Goal: Task Accomplishment & Management: Manage account settings

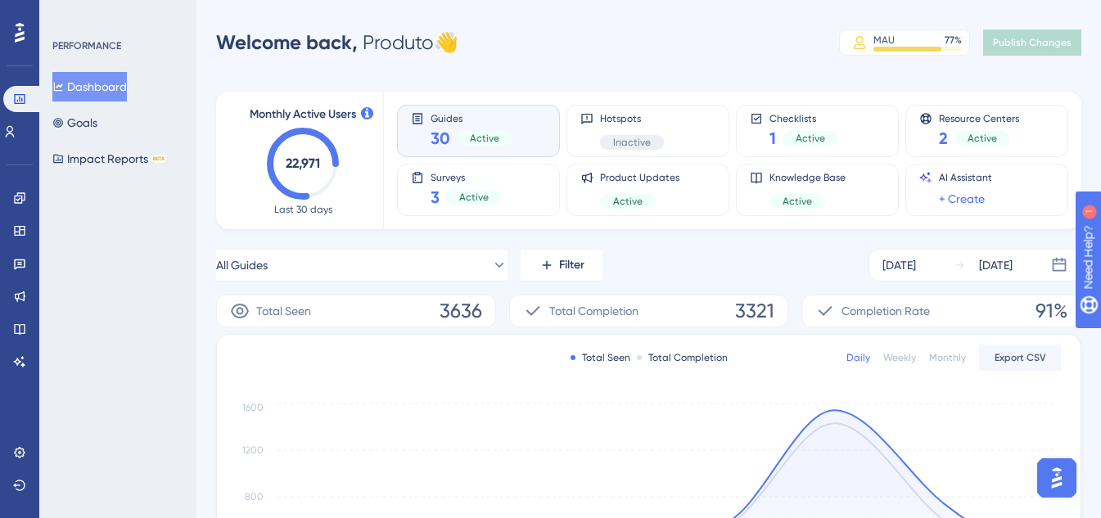
click at [691, 43] on div "Welcome back, Produto 👋 MAU 77 % Click to see add-on and upgrade options Publis…" at bounding box center [648, 42] width 865 height 33
click at [577, 52] on div "Welcome back, Produto 👋 MAU 77 % Click to see add-on and upgrade options Publis…" at bounding box center [648, 42] width 865 height 33
click at [16, 130] on link at bounding box center [9, 132] width 13 height 26
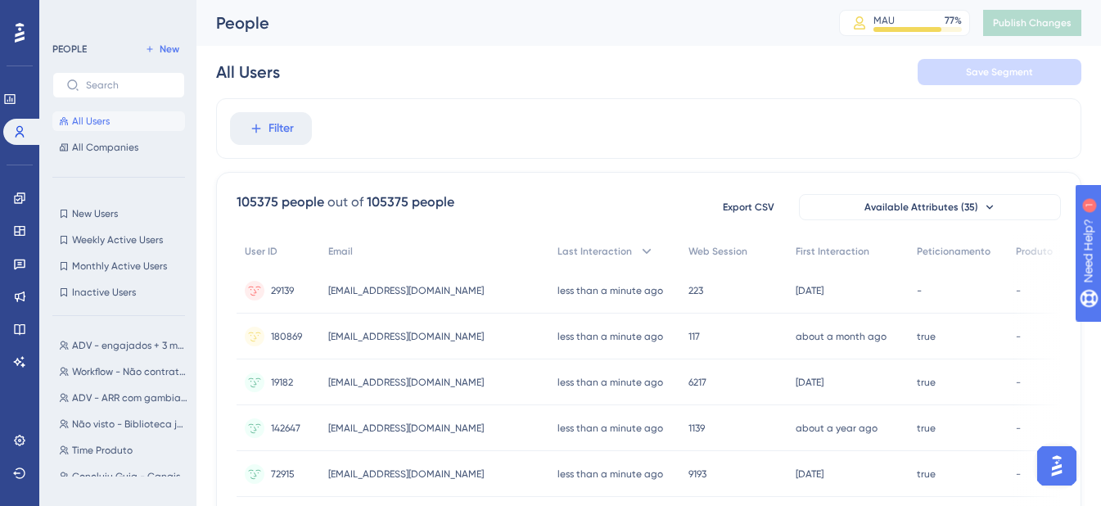
click at [664, 33] on div "People" at bounding box center [507, 22] width 582 height 23
click at [579, 75] on div "All Users Save Segment" at bounding box center [648, 72] width 865 height 52
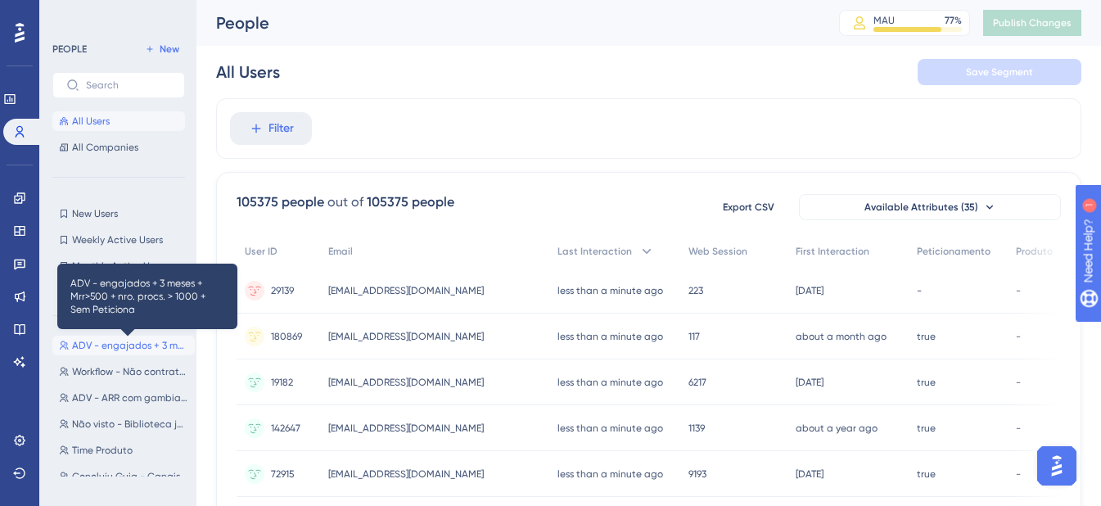
click at [106, 349] on span "ADV - engajados + 3 meses + Mrr>500 + nro. procs. > 1000 + Sem Peticiona" at bounding box center [130, 345] width 116 height 13
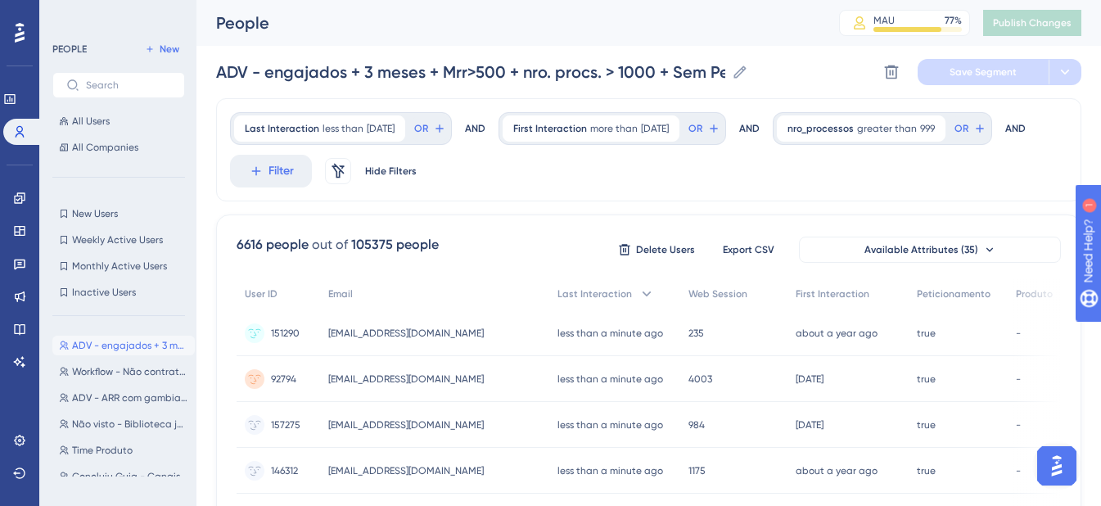
click at [818, 169] on div "Last Interaction less than [DATE] [DATE] Remove OR AND First Interaction more t…" at bounding box center [648, 149] width 865 height 103
click at [294, 164] on span "Filter" at bounding box center [280, 171] width 25 height 20
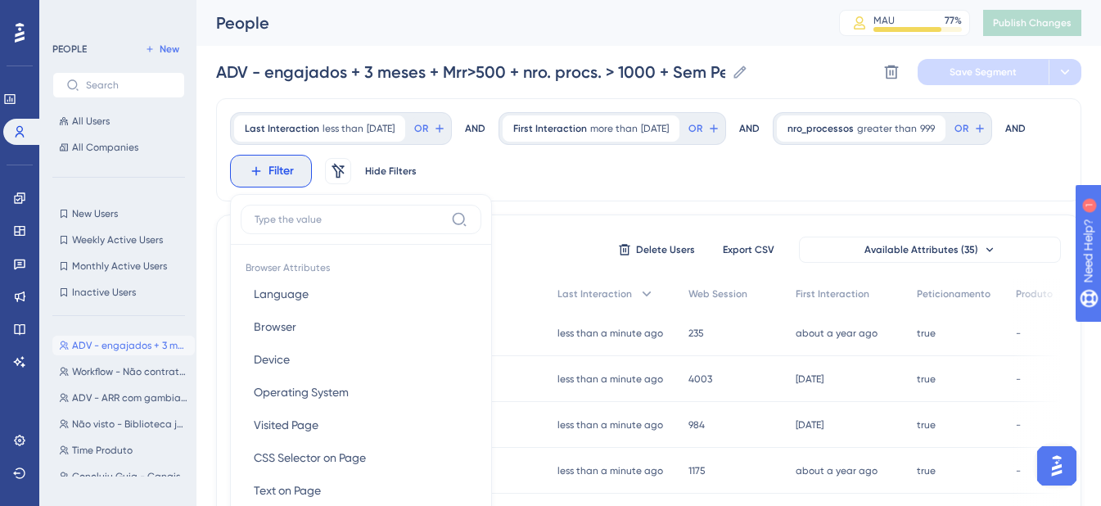
scroll to position [106, 0]
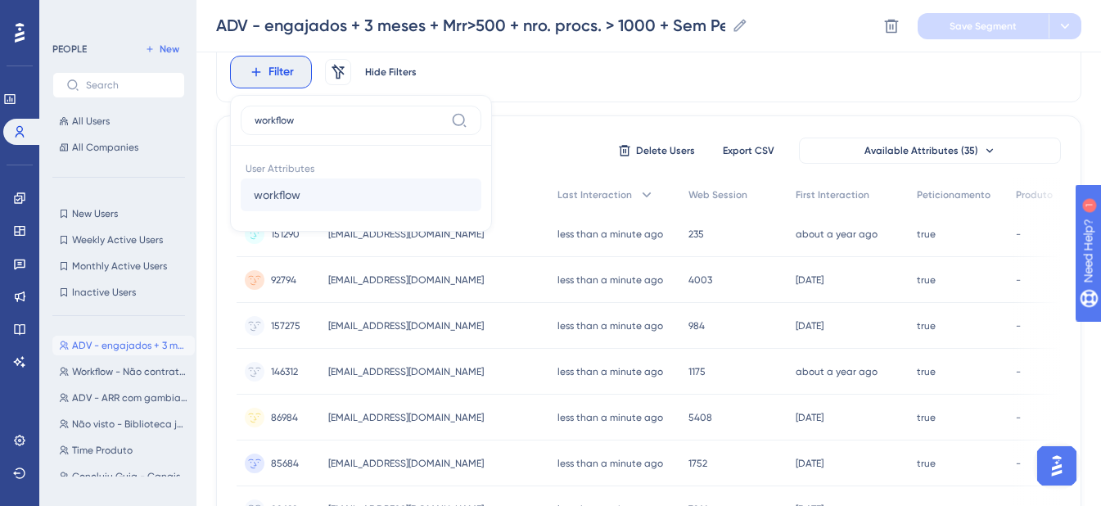
type input "workflow"
click at [300, 192] on span "workflow" at bounding box center [277, 195] width 47 height 20
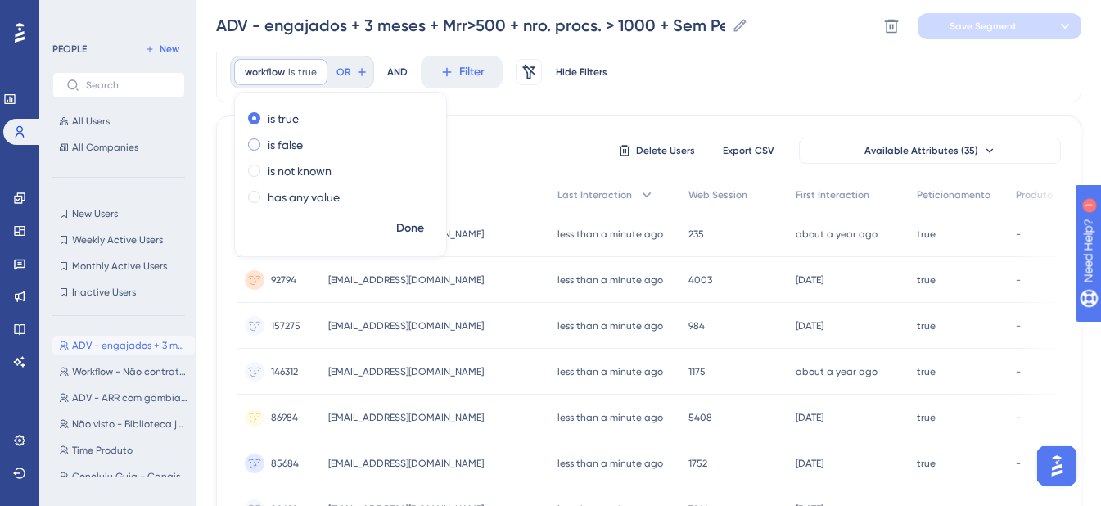
click at [303, 146] on label "is false" at bounding box center [285, 145] width 35 height 20
click at [424, 228] on span "Done" at bounding box center [410, 228] width 28 height 20
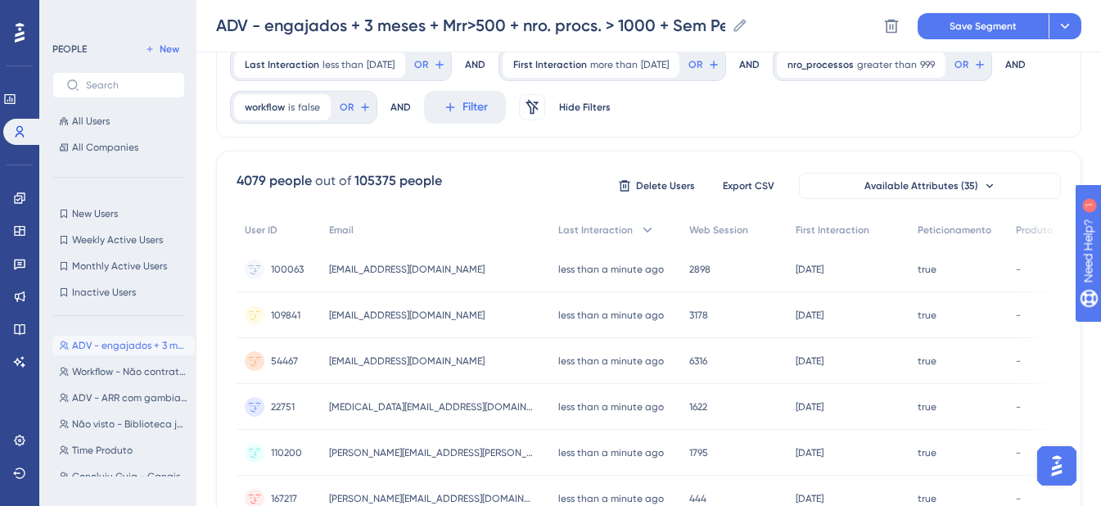
scroll to position [51, 0]
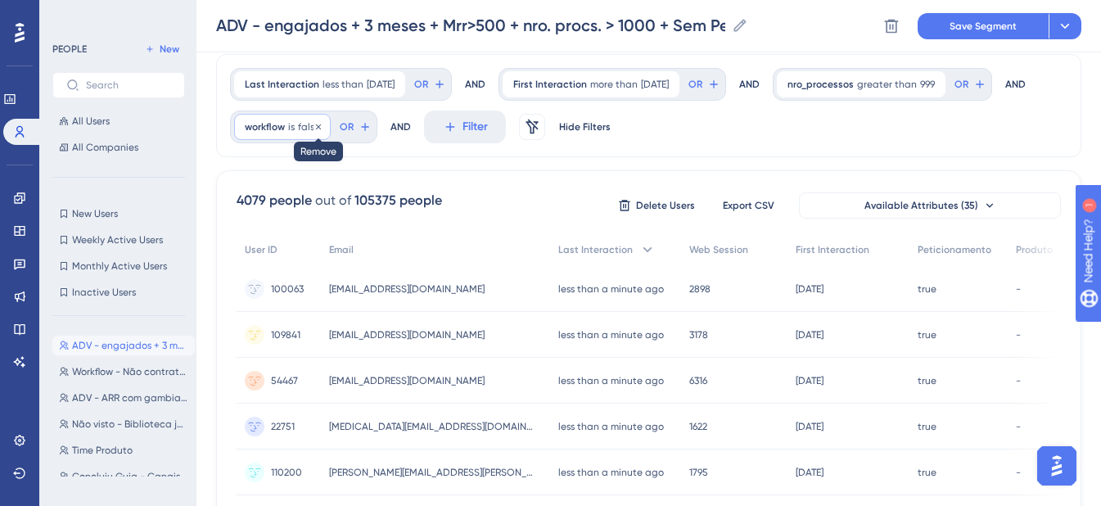
click at [323, 125] on icon at bounding box center [318, 127] width 10 height 10
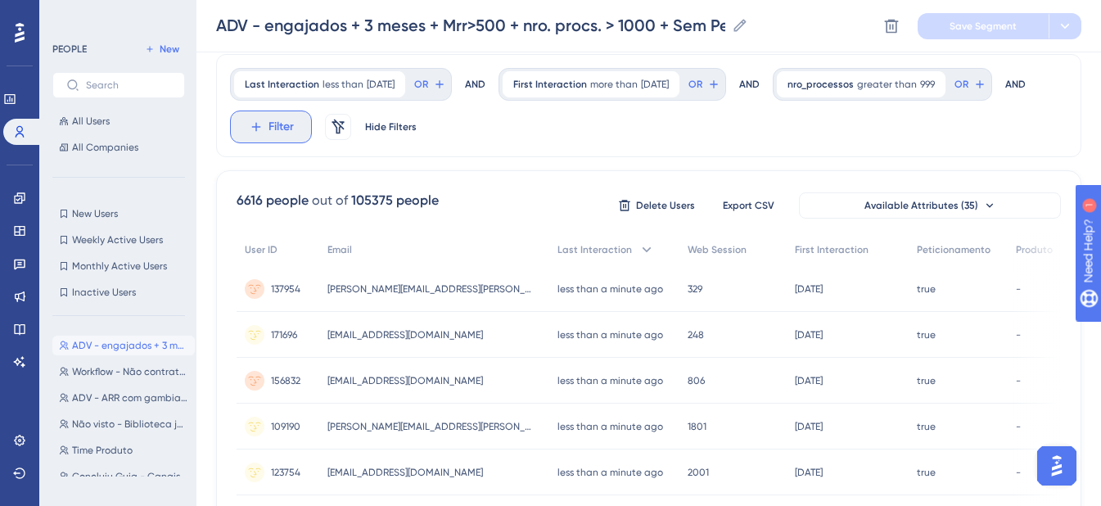
click at [312, 127] on button "Filter" at bounding box center [271, 126] width 82 height 33
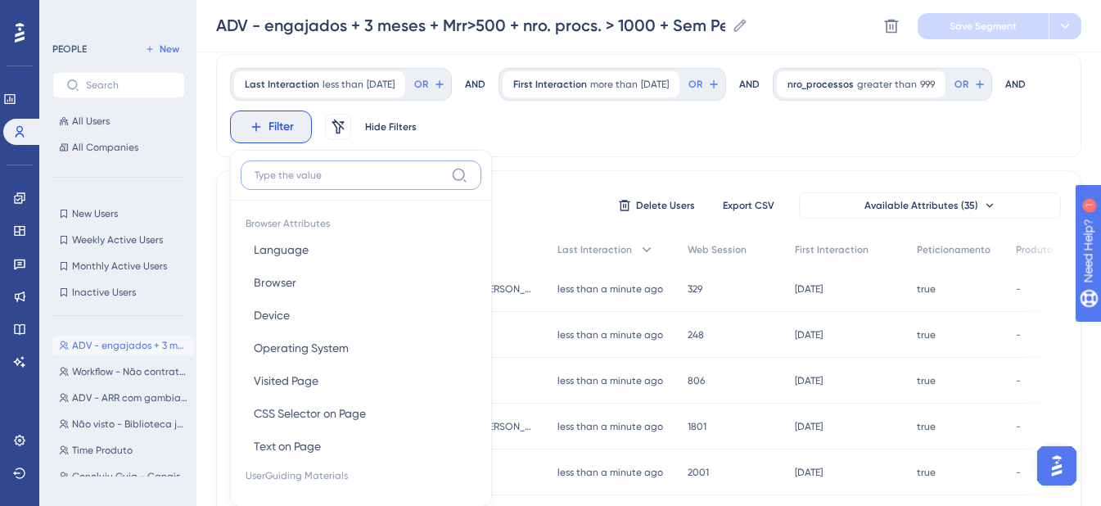
scroll to position [126, 0]
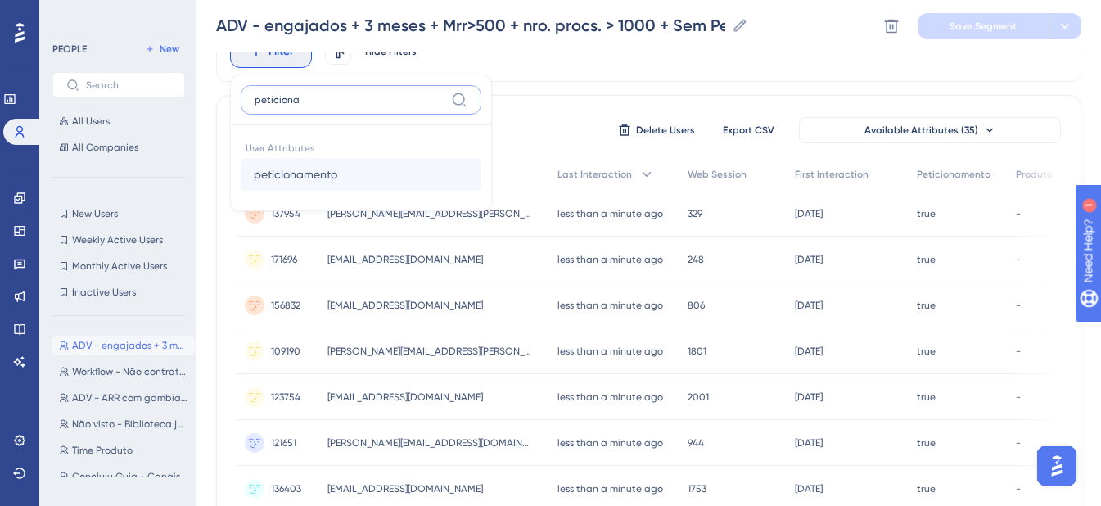
type input "peticiona"
click at [337, 174] on span "peticionamento" at bounding box center [295, 174] width 83 height 20
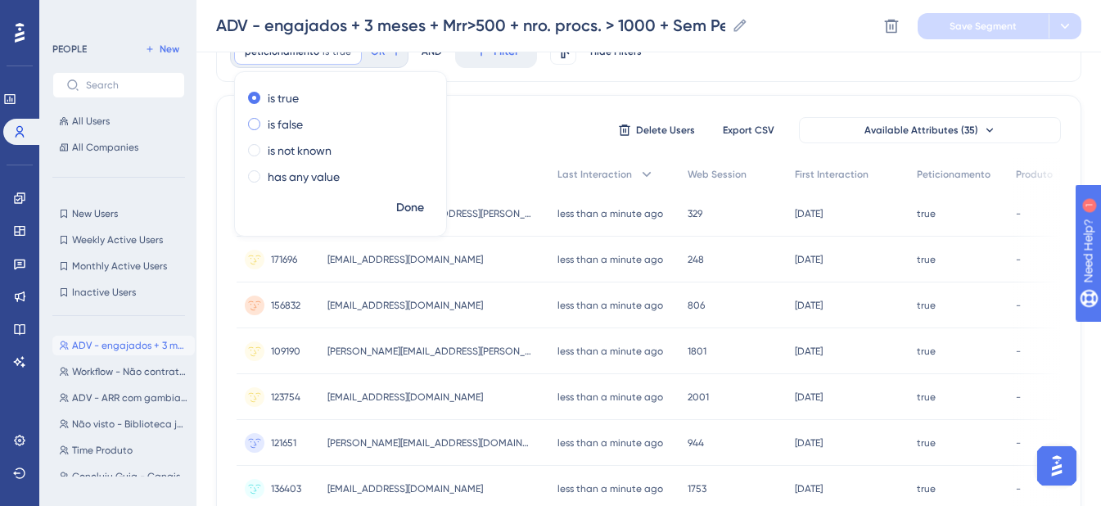
click at [303, 124] on label "is false" at bounding box center [285, 125] width 35 height 20
click at [424, 206] on span "Done" at bounding box center [410, 208] width 28 height 20
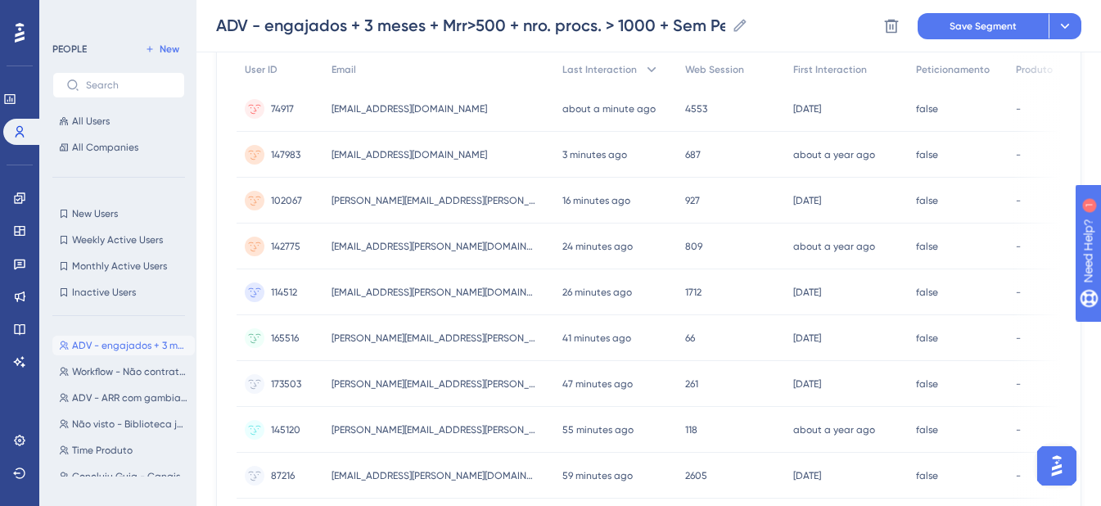
scroll to position [0, 0]
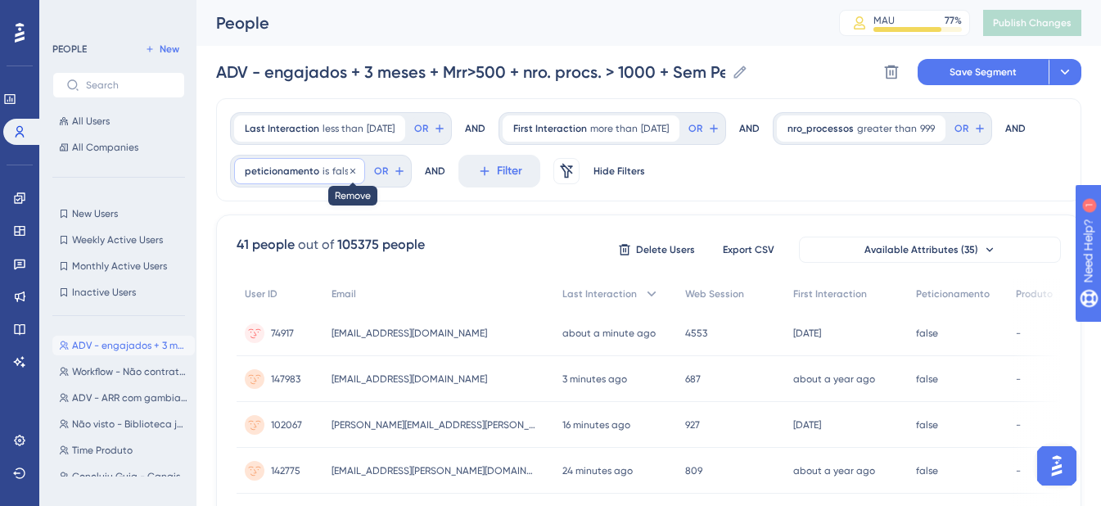
click at [355, 172] on icon at bounding box center [352, 170] width 5 height 5
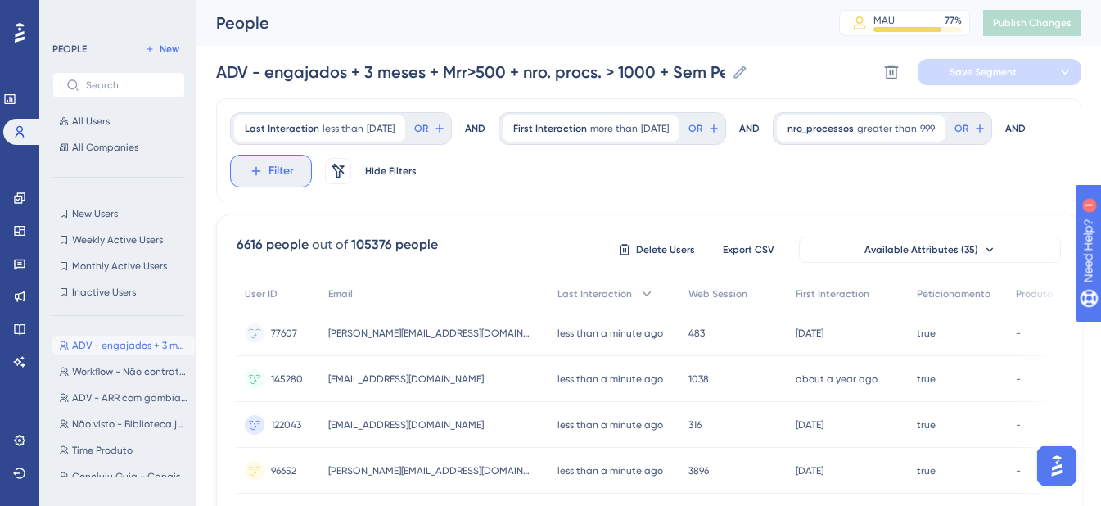
click at [294, 166] on span "Filter" at bounding box center [280, 171] width 25 height 20
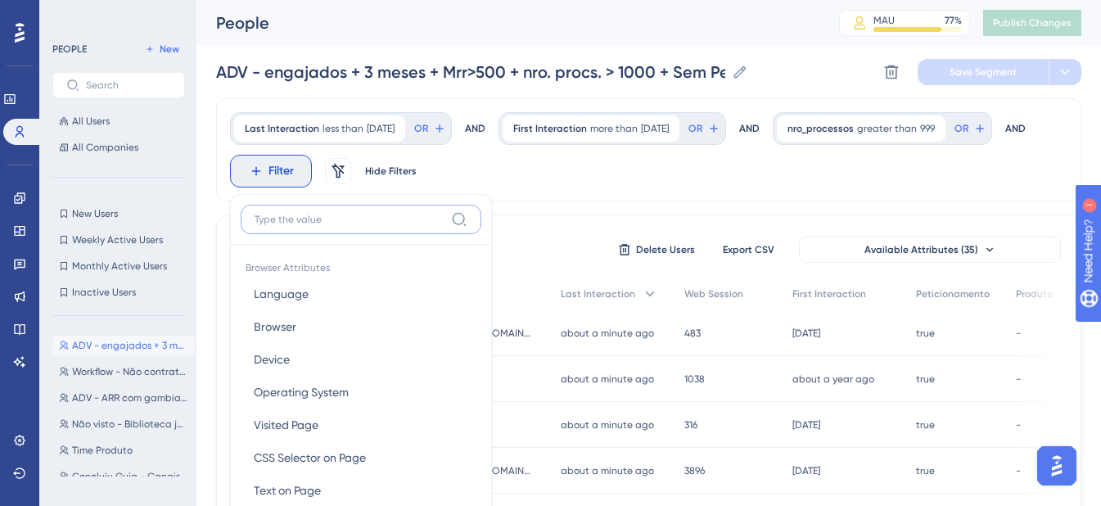
click at [444, 220] on input at bounding box center [350, 219] width 190 height 13
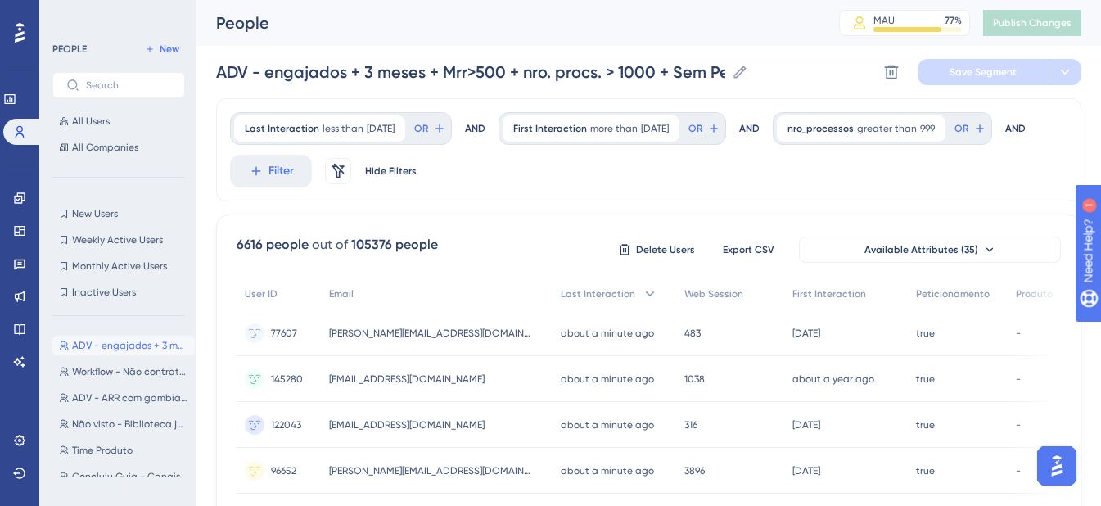
click at [902, 235] on div "Delete Users Export CSV Available Attributes (35)" at bounding box center [837, 249] width 445 height 29
click at [912, 255] on span "Available Attributes (35)" at bounding box center [921, 249] width 114 height 13
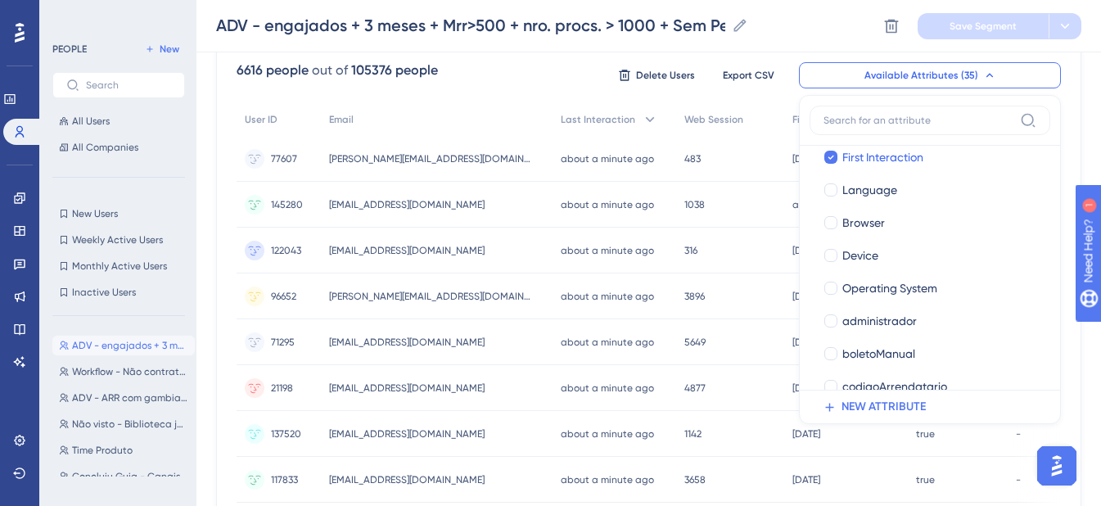
scroll to position [218, 0]
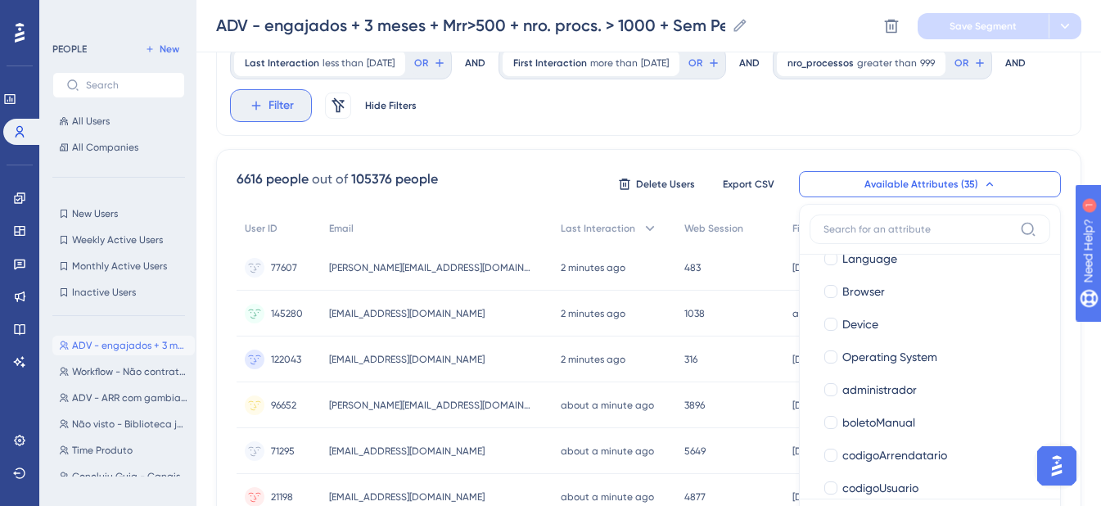
click at [312, 117] on button "Filter" at bounding box center [271, 105] width 82 height 33
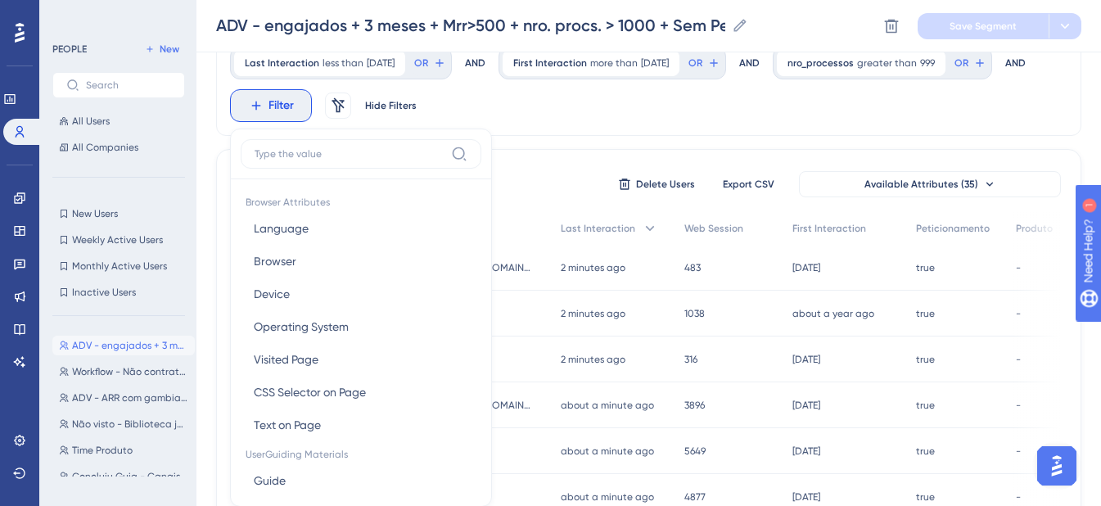
scroll to position [137, 0]
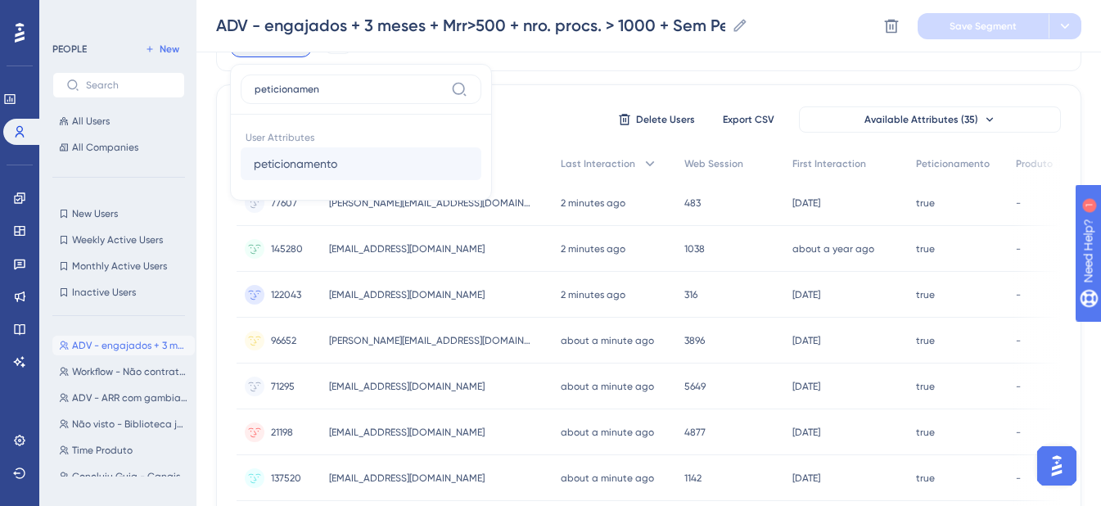
type input "peticionamen"
click at [337, 168] on span "peticionamento" at bounding box center [295, 164] width 83 height 20
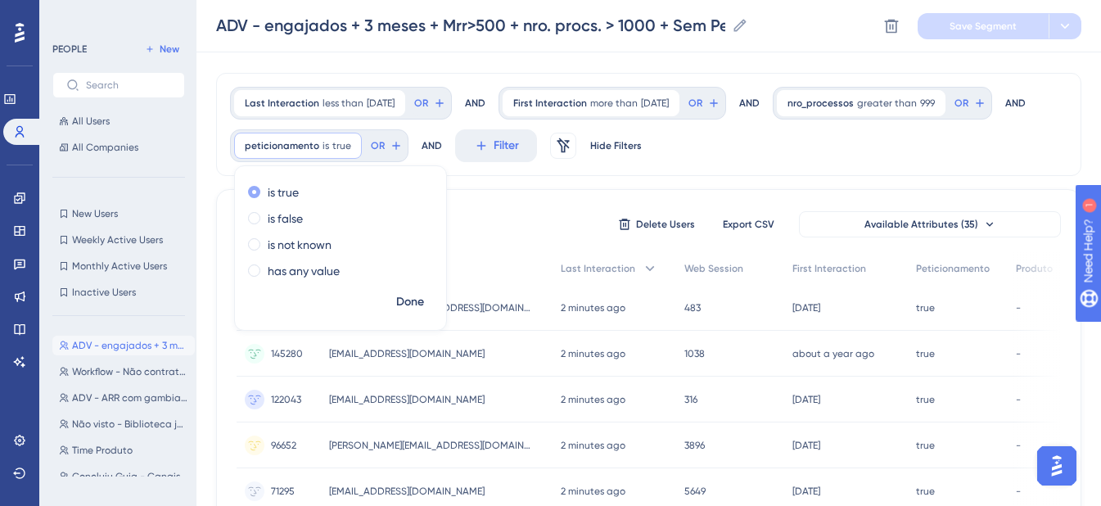
scroll to position [27, 0]
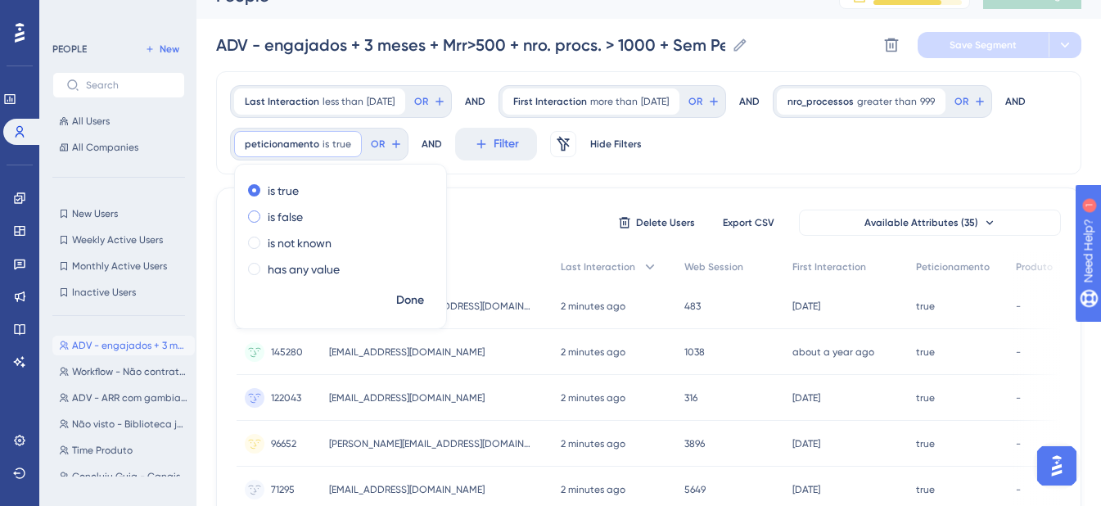
click at [303, 218] on label "is false" at bounding box center [285, 217] width 35 height 20
click at [424, 300] on span "Done" at bounding box center [410, 301] width 28 height 20
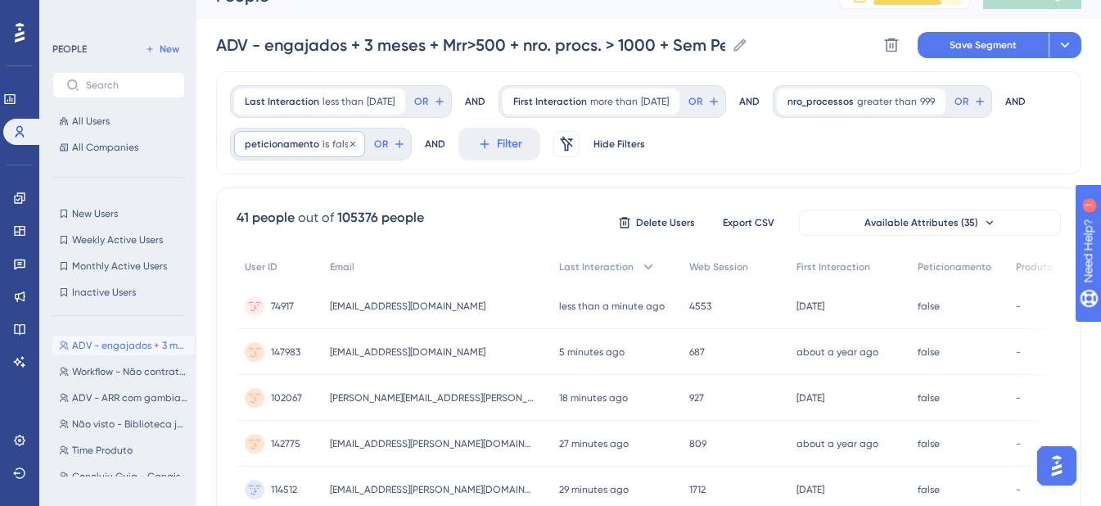
click at [319, 142] on span "peticionamento" at bounding box center [282, 143] width 74 height 13
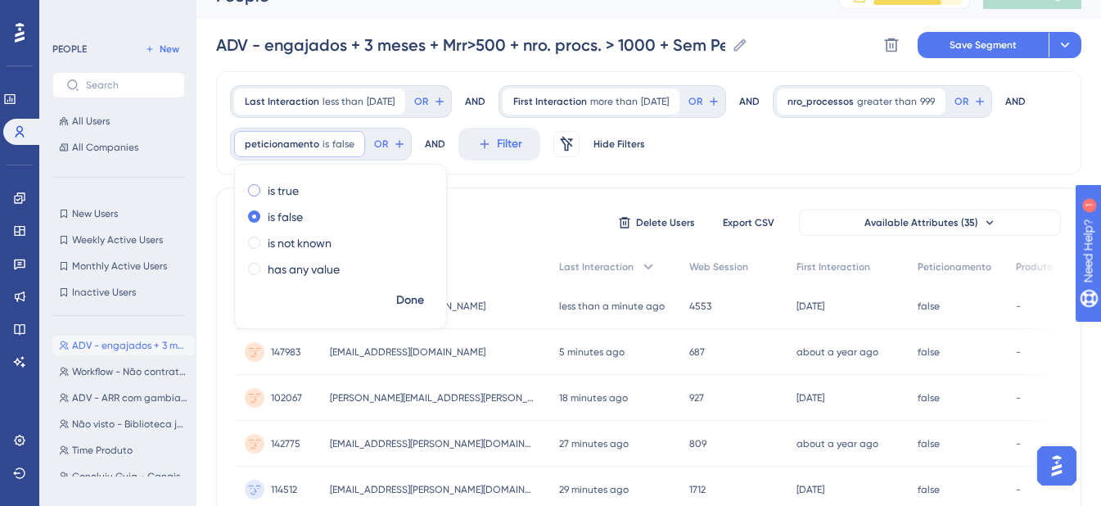
click at [299, 191] on label "is true" at bounding box center [283, 191] width 31 height 20
click at [424, 296] on span "Done" at bounding box center [410, 301] width 28 height 20
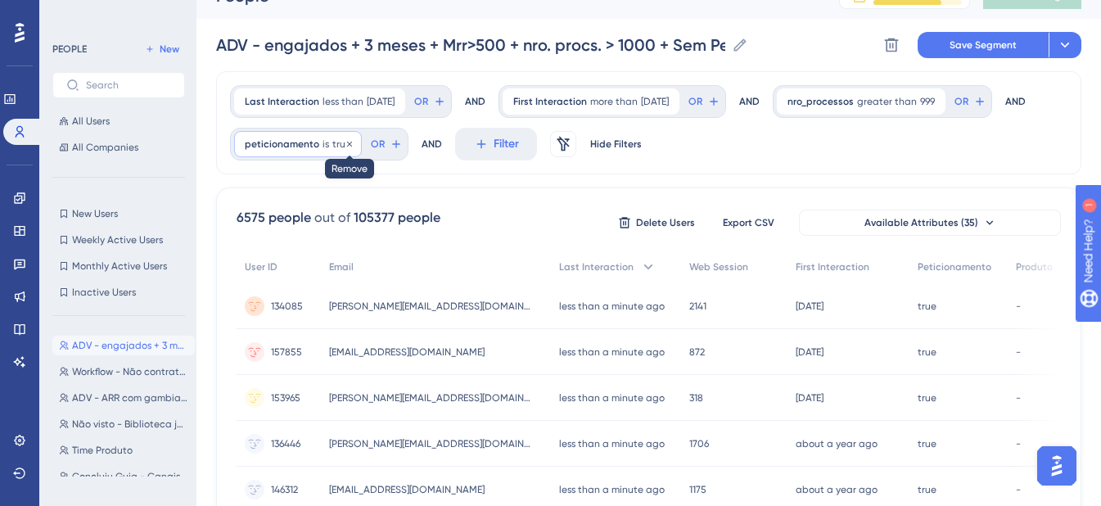
click at [352, 145] on icon at bounding box center [349, 143] width 5 height 5
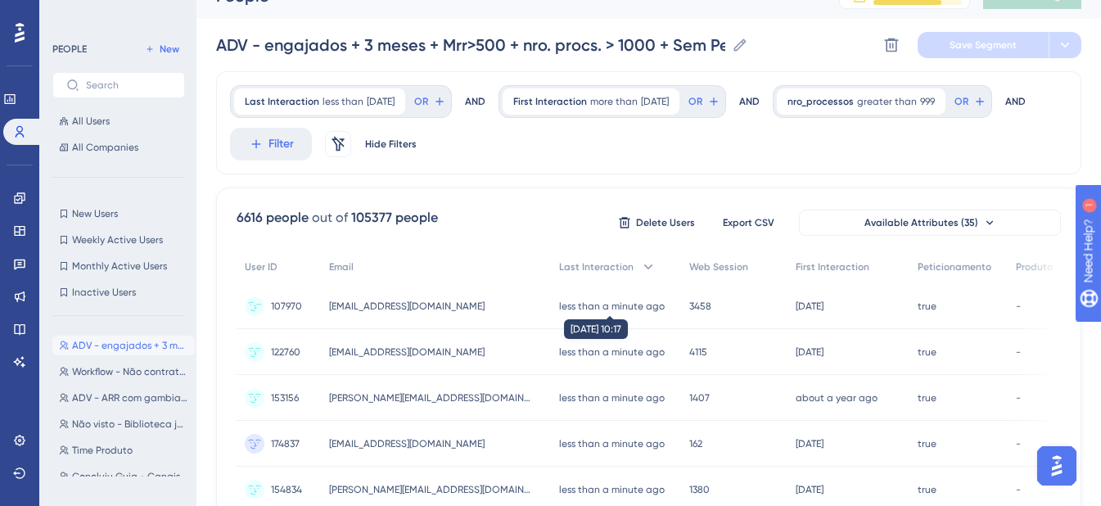
click at [654, 304] on time "less than a minute ago" at bounding box center [612, 305] width 106 height 11
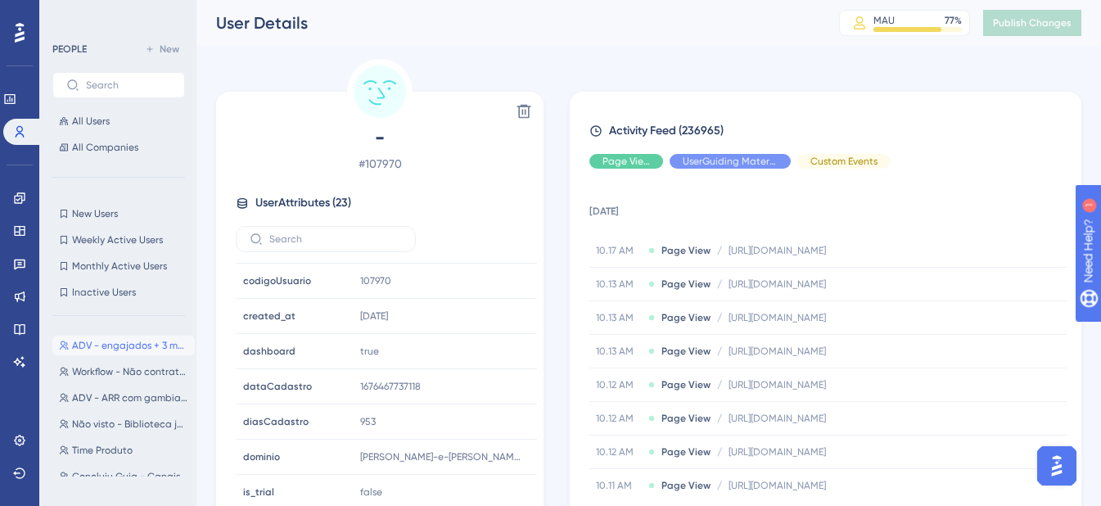
click at [317, 58] on div "Performance Users Engagement Widgets Feedback Product Updates Knowledge Base AI…" at bounding box center [648, 298] width 904 height 597
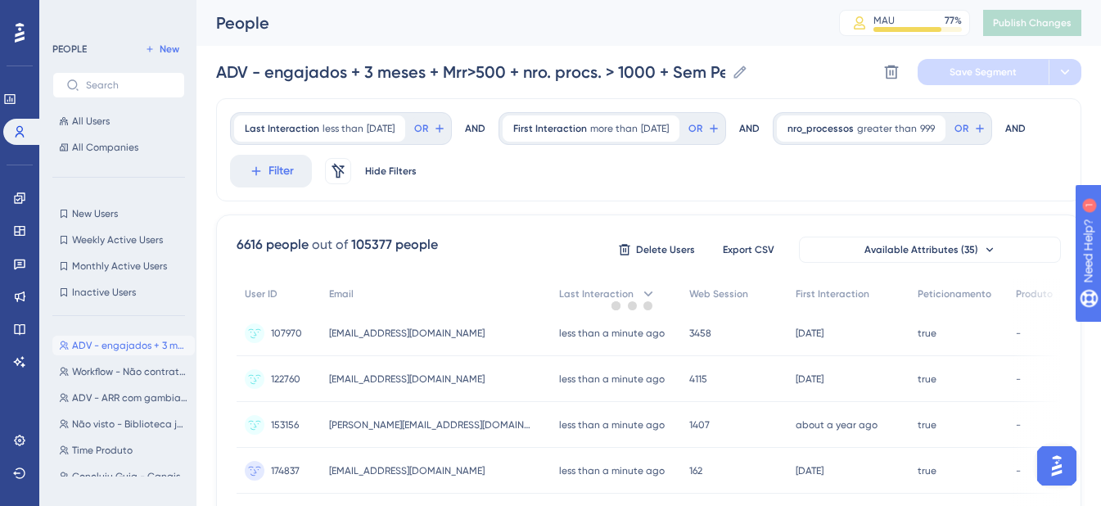
scroll to position [27, 0]
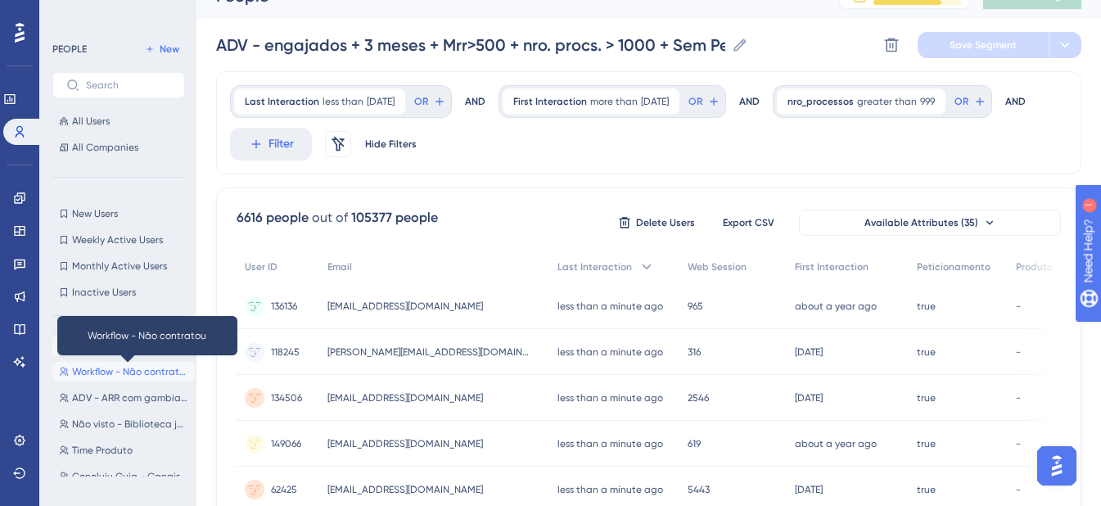
click at [105, 375] on span "Workflow - Não contratou" at bounding box center [130, 371] width 116 height 13
type input "Workflow - Não contratou"
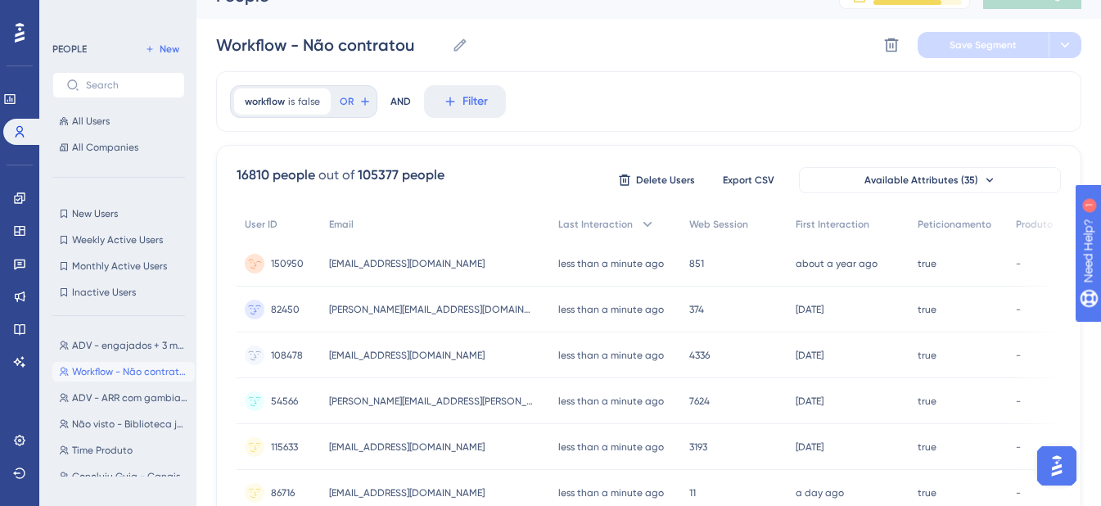
click at [490, 264] on div "[EMAIL_ADDRESS][DOMAIN_NAME] [EMAIL_ADDRESS][DOMAIN_NAME]" at bounding box center [436, 264] width 230 height 46
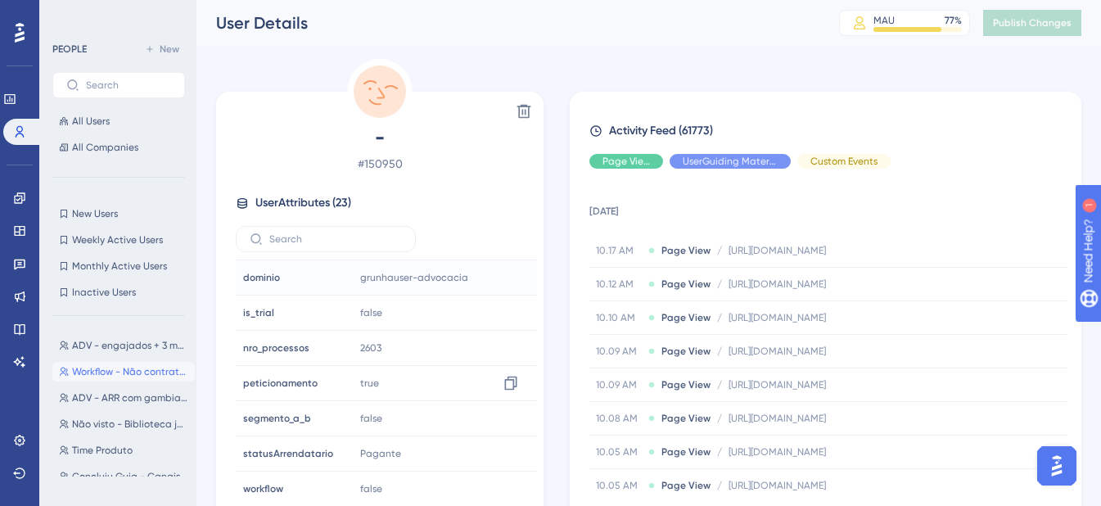
scroll to position [569, 0]
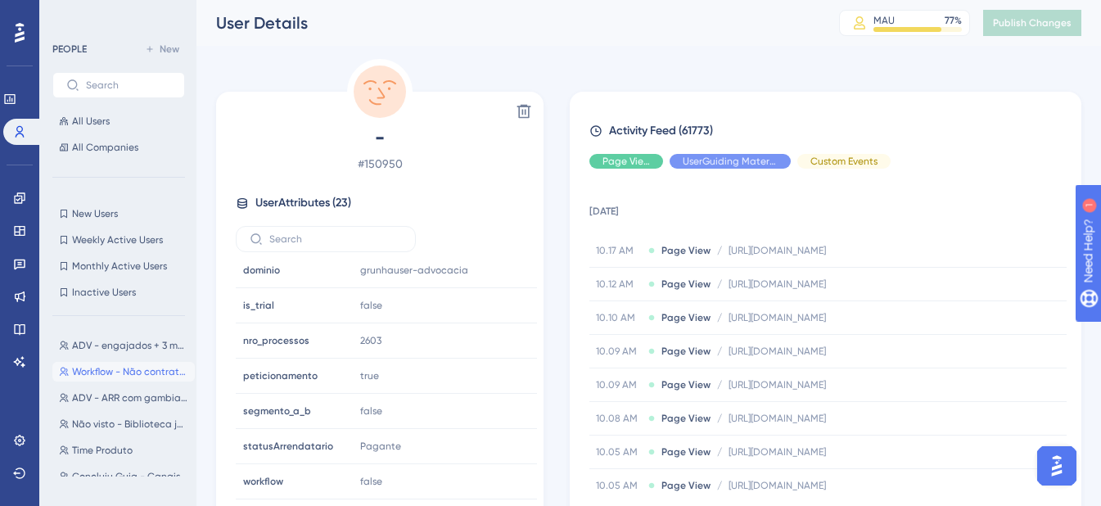
click at [579, 92] on div "Activity Feed (61773) Page View UserGuiding Material Custom Events [DATE] 10.17…" at bounding box center [825, 309] width 511 height 434
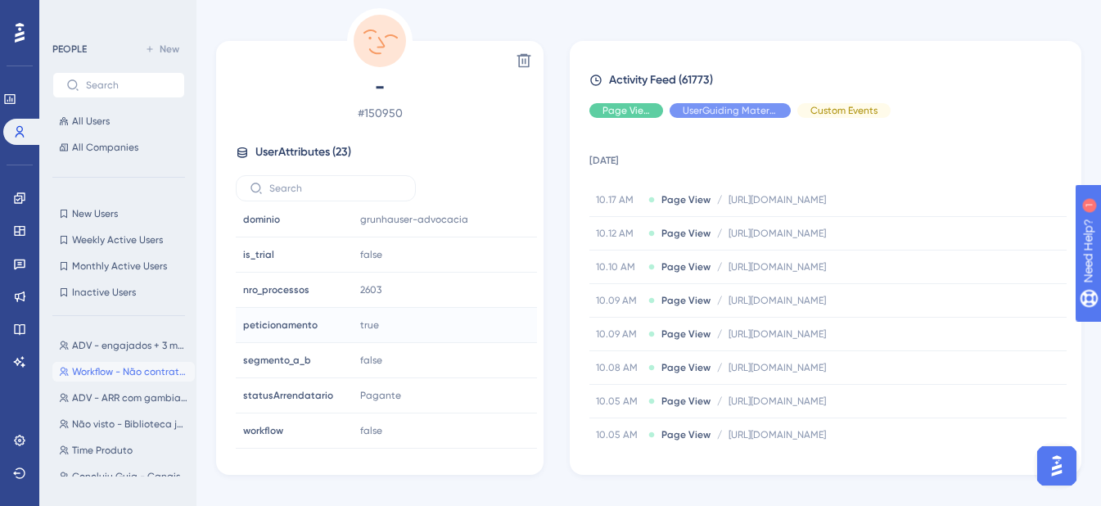
scroll to position [109, 0]
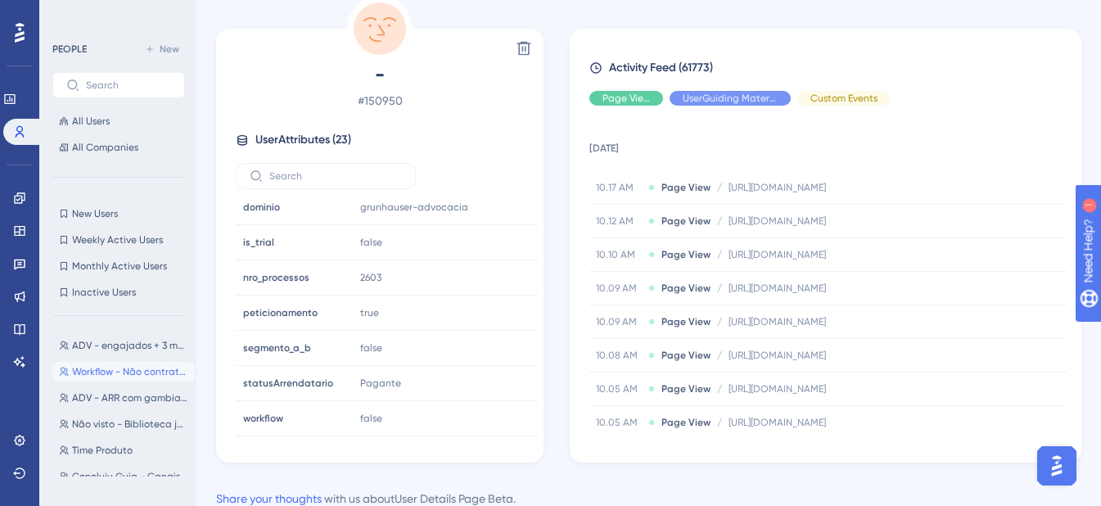
click at [549, 231] on div "Delete - # 150950 User Attributes ( 23 ) Email Email [EMAIL_ADDRESS][DOMAIN_NAM…" at bounding box center [648, 229] width 865 height 466
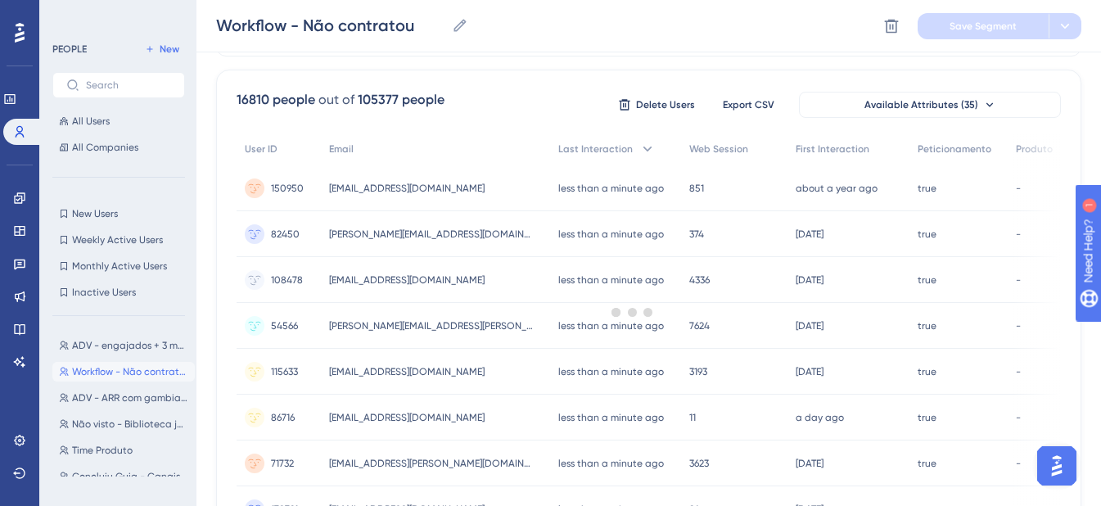
scroll to position [27, 0]
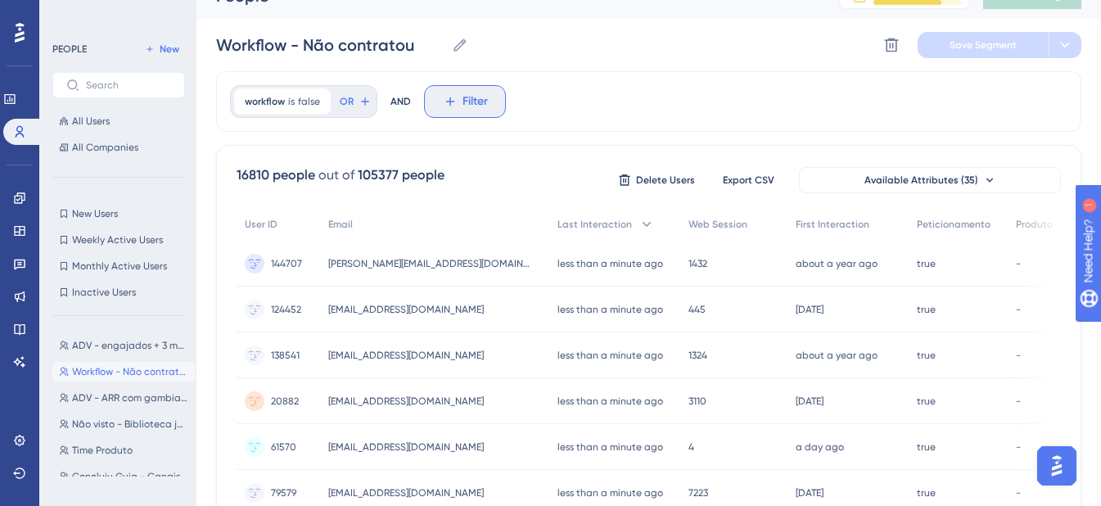
click at [455, 101] on icon at bounding box center [450, 101] width 15 height 15
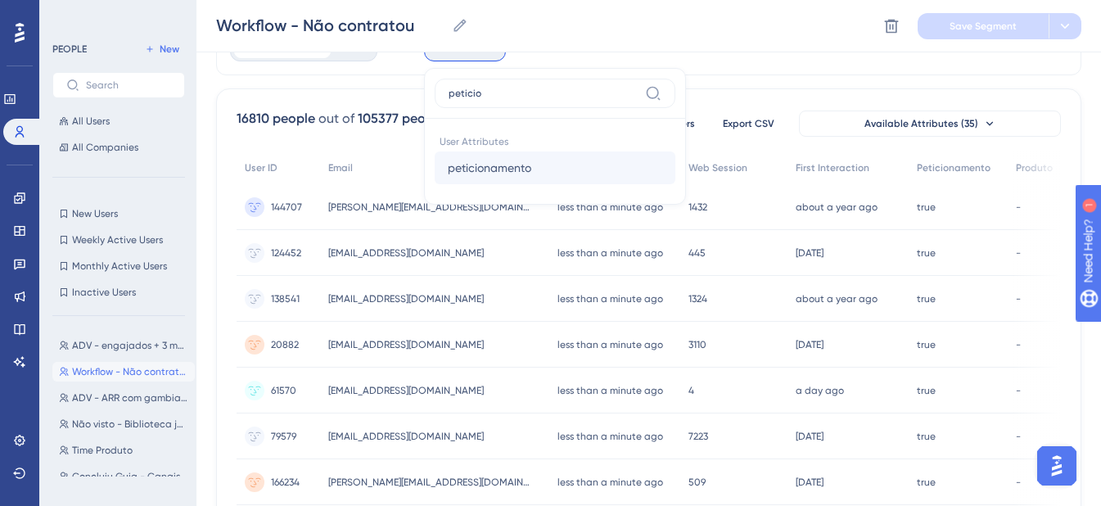
type input "peticio"
click at [515, 169] on span "peticionamento" at bounding box center [489, 168] width 83 height 20
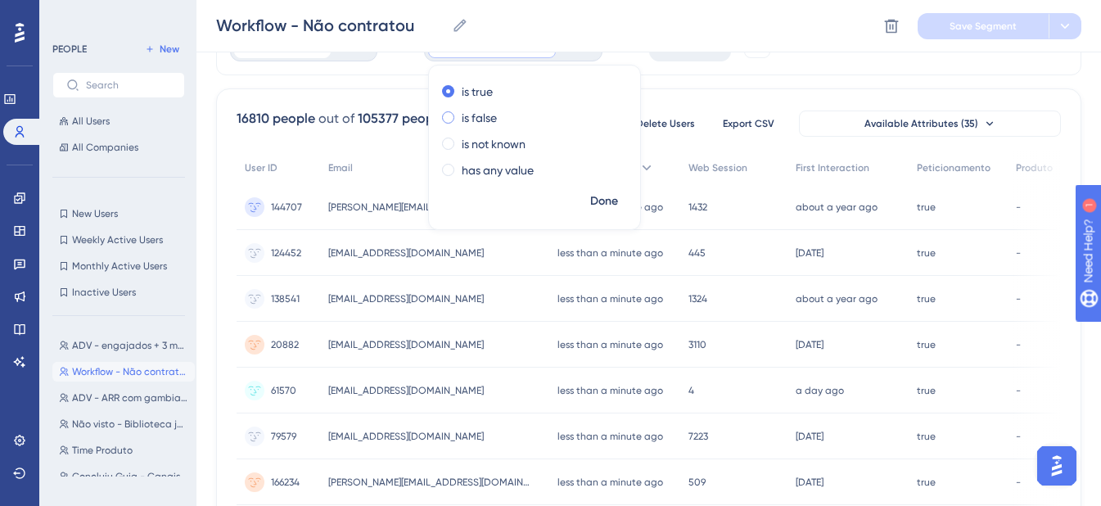
click at [488, 119] on label "is false" at bounding box center [479, 118] width 35 height 20
click at [606, 196] on span "Done" at bounding box center [604, 201] width 28 height 20
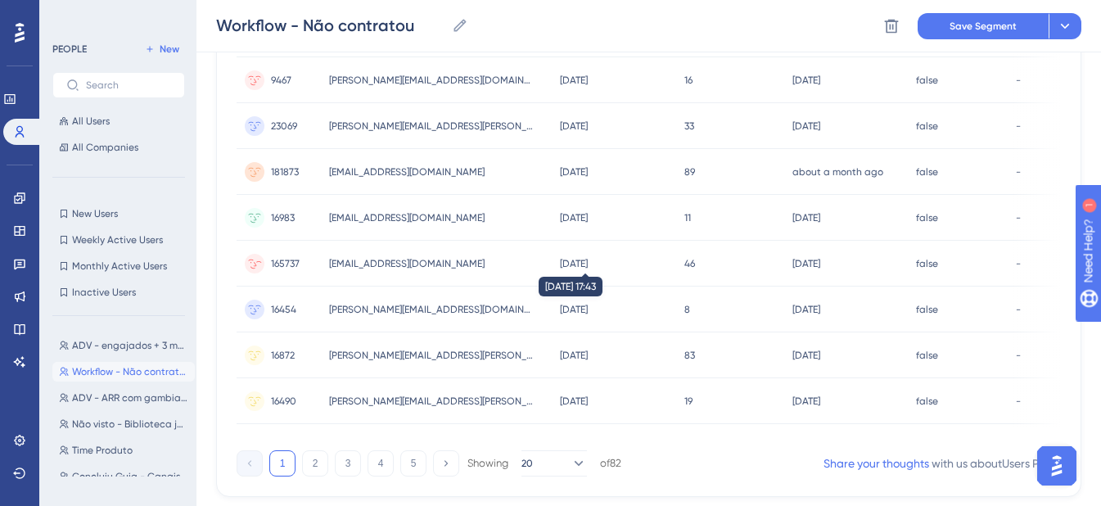
scroll to position [800, 0]
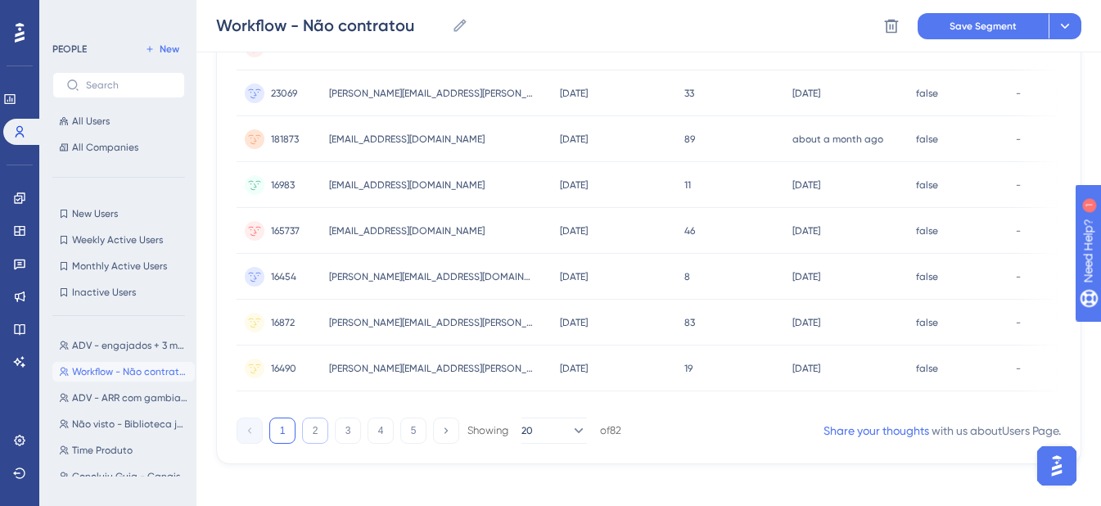
click at [306, 439] on button "2" at bounding box center [315, 430] width 26 height 26
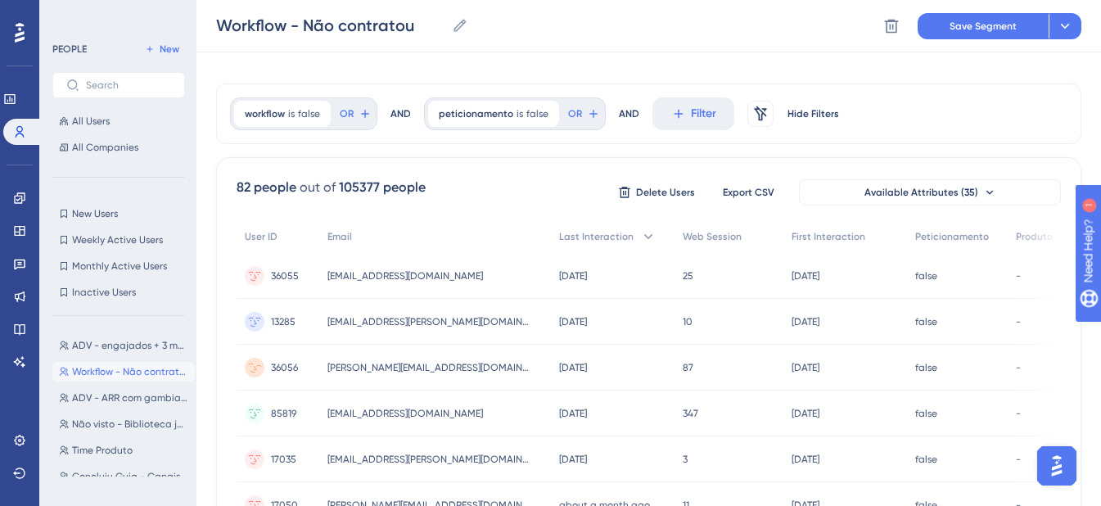
scroll to position [0, 0]
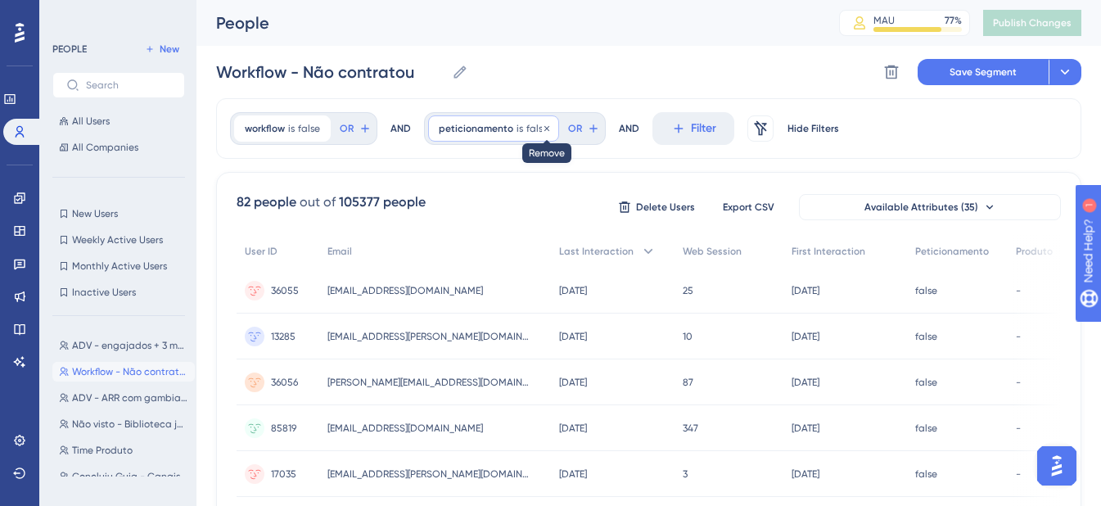
click at [544, 128] on icon at bounding box center [546, 127] width 5 height 5
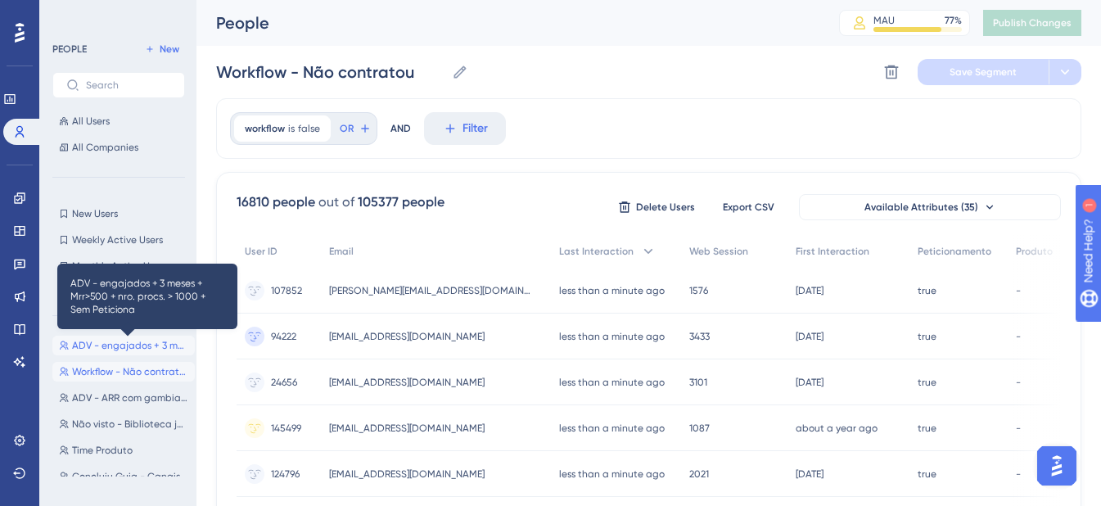
click at [125, 345] on span "ADV - engajados + 3 meses + Mrr>500 + nro. procs. > 1000 + Sem Peticiona" at bounding box center [130, 345] width 116 height 13
type input "ADV - engajados + 3 meses + Mrr>500 + nro. procs. > 1000 + Sem Peticiona"
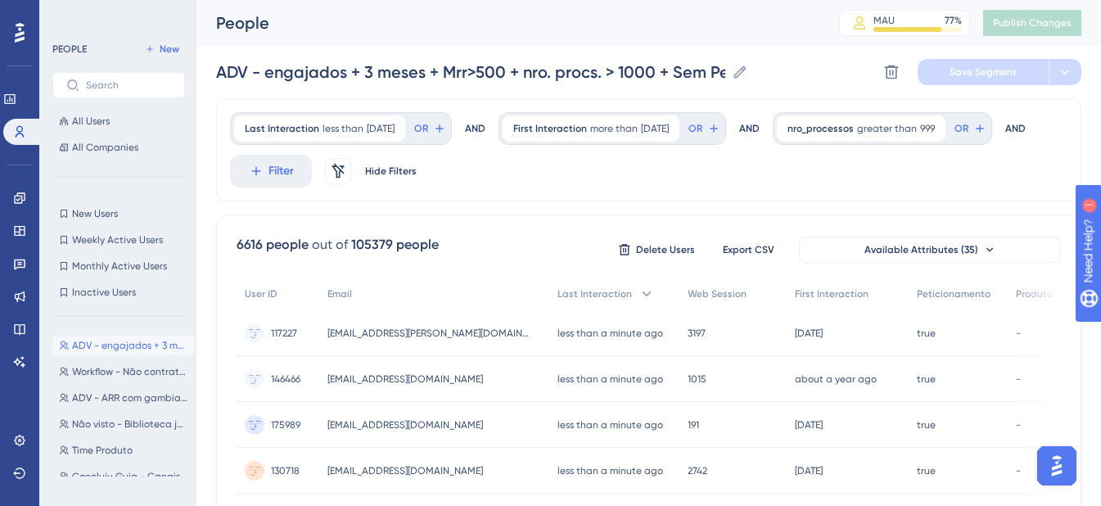
click at [106, 121] on span "All Users" at bounding box center [91, 121] width 38 height 13
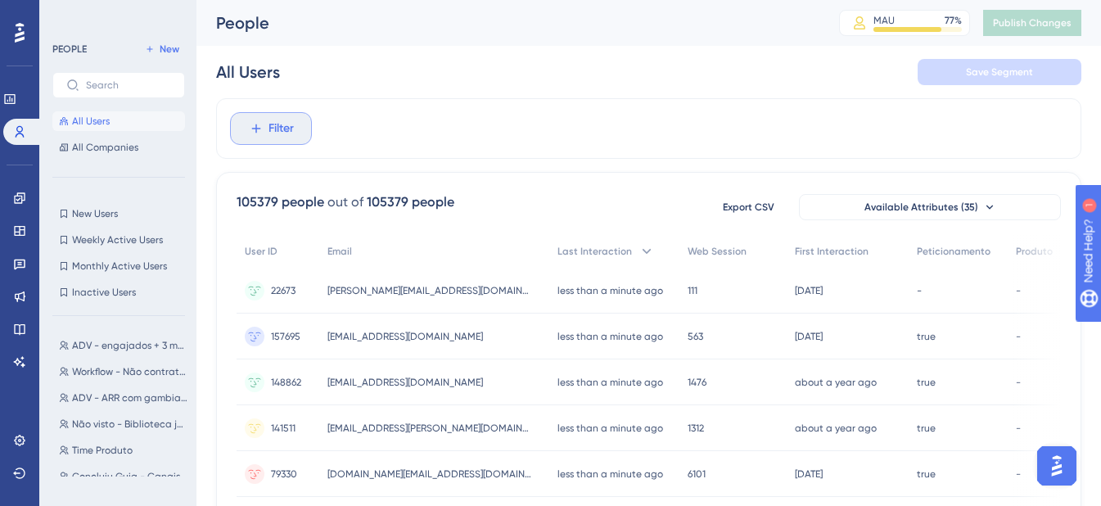
click at [258, 138] on button "Filter" at bounding box center [271, 128] width 82 height 33
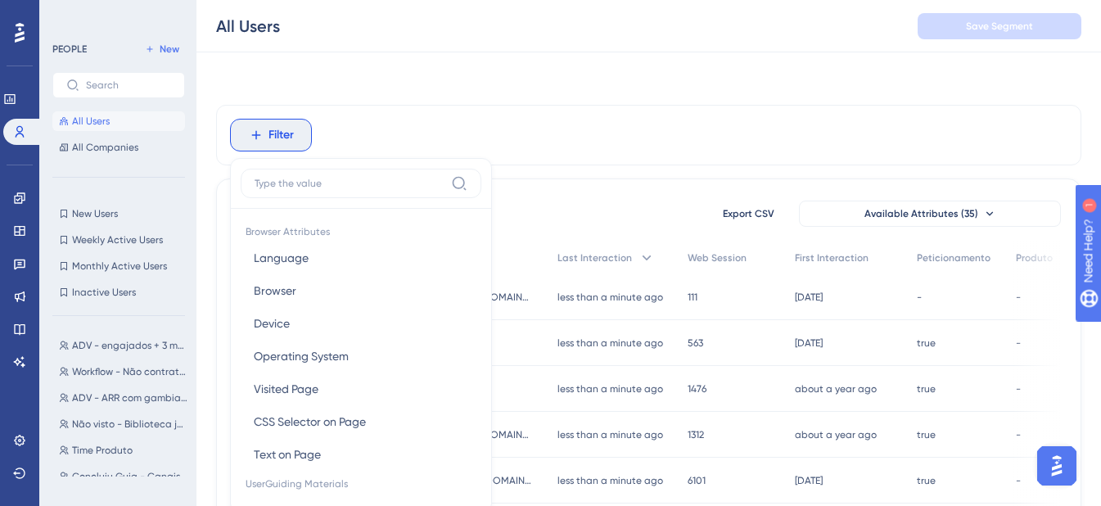
scroll to position [76, 0]
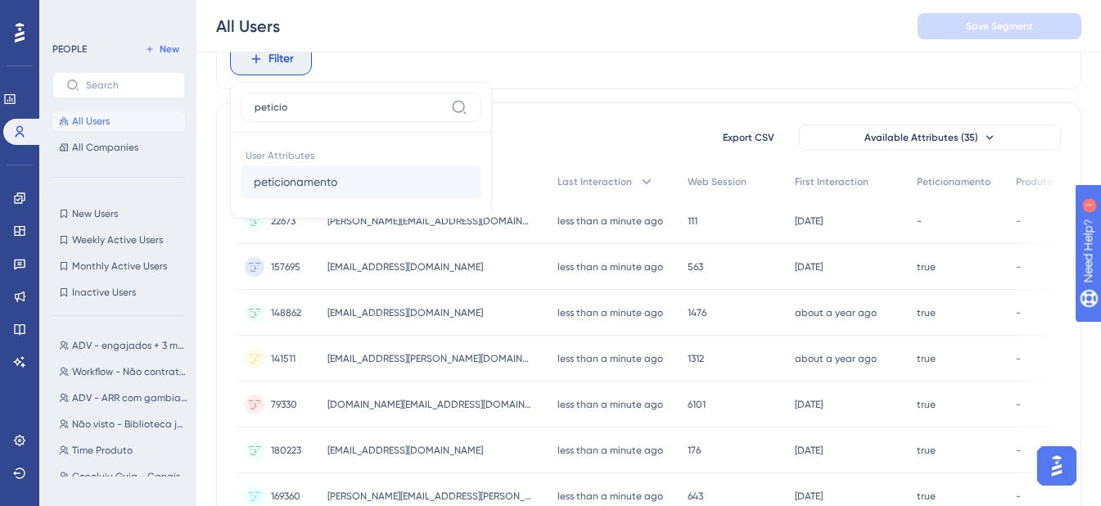
type input "peticio"
click at [347, 191] on button "peticionamento peticionamento" at bounding box center [361, 181] width 241 height 33
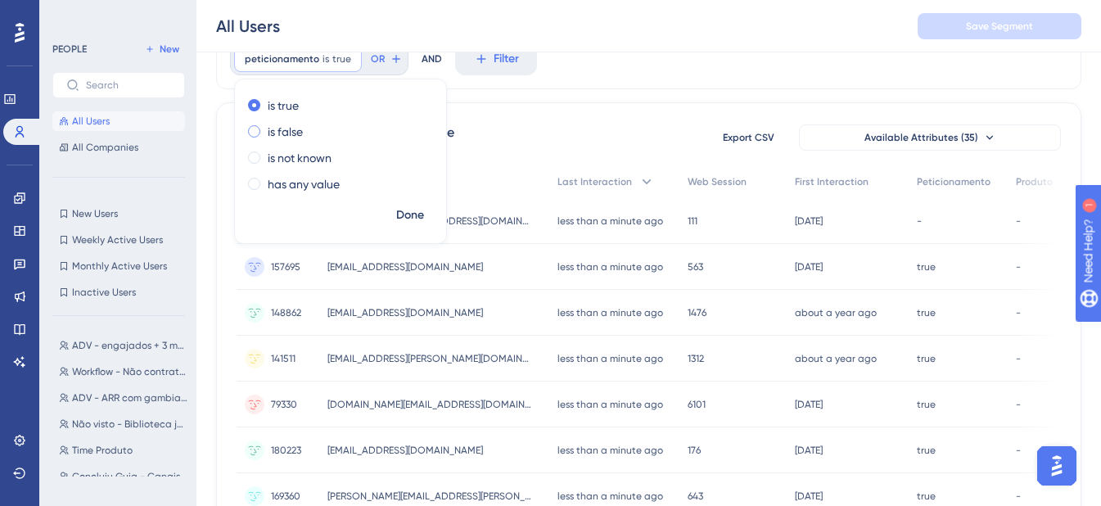
click at [309, 138] on div "is false" at bounding box center [337, 132] width 178 height 20
click at [412, 213] on span "Done" at bounding box center [410, 215] width 28 height 20
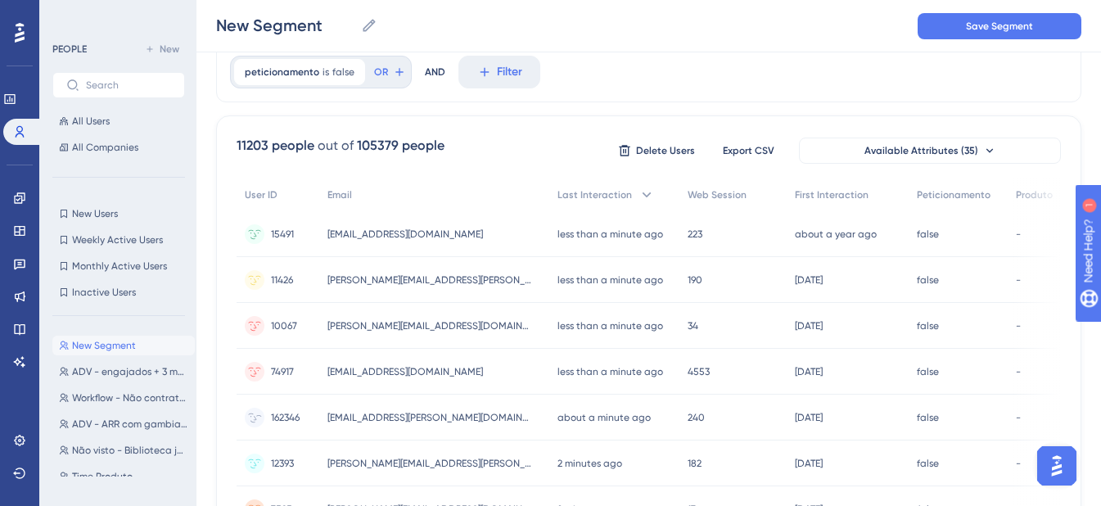
scroll to position [21, 0]
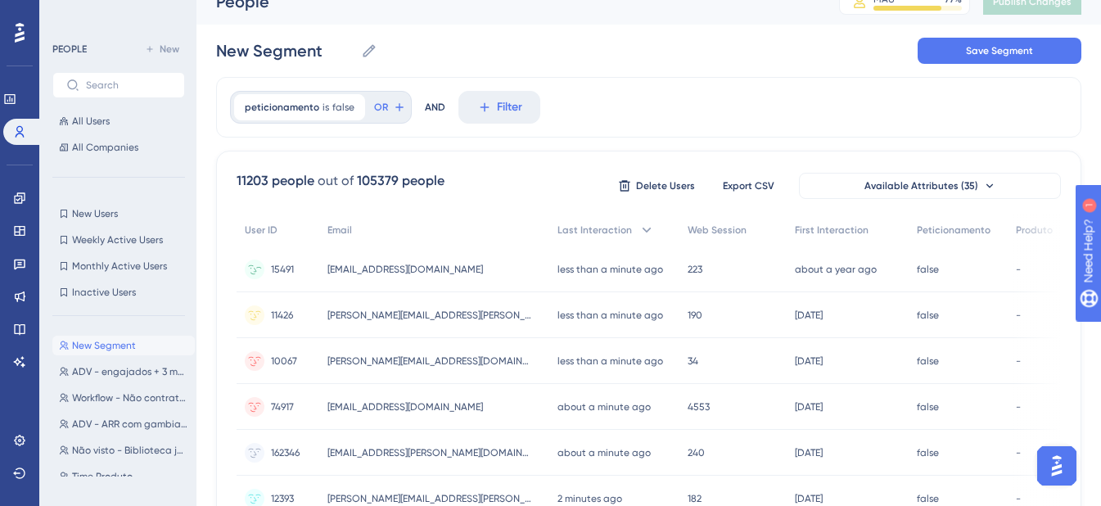
click at [746, 275] on div "223 223" at bounding box center [732, 269] width 107 height 46
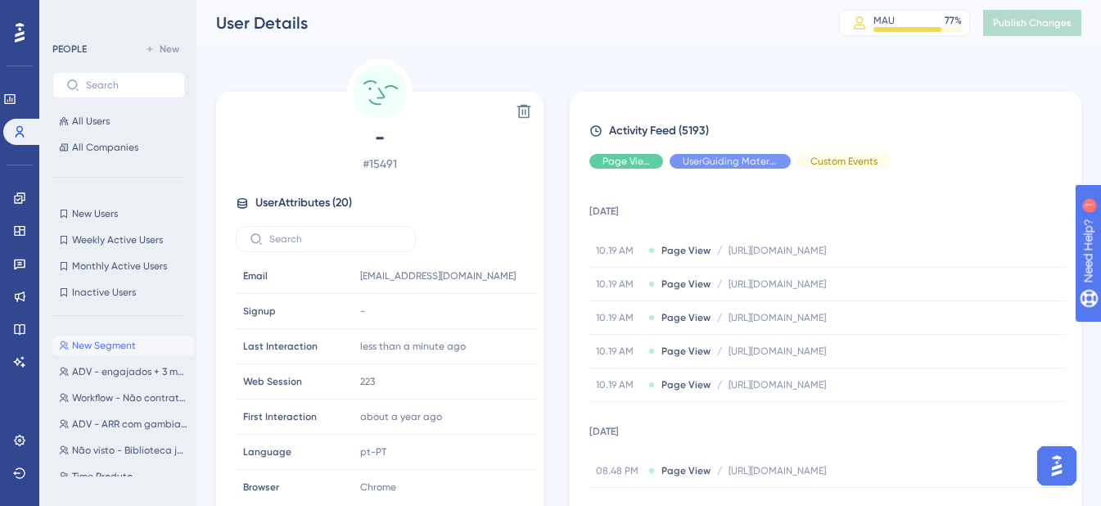
click at [276, 100] on div "Delete" at bounding box center [380, 111] width 314 height 26
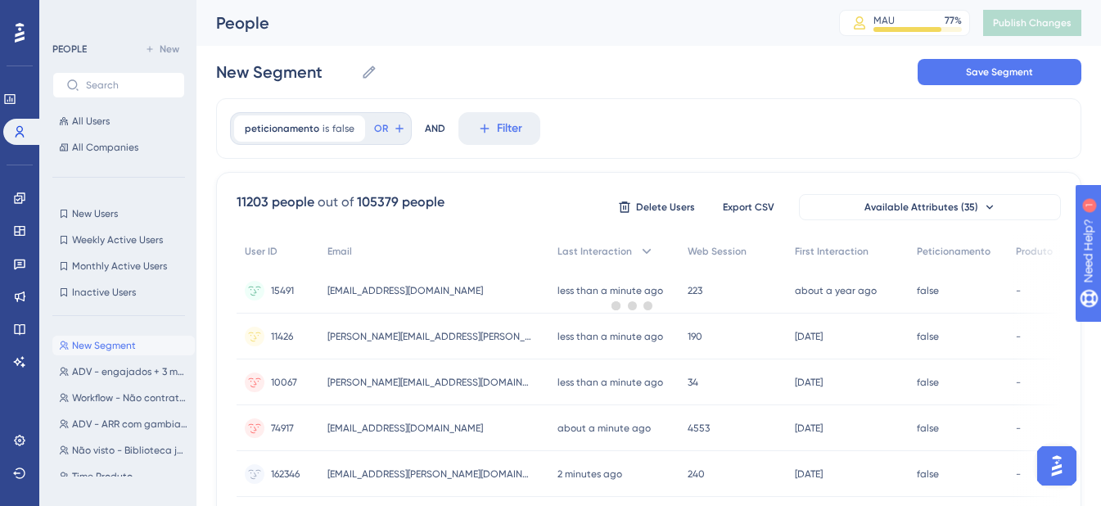
scroll to position [21, 0]
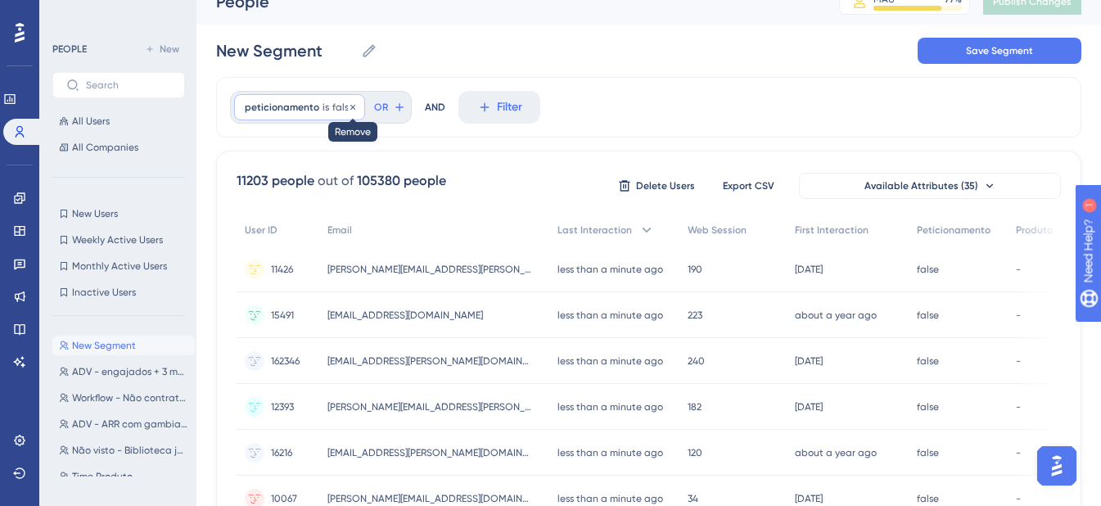
click at [349, 105] on icon at bounding box center [353, 107] width 10 height 10
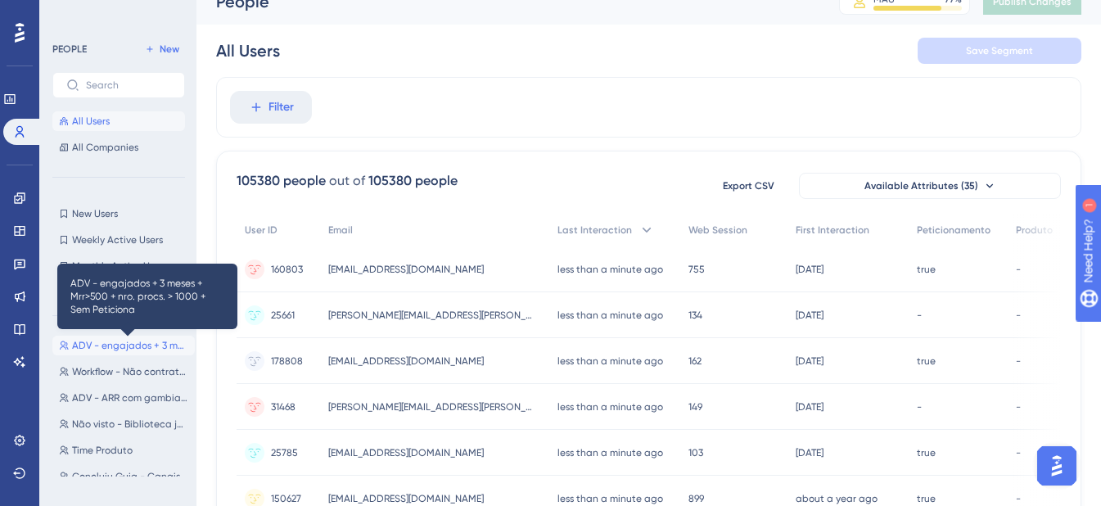
click at [119, 346] on span "ADV - engajados + 3 meses + Mrr>500 + nro. procs. > 1000 + Sem Peticiona" at bounding box center [130, 345] width 116 height 13
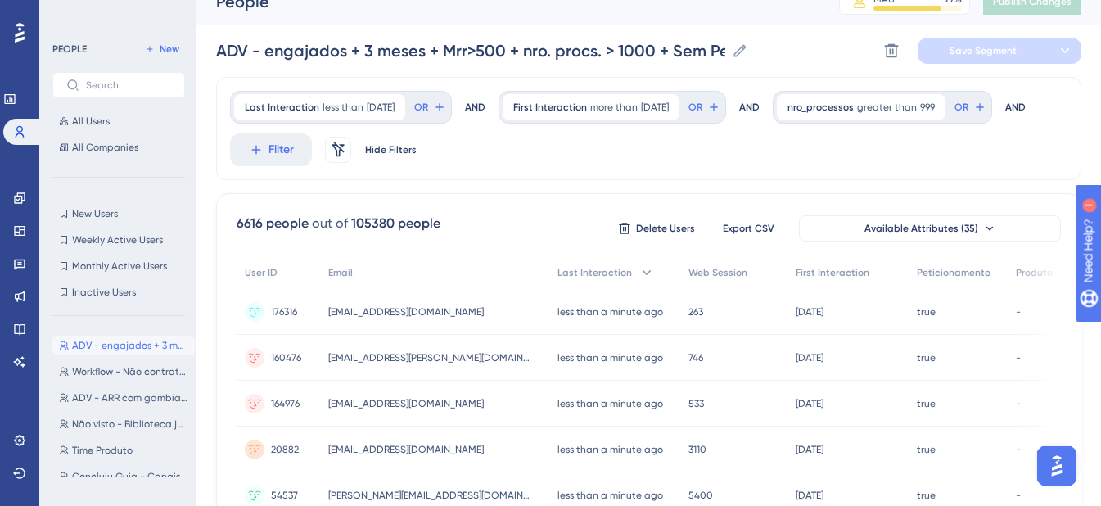
click at [116, 119] on button "All Users" at bounding box center [118, 121] width 133 height 20
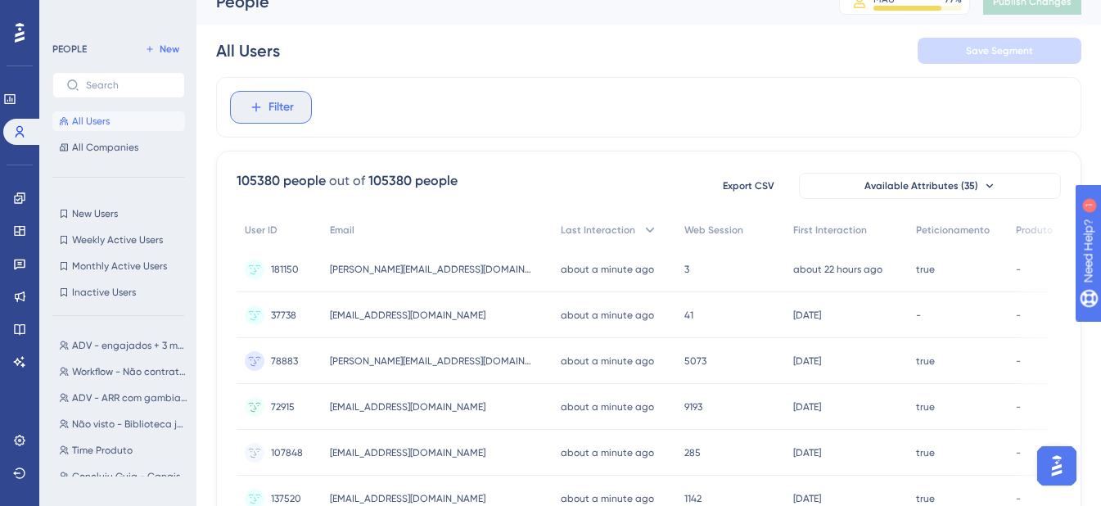
click at [290, 100] on span "Filter" at bounding box center [280, 107] width 25 height 20
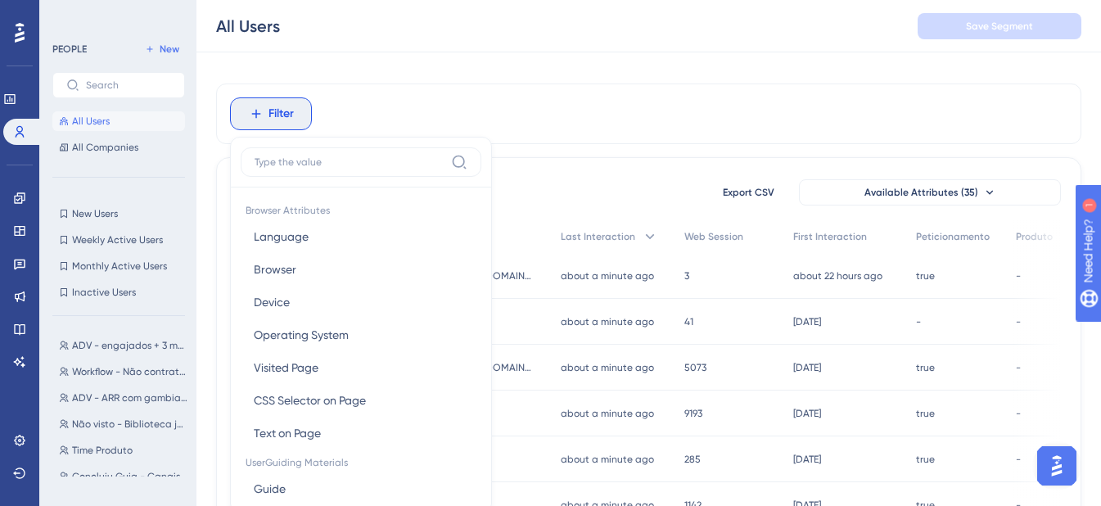
scroll to position [87, 0]
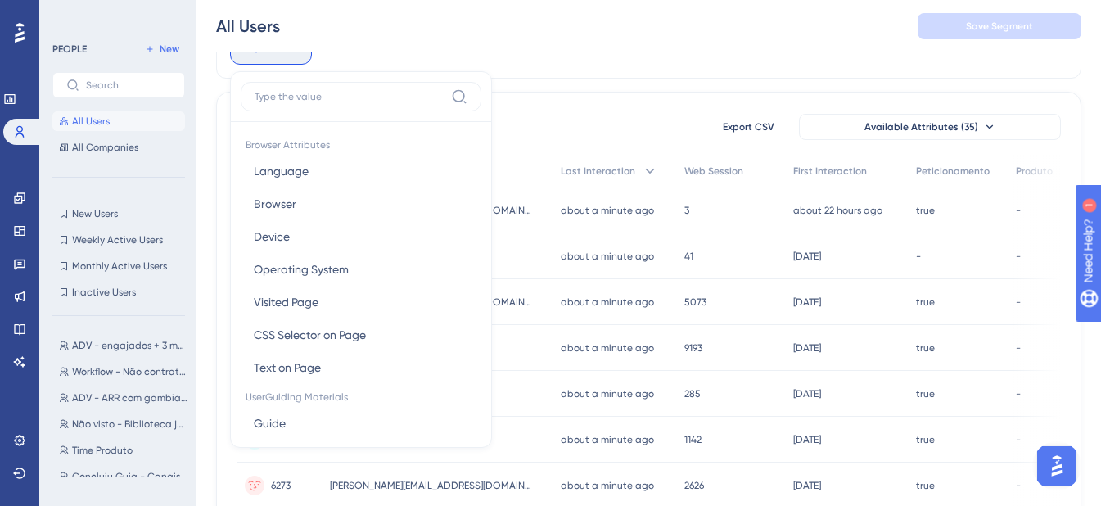
click at [316, 97] on input at bounding box center [350, 96] width 190 height 13
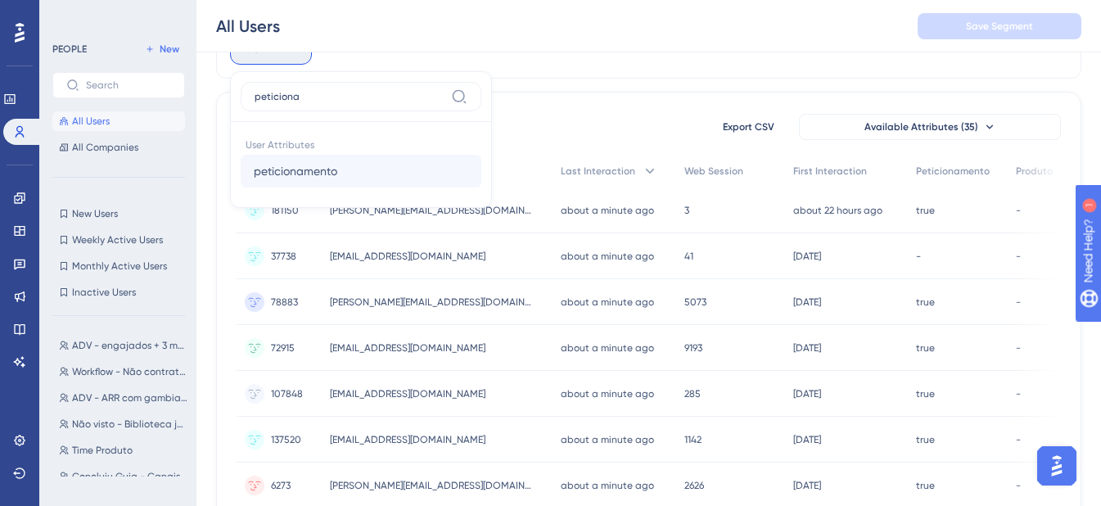
type input "peticiona"
click at [373, 168] on button "peticionamento peticionamento" at bounding box center [361, 171] width 241 height 33
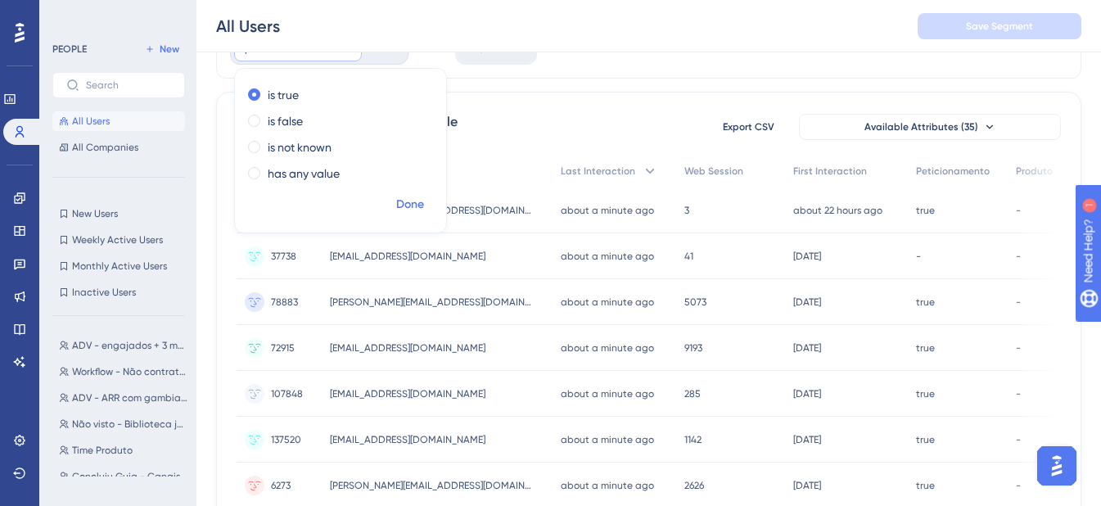
click at [414, 199] on span "Done" at bounding box center [410, 205] width 28 height 20
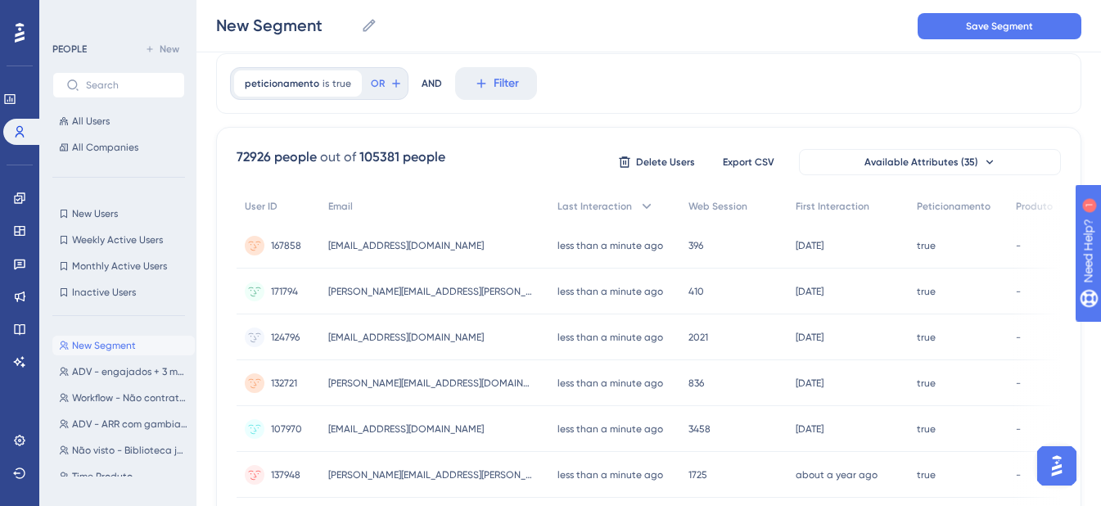
scroll to position [32, 0]
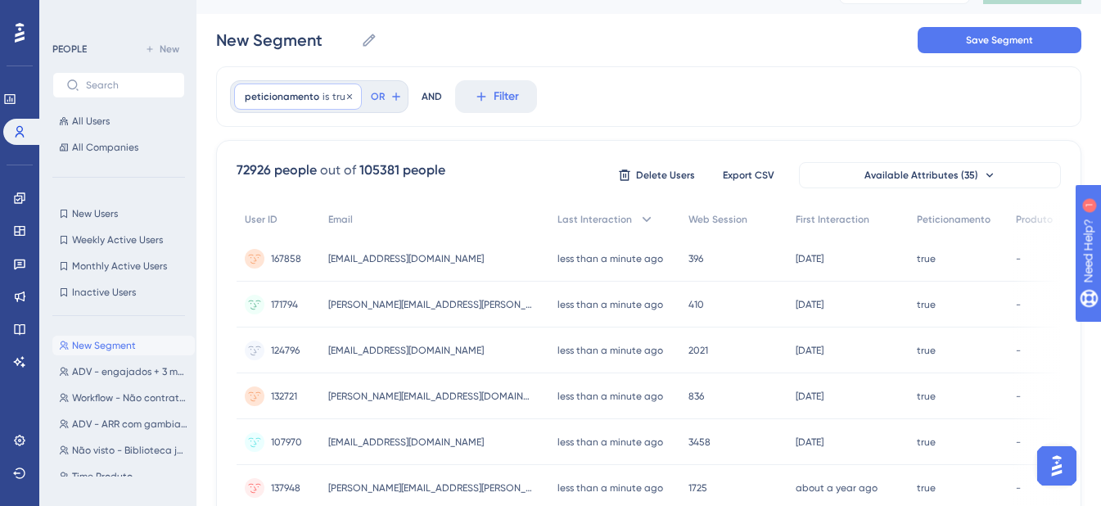
click at [314, 96] on span "peticionamento" at bounding box center [282, 96] width 74 height 13
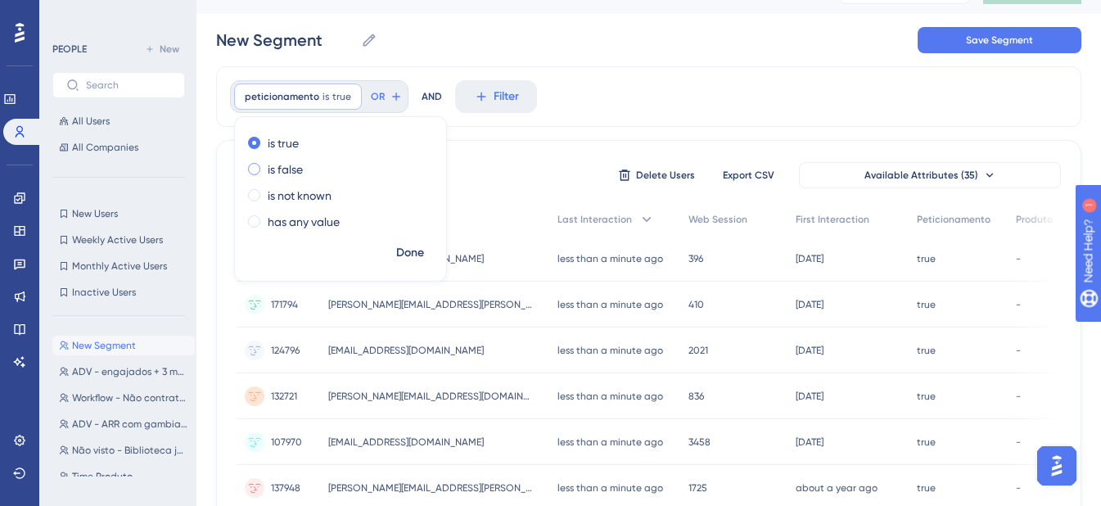
click at [316, 164] on div "is false" at bounding box center [337, 170] width 178 height 20
click at [408, 246] on span "Done" at bounding box center [410, 253] width 28 height 20
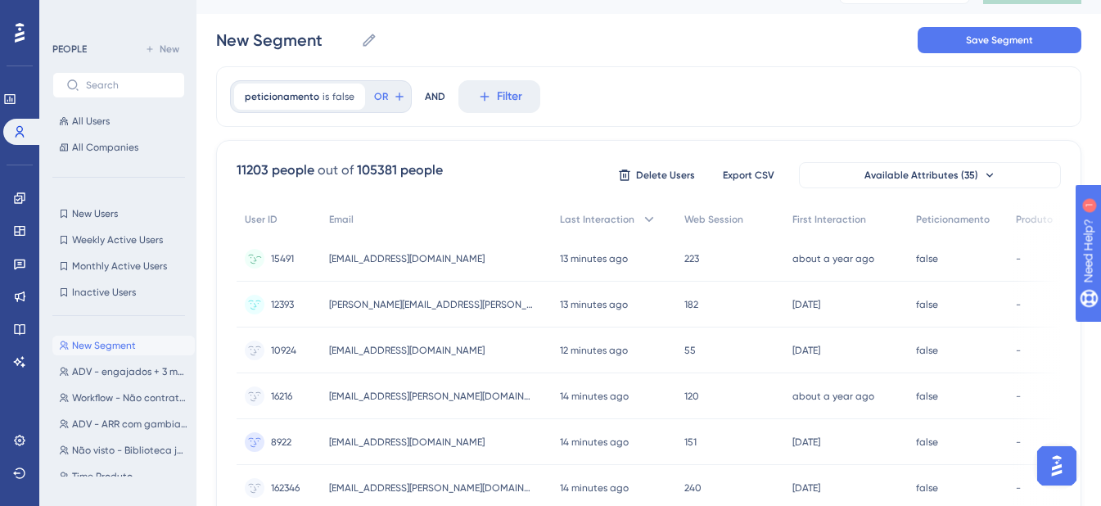
click at [658, 101] on div "peticionamento is false false Remove OR AND Filter" at bounding box center [648, 96] width 865 height 61
click at [106, 324] on div "PEOPLE New All Users All Companies New Users New Users Weekly Active Users Week…" at bounding box center [118, 257] width 133 height 437
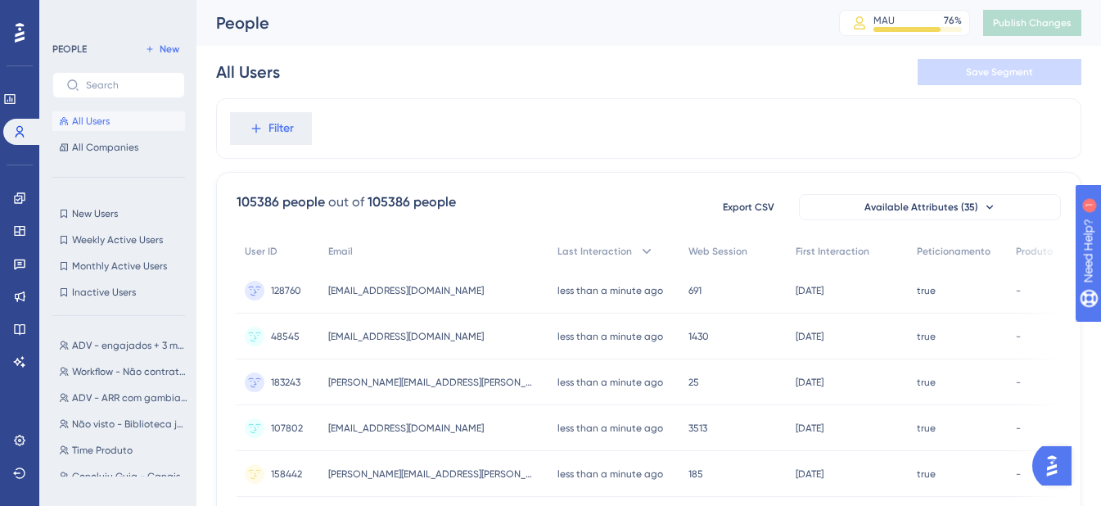
click at [526, 133] on div "Filter" at bounding box center [648, 128] width 865 height 61
click at [588, 109] on div "Filter" at bounding box center [648, 128] width 865 height 61
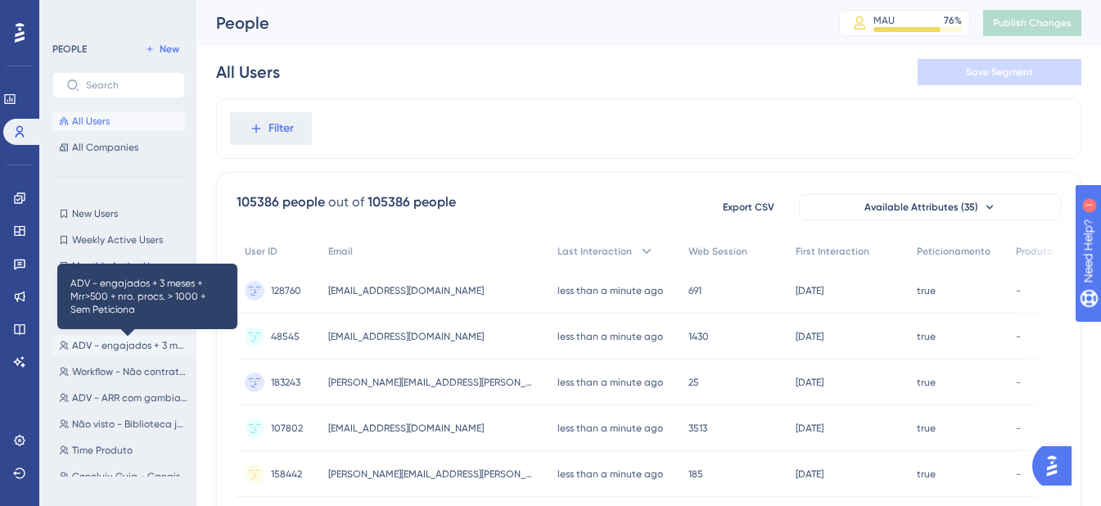
click at [133, 344] on span "ADV - engajados + 3 meses + Mrr>500 + nro. procs. > 1000 + Sem Peticiona" at bounding box center [130, 345] width 116 height 13
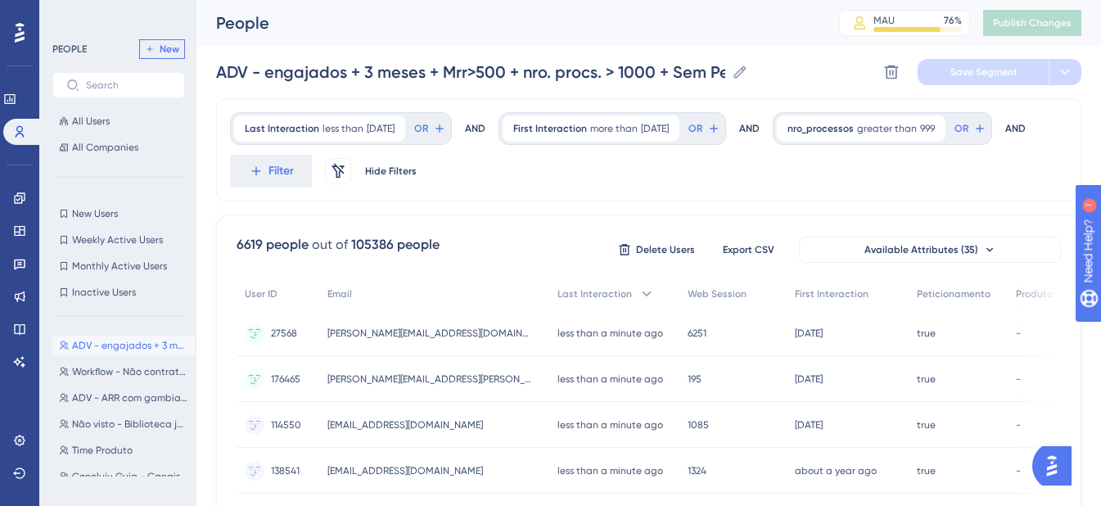
click at [167, 56] on button "New" at bounding box center [162, 49] width 46 height 20
type input "New Segment"
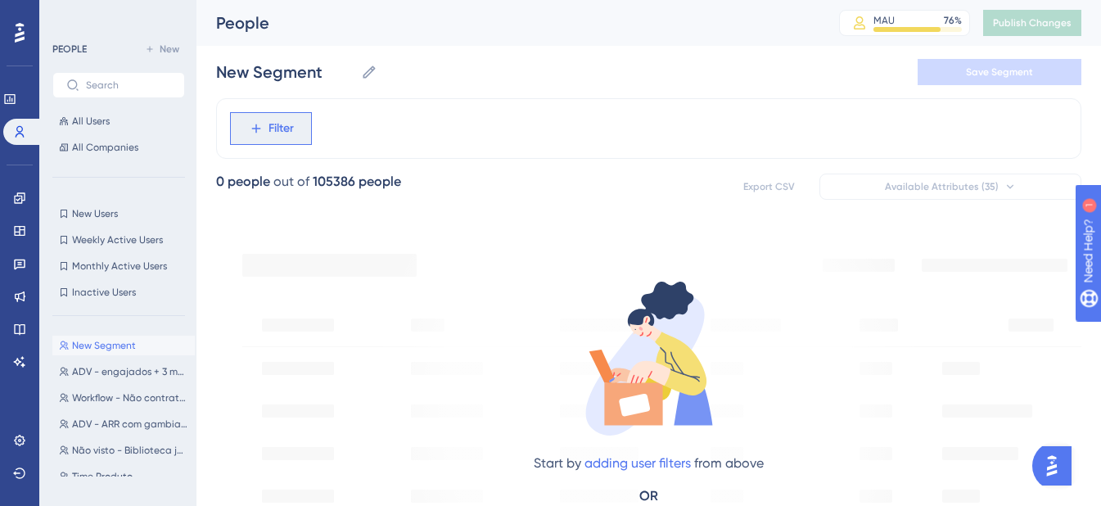
click at [277, 119] on span "Filter" at bounding box center [280, 129] width 25 height 20
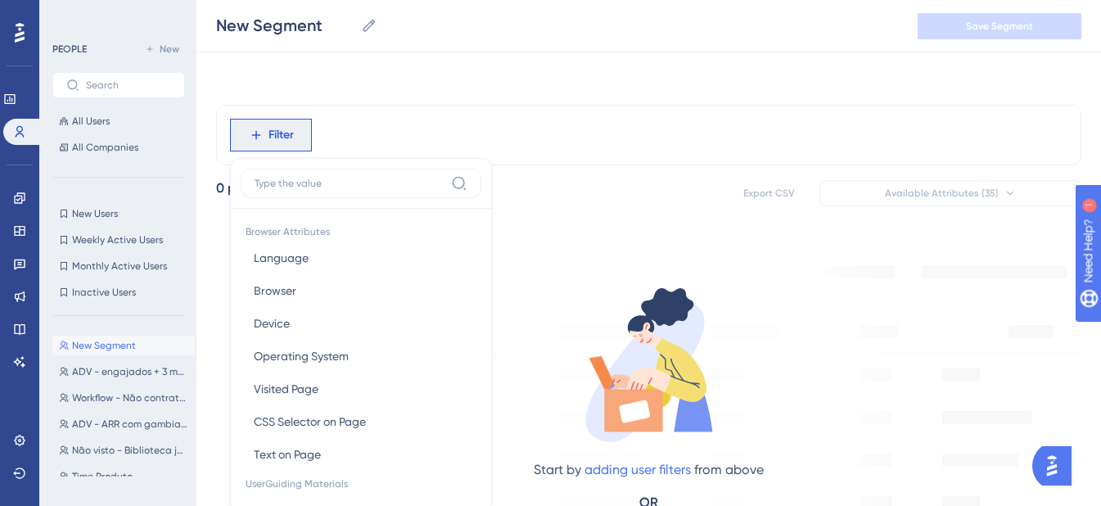
scroll to position [63, 0]
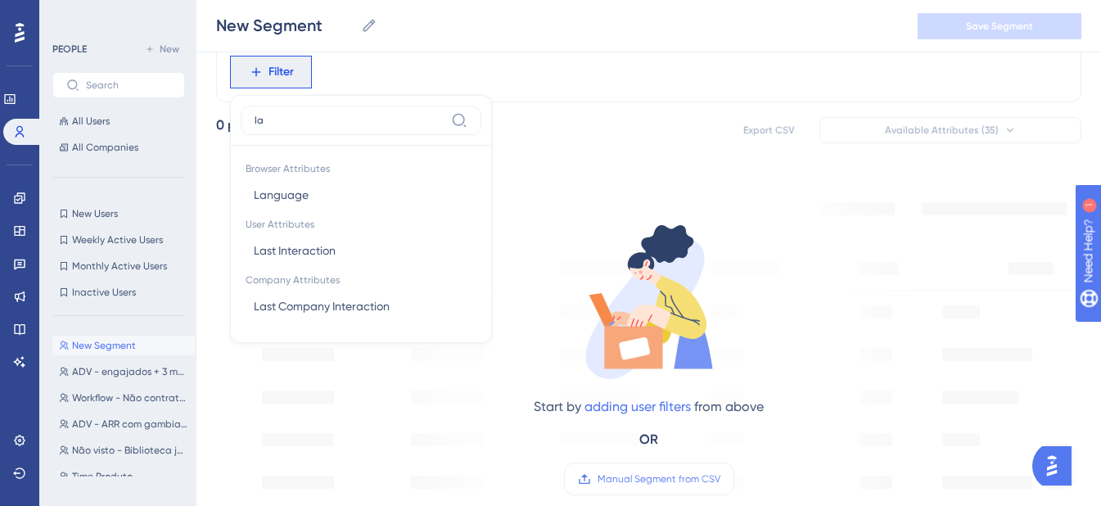
type input "l"
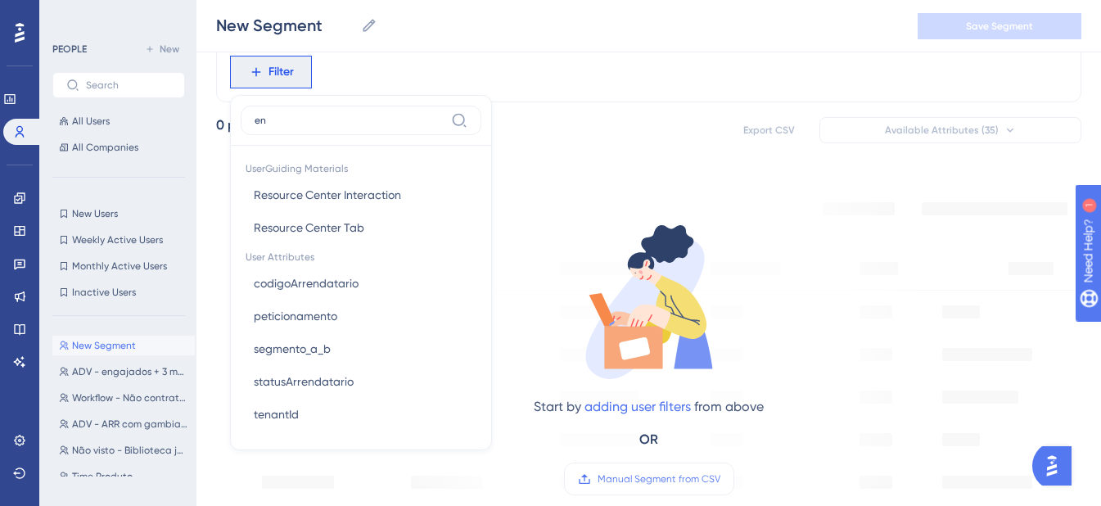
type input "e"
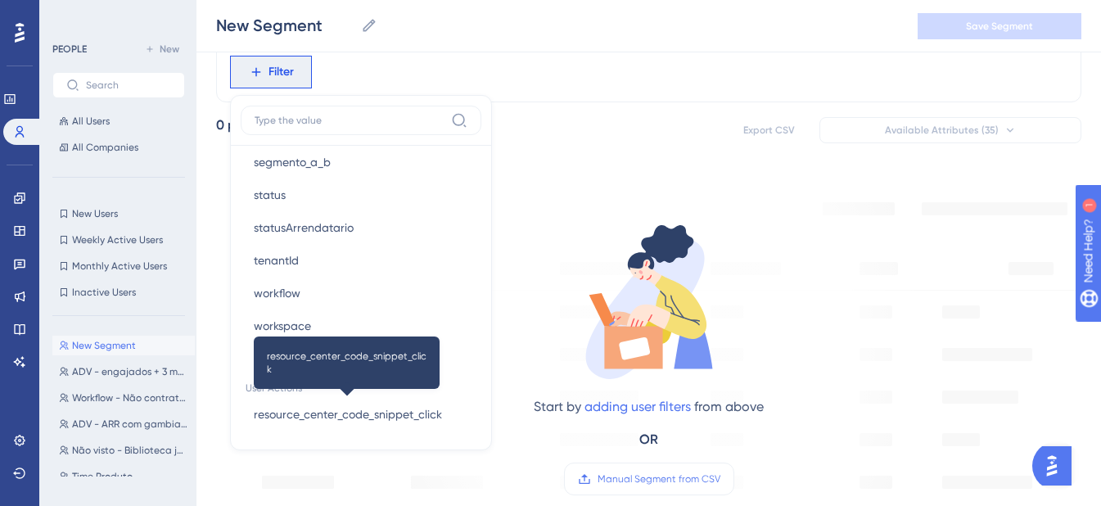
scroll to position [1543, 0]
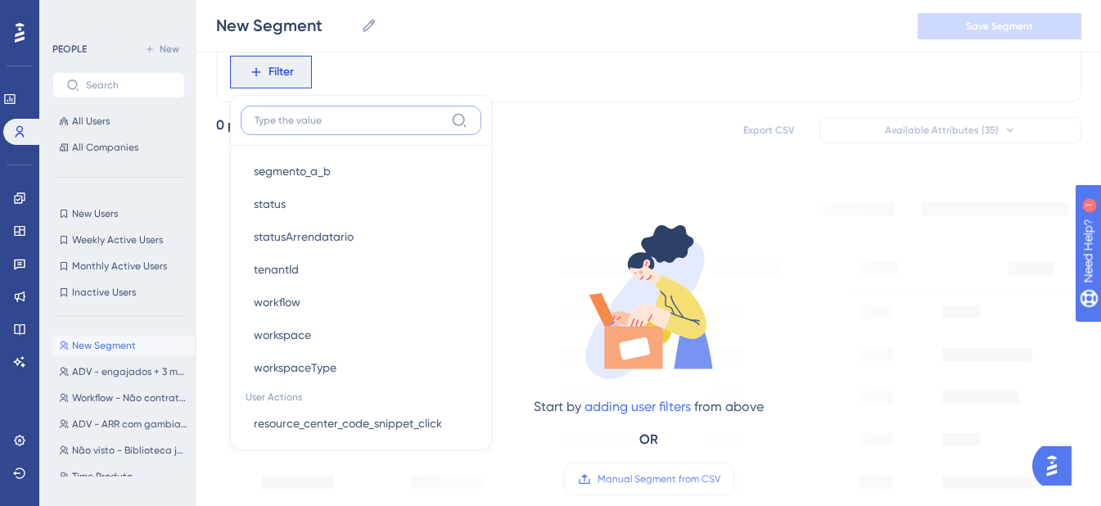
click at [360, 121] on input at bounding box center [350, 120] width 190 height 13
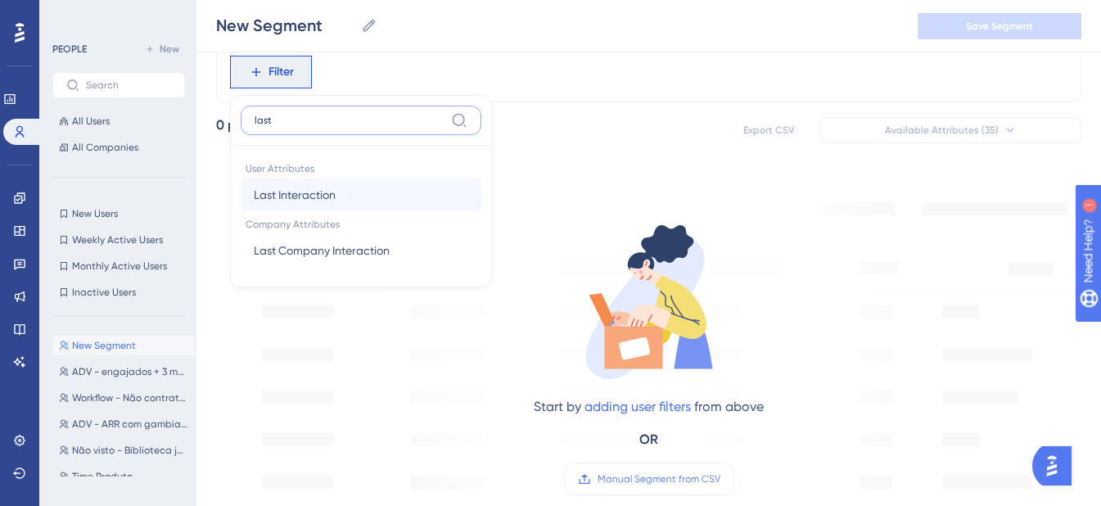
type input "last"
click at [393, 203] on button "Last Interaction Last Interaction" at bounding box center [361, 194] width 241 height 33
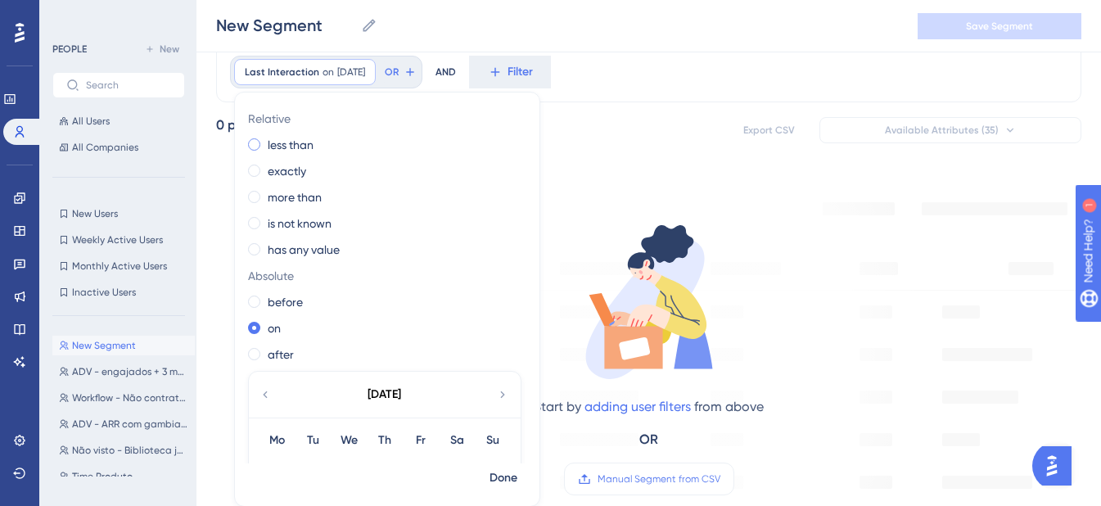
click at [309, 144] on label "less than" at bounding box center [291, 145] width 46 height 20
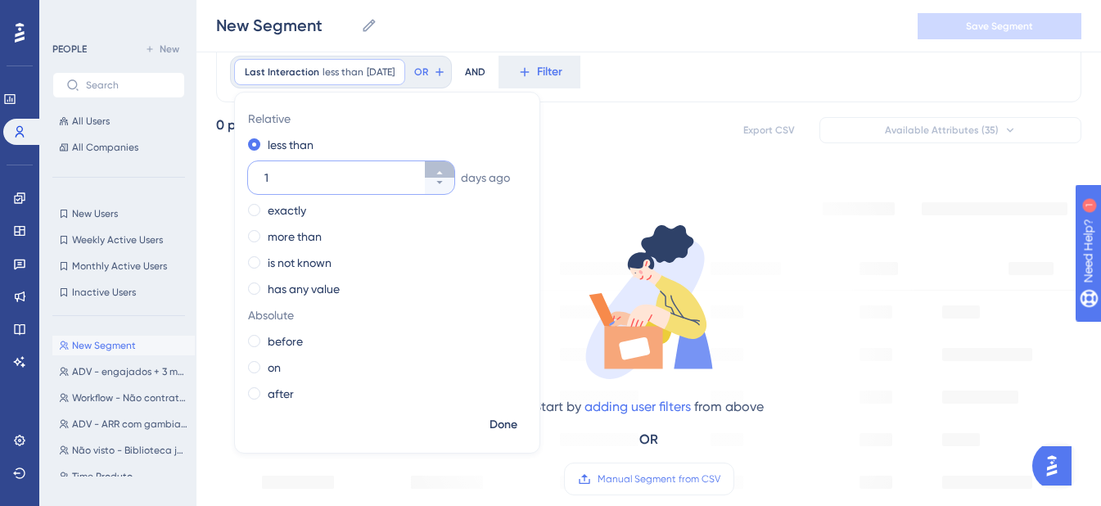
click at [435, 171] on icon at bounding box center [440, 173] width 10 height 10
click at [435, 170] on icon at bounding box center [440, 173] width 10 height 10
click at [441, 187] on button "5" at bounding box center [439, 186] width 29 height 16
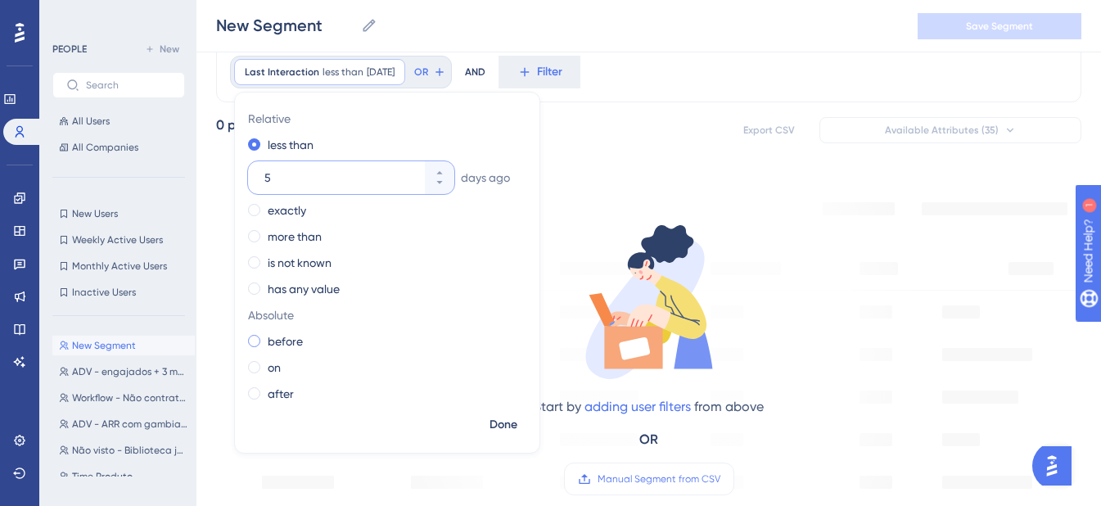
type input "4"
click at [504, 417] on span "Done" at bounding box center [503, 425] width 28 height 20
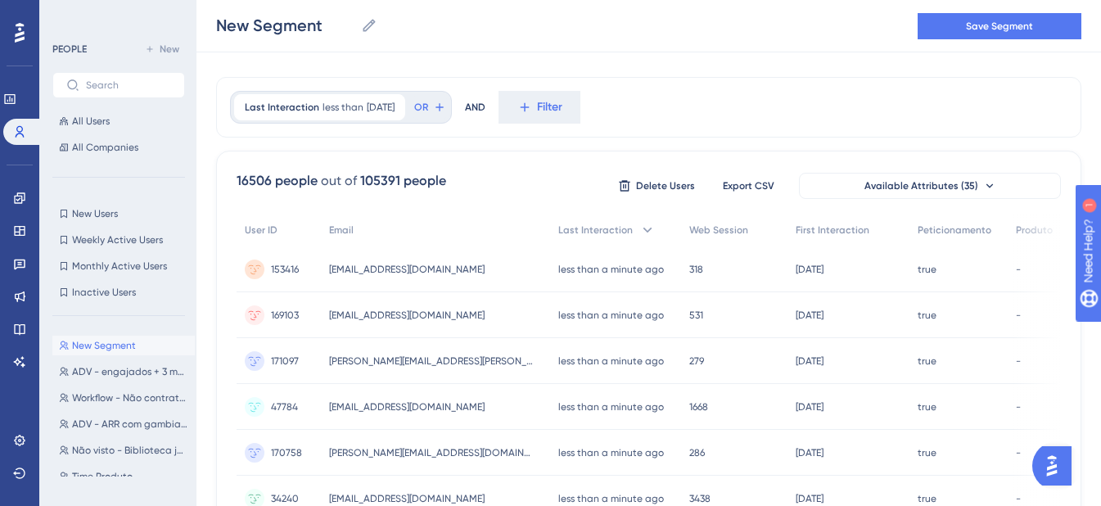
scroll to position [8, 0]
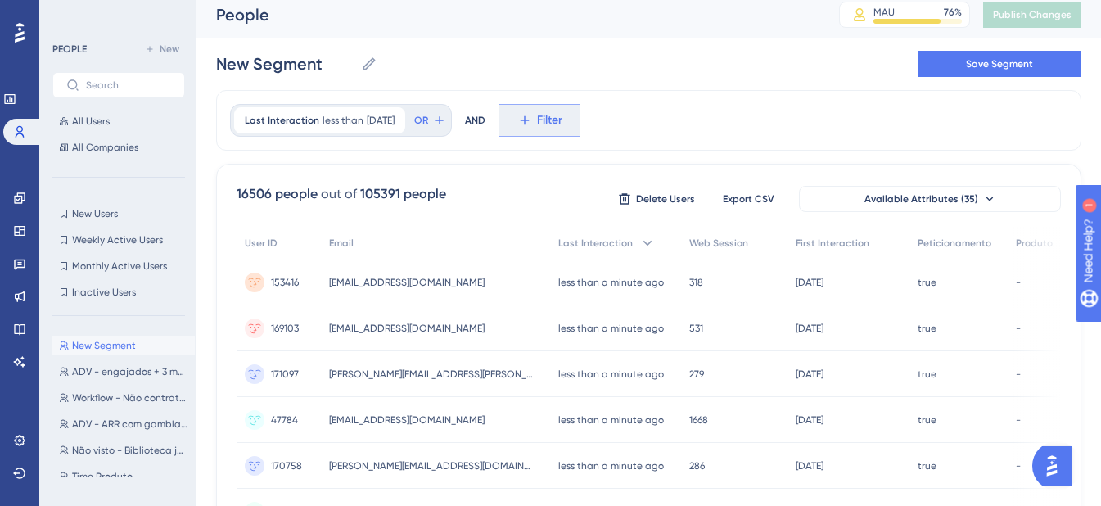
click at [543, 128] on button "Filter" at bounding box center [539, 120] width 82 height 33
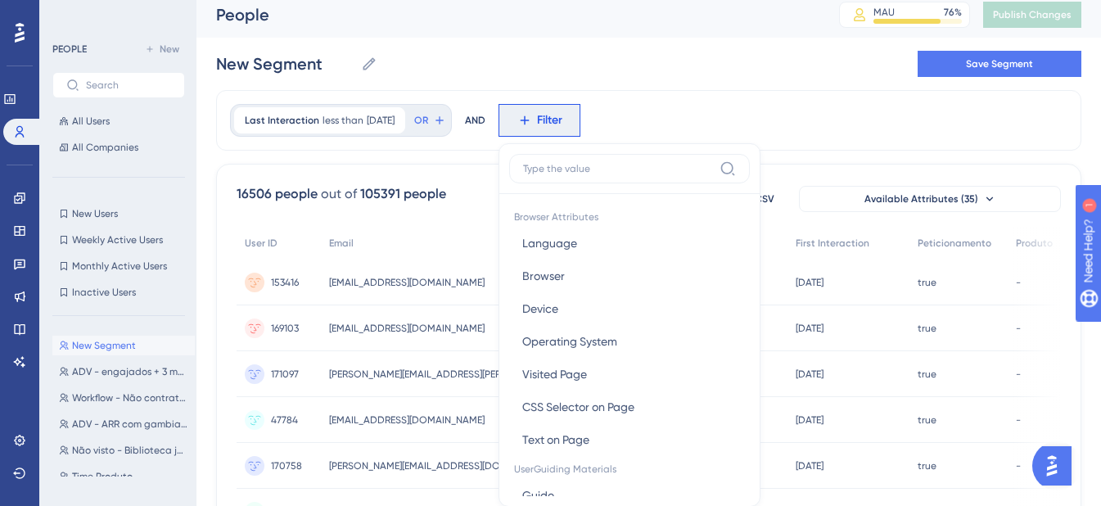
scroll to position [80, 0]
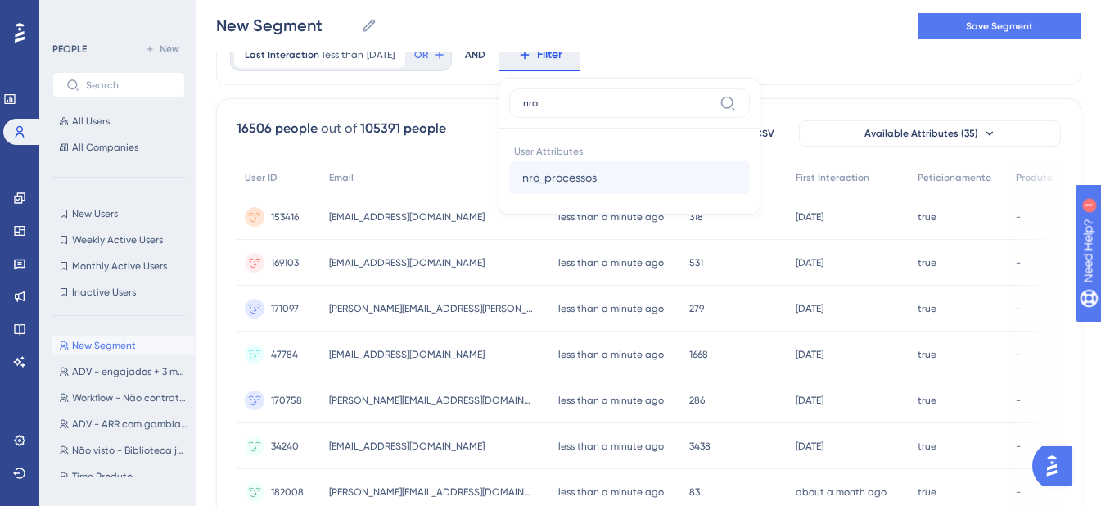
type input "nro"
click at [563, 188] on button "nro_processos nro_processos" at bounding box center [629, 177] width 241 height 33
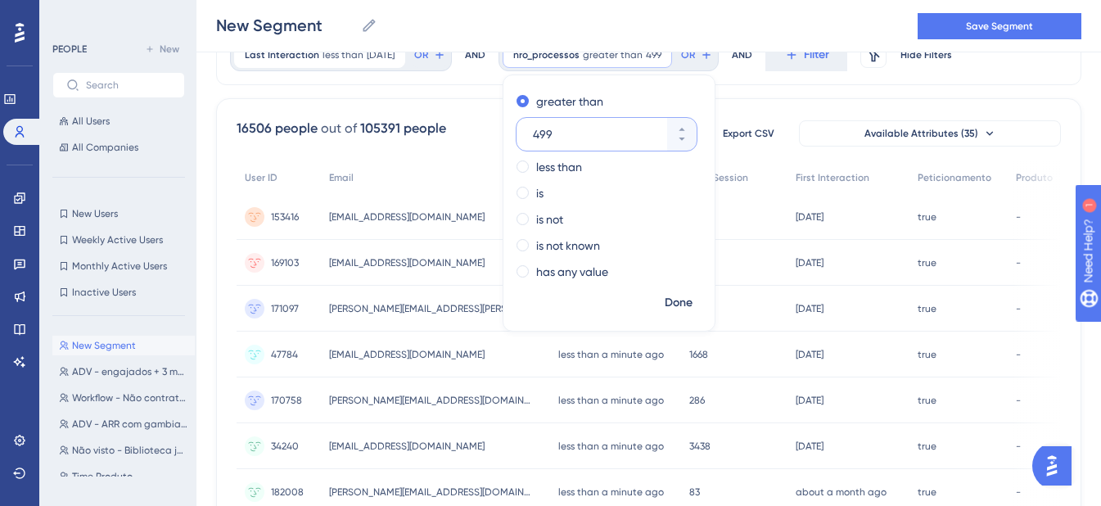
type input "499"
click at [692, 299] on span "Done" at bounding box center [679, 303] width 28 height 20
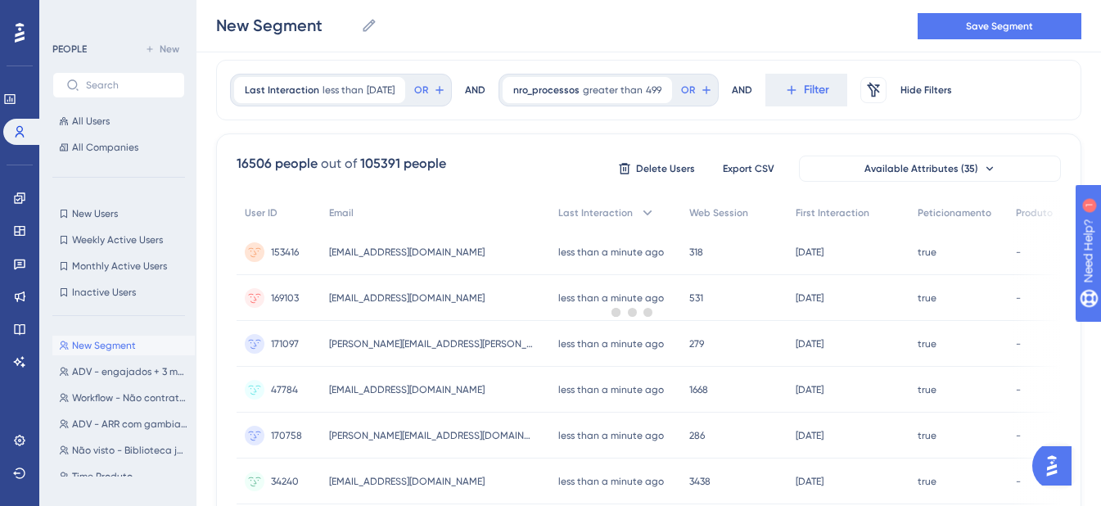
scroll to position [0, 0]
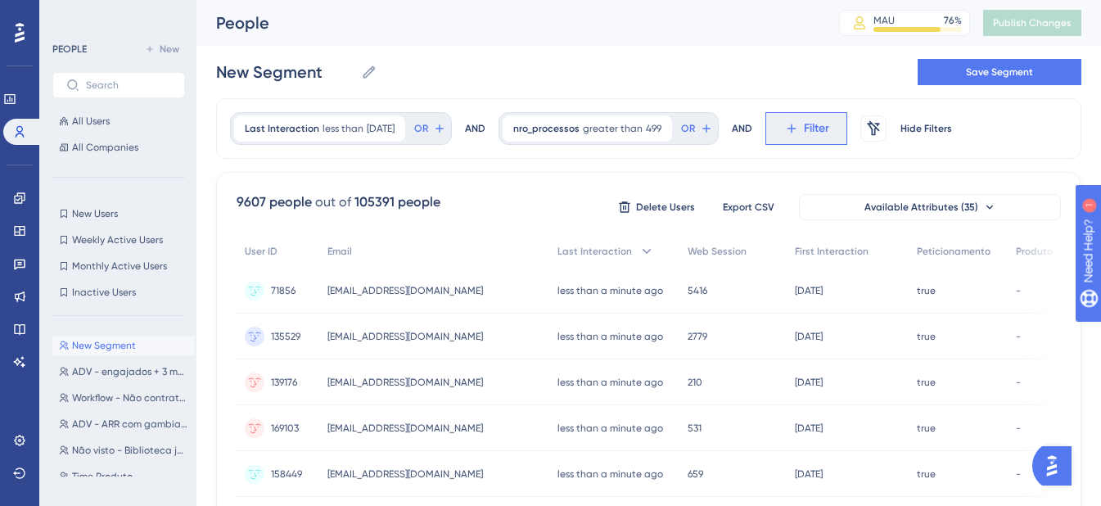
click at [817, 127] on span "Filter" at bounding box center [816, 129] width 25 height 20
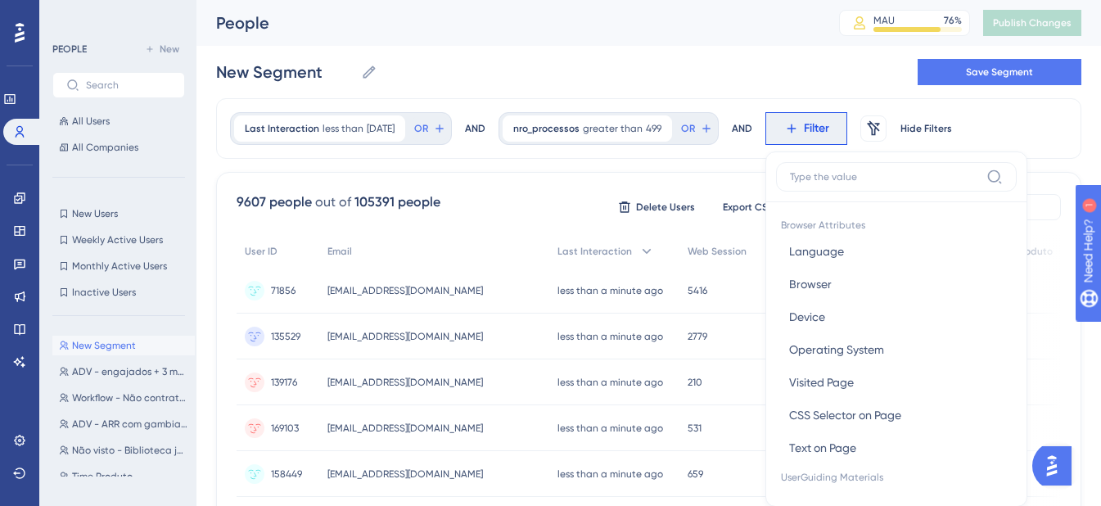
scroll to position [76, 0]
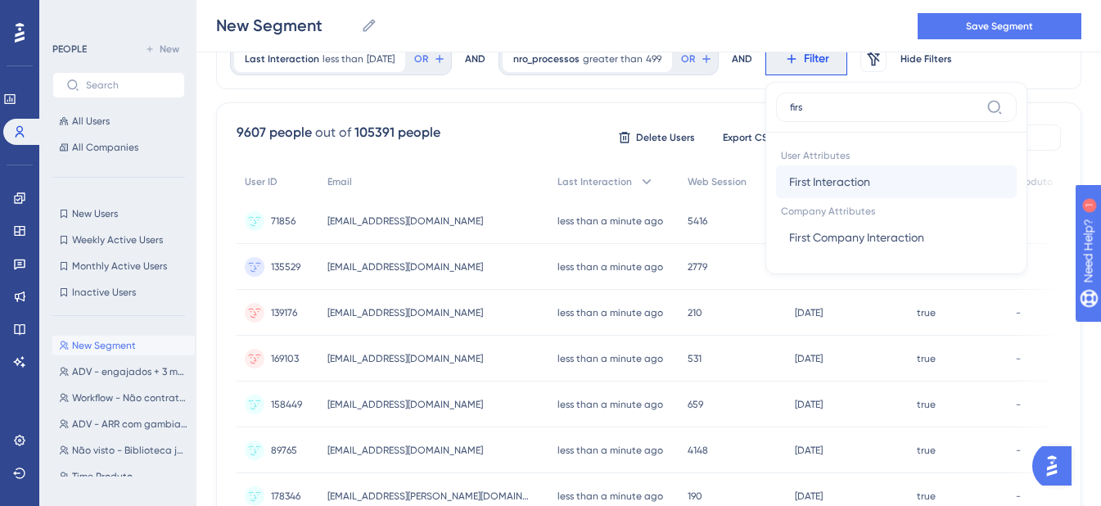
type input "firs"
click at [854, 176] on span "First Interaction" at bounding box center [829, 182] width 81 height 20
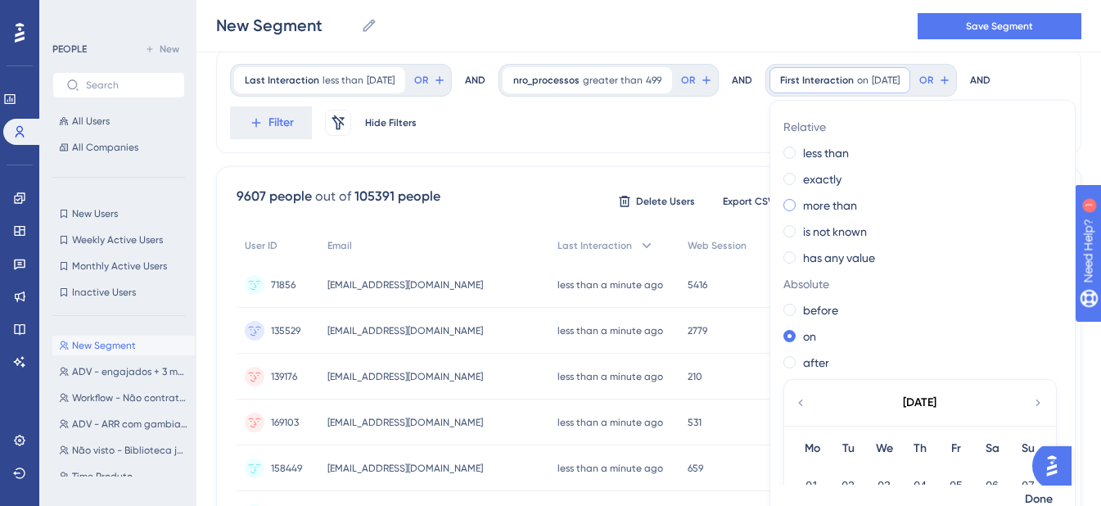
scroll to position [21, 0]
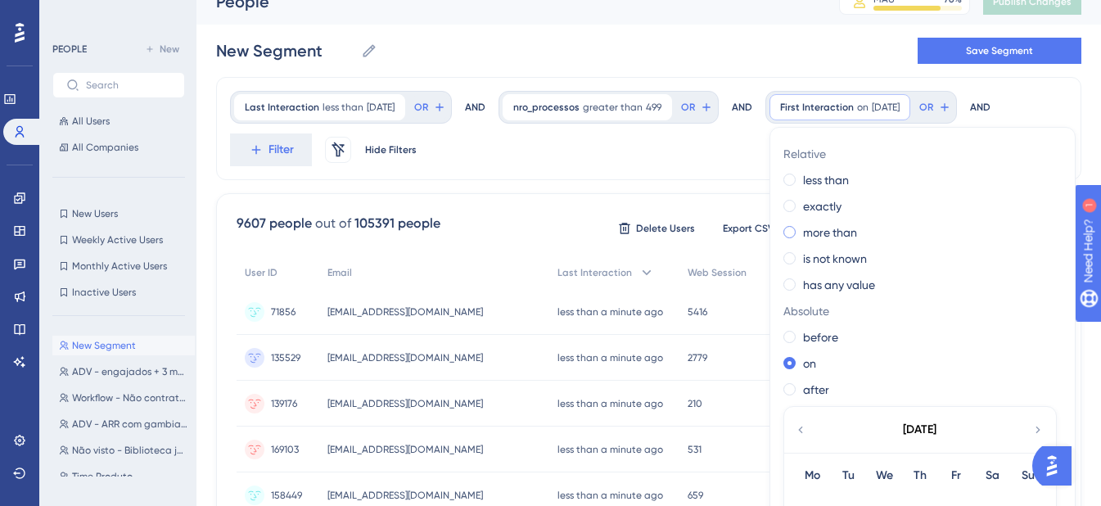
click at [837, 231] on label "more than" at bounding box center [830, 233] width 54 height 20
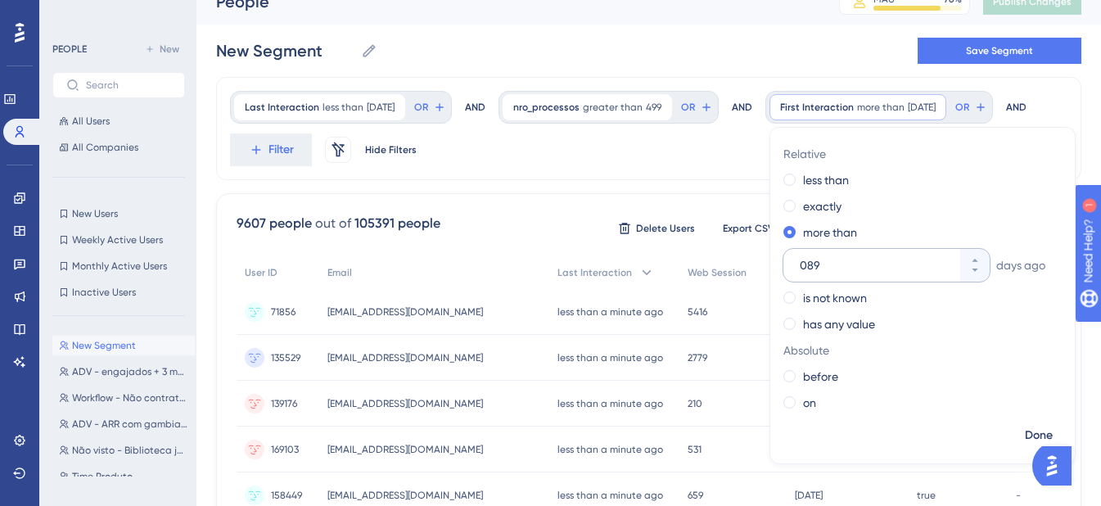
type input "089"
click at [1025, 445] on span "Done" at bounding box center [1039, 436] width 28 height 20
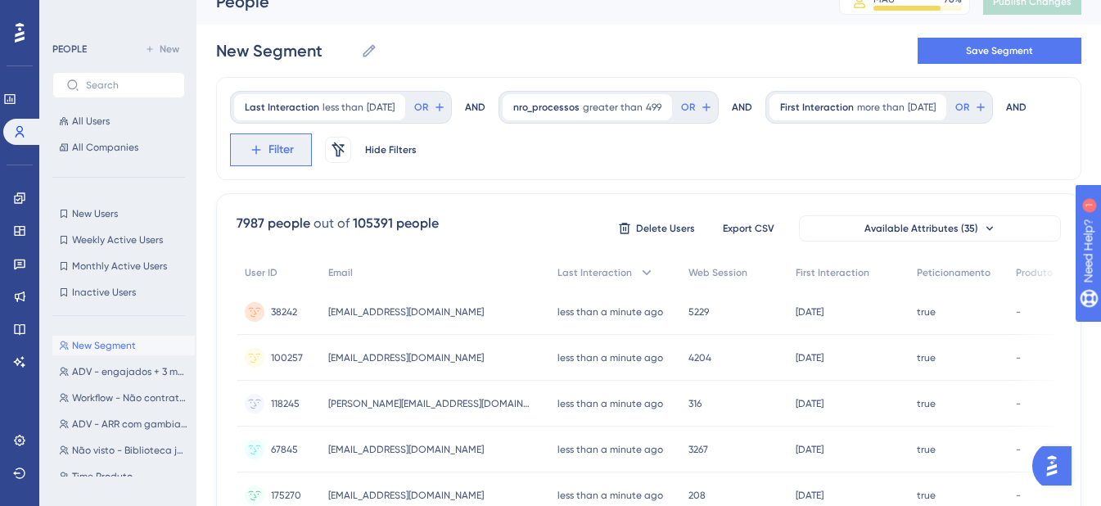
click at [260, 148] on icon at bounding box center [255, 150] width 9 height 9
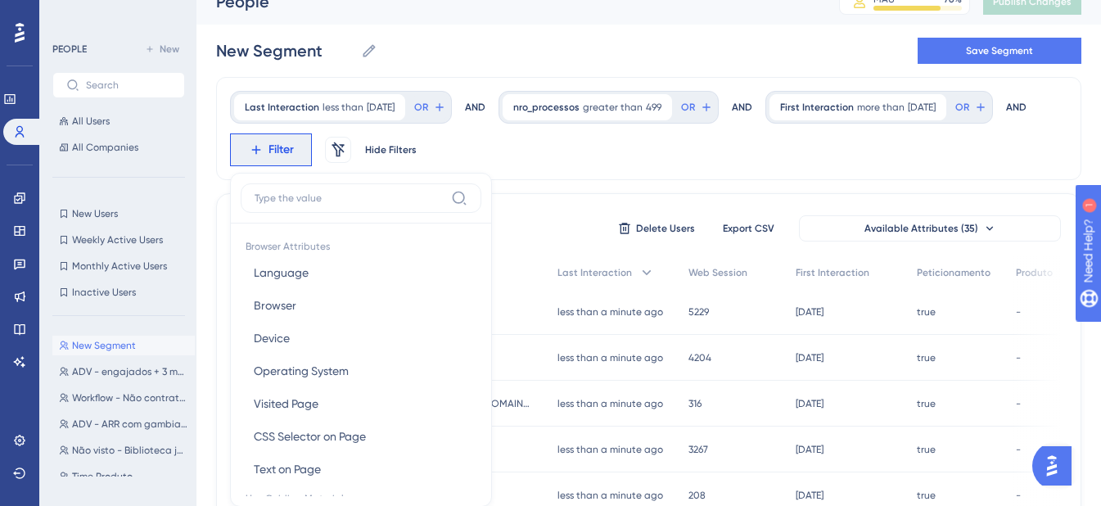
scroll to position [108, 0]
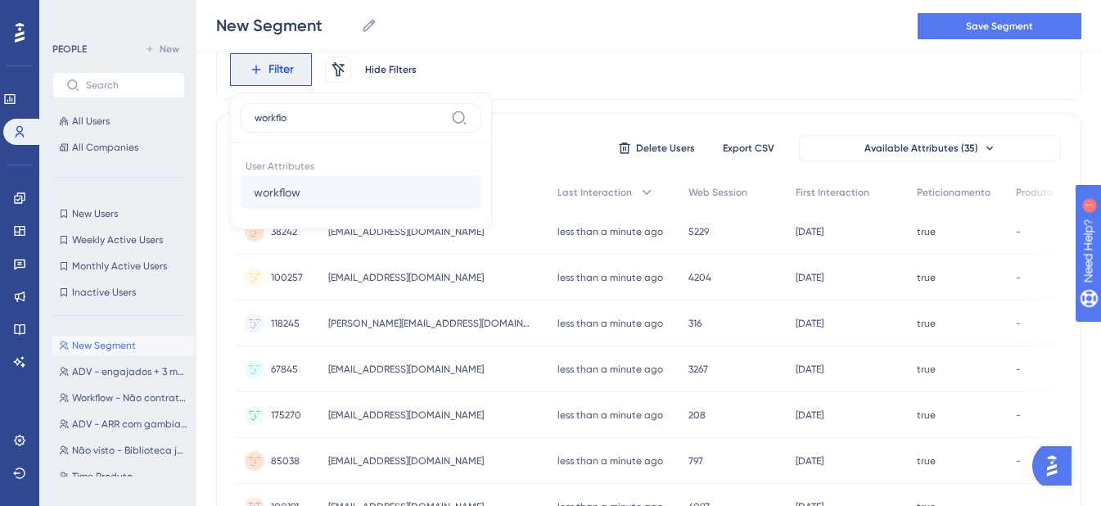
type input "workflo"
click at [300, 185] on span "workflow" at bounding box center [277, 192] width 47 height 20
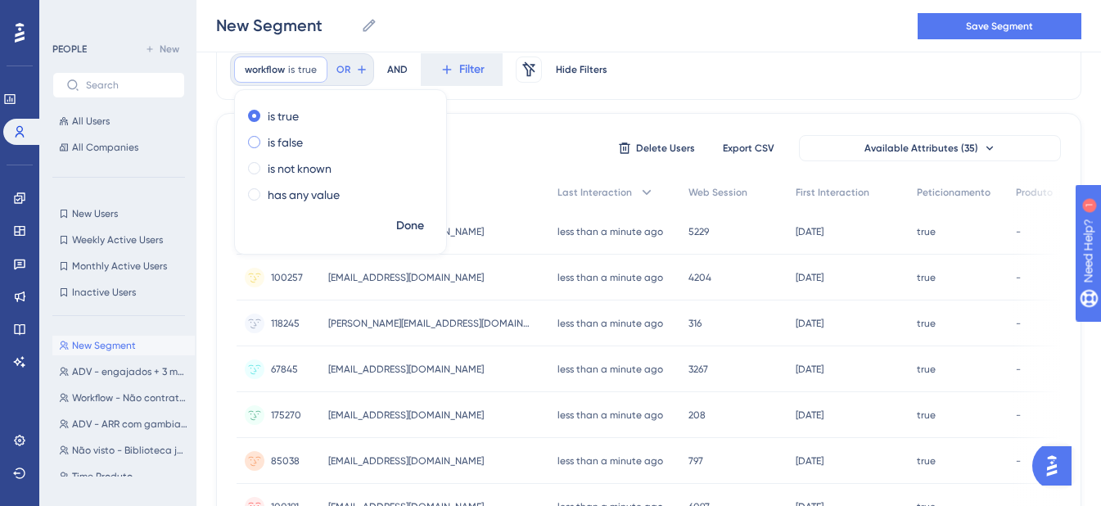
click at [303, 143] on label "is false" at bounding box center [285, 143] width 35 height 20
click at [424, 227] on span "Done" at bounding box center [410, 226] width 28 height 20
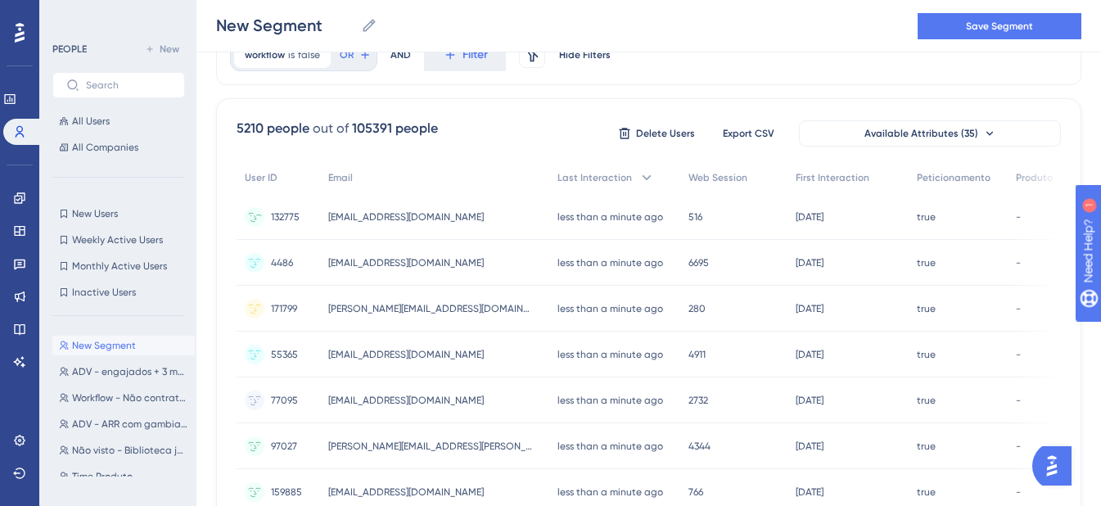
scroll to position [0, 0]
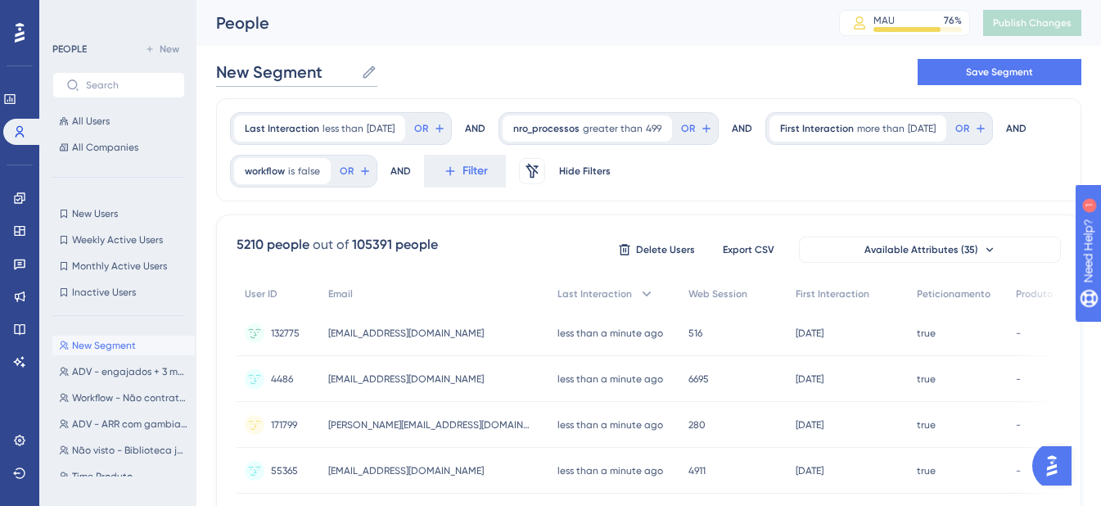
click at [327, 70] on input "New Segment" at bounding box center [285, 72] width 138 height 23
click at [326, 72] on input "New Segment" at bounding box center [285, 72] width 138 height 23
click at [325, 74] on input "New Segment" at bounding box center [285, 72] width 138 height 23
click at [324, 77] on input "New Segment" at bounding box center [285, 72] width 138 height 23
click at [324, 75] on input "New Segment" at bounding box center [285, 72] width 138 height 23
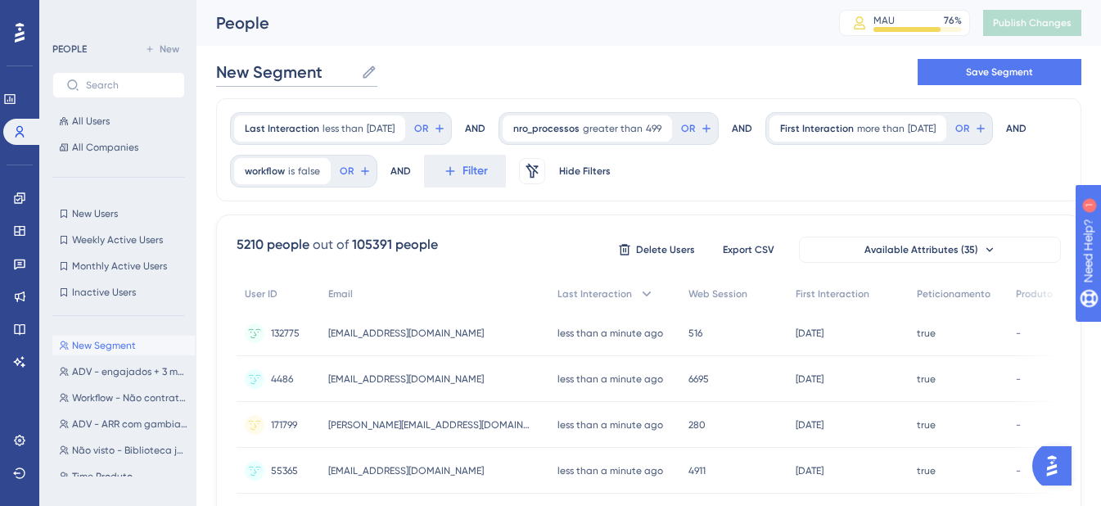
click at [324, 74] on input "New Segment" at bounding box center [285, 72] width 138 height 23
click at [320, 74] on input "New Segment" at bounding box center [285, 72] width 138 height 23
type input "N"
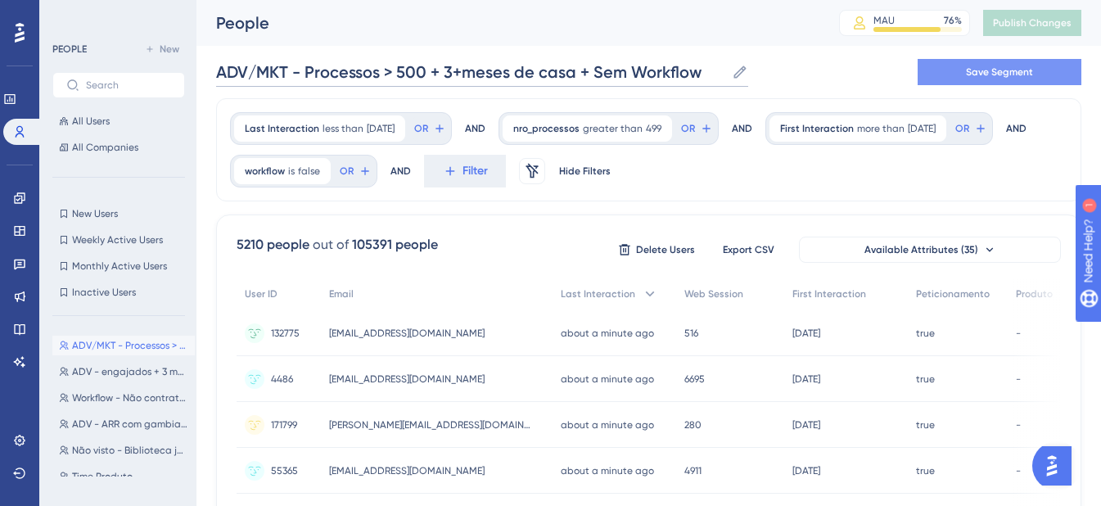
type input "ADV/MKT - Processos > 500 + 3+meses de casa + Sem Workflow"
click at [974, 70] on span "Save Segment" at bounding box center [999, 71] width 67 height 13
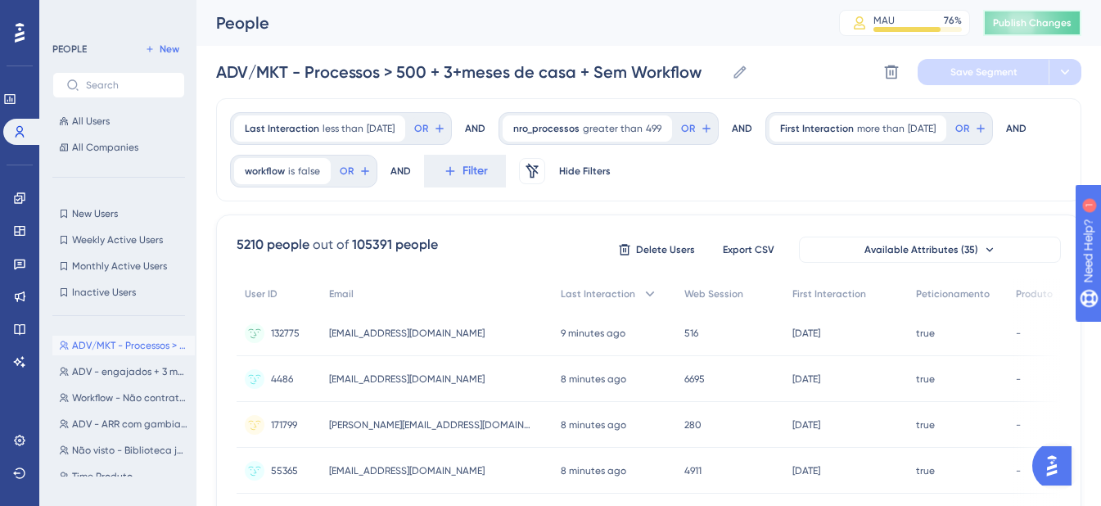
drag, startPoint x: 1007, startPoint y: 28, endPoint x: 273, endPoint y: 228, distance: 760.9
click at [1007, 28] on span "Publish Changes" at bounding box center [1032, 22] width 79 height 13
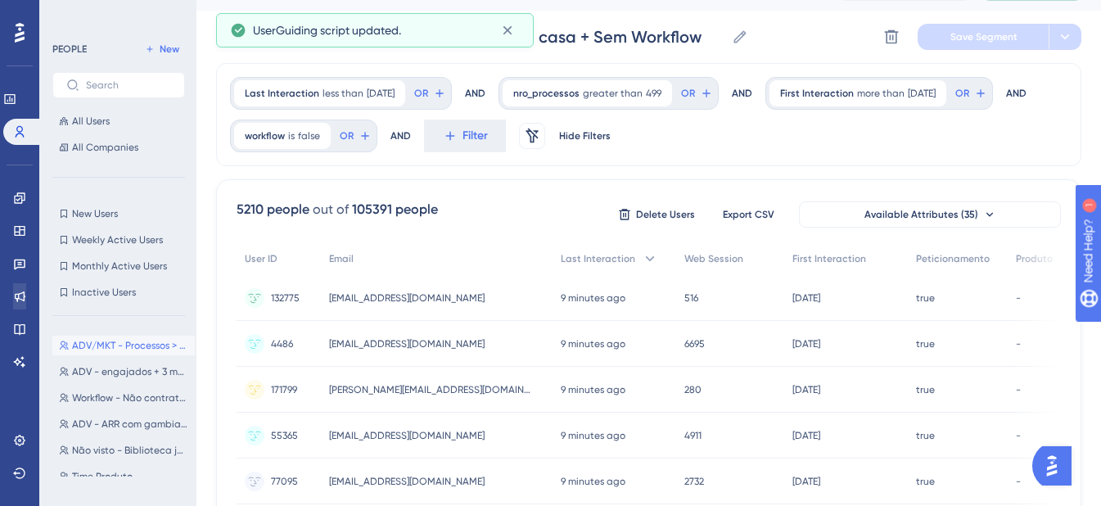
scroll to position [55, 0]
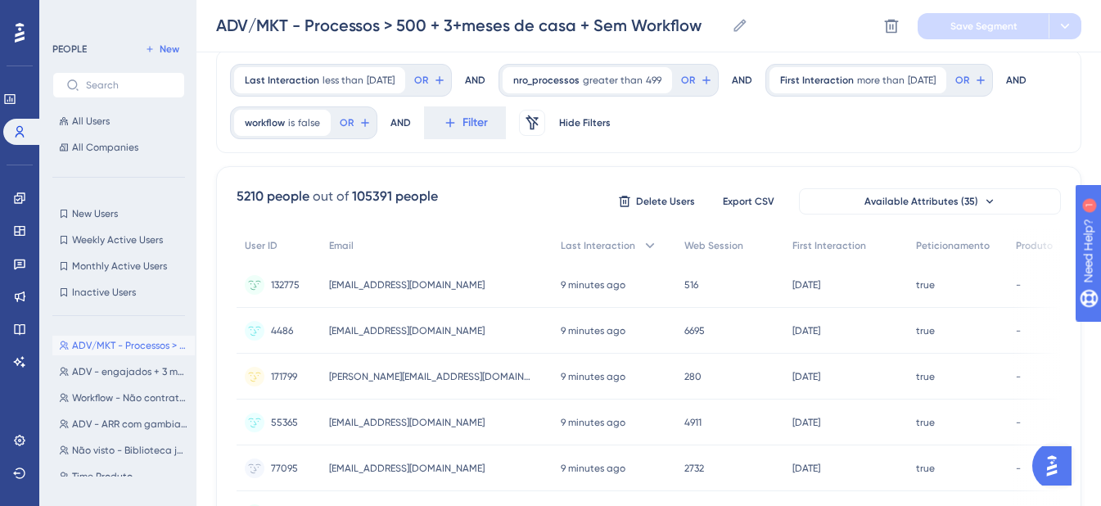
click at [23, 195] on icon at bounding box center [19, 197] width 13 height 13
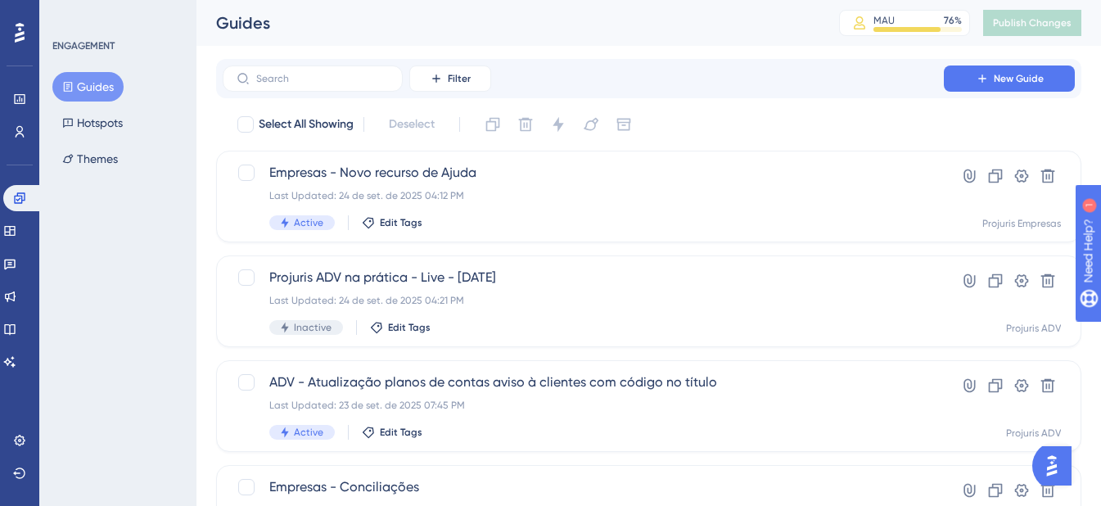
click at [973, 87] on button "New Guide" at bounding box center [1009, 78] width 131 height 26
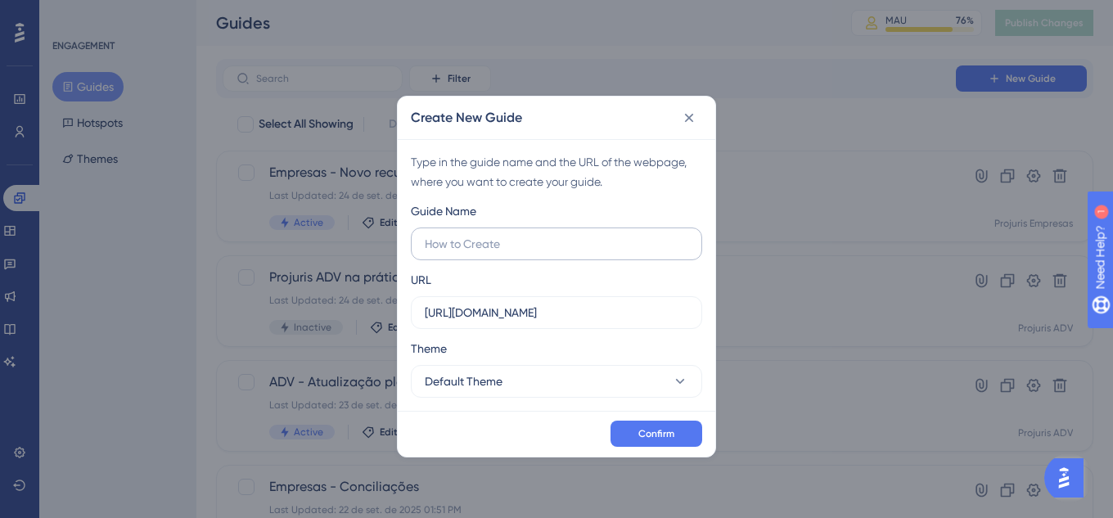
click at [628, 248] on input "text" at bounding box center [557, 244] width 264 height 18
drag, startPoint x: 618, startPoint y: 327, endPoint x: 397, endPoint y: 325, distance: 221.0
click at [397, 325] on div "Create New Guide Type in the guide name and the URL of the webpage, where you w…" at bounding box center [556, 277] width 319 height 362
click at [520, 246] on input "ADV - Campanha Workflow" at bounding box center [557, 244] width 264 height 18
type input "ADV - Campanha MKT Workflow"
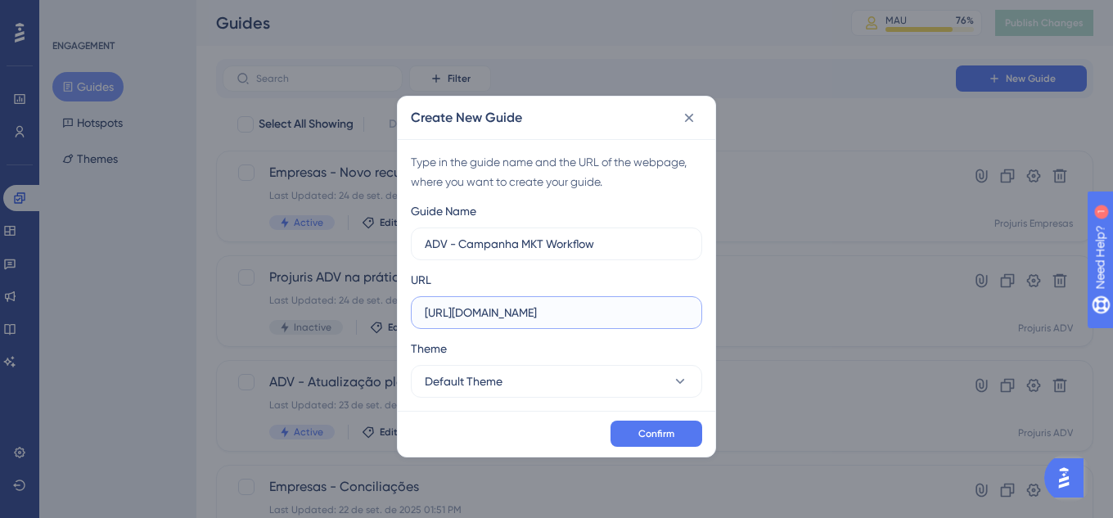
click at [600, 312] on input "https://novo.sajadv.com.br" at bounding box center [557, 313] width 264 height 18
click at [613, 310] on input "https://novo.sajadv.com.br" at bounding box center [557, 313] width 264 height 18
paste input "app.projurisadv.com.br/casos/processo/"
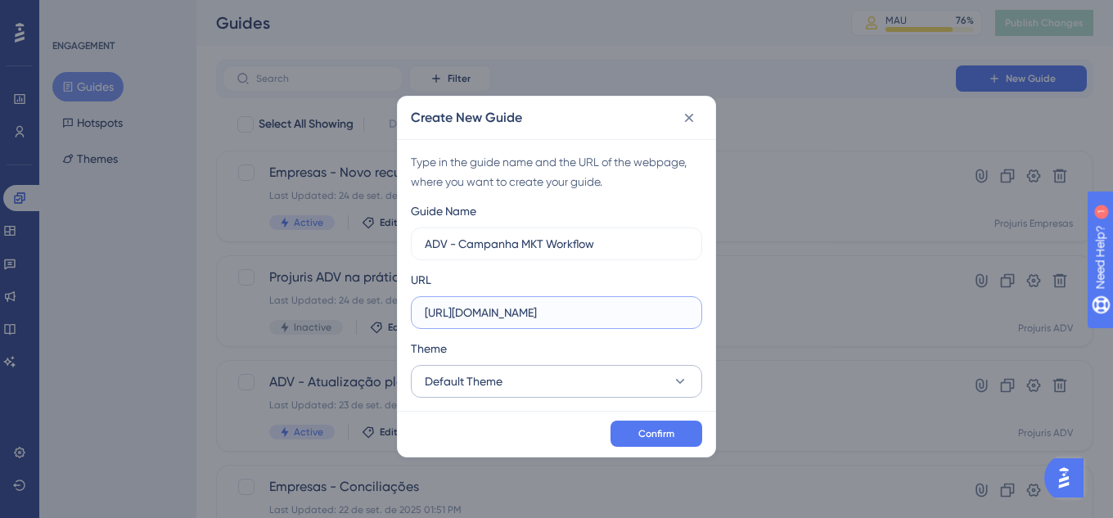
type input "https://app.projurisadv.com.br/casos/processo/"
click at [633, 388] on button "Default Theme" at bounding box center [556, 381] width 291 height 33
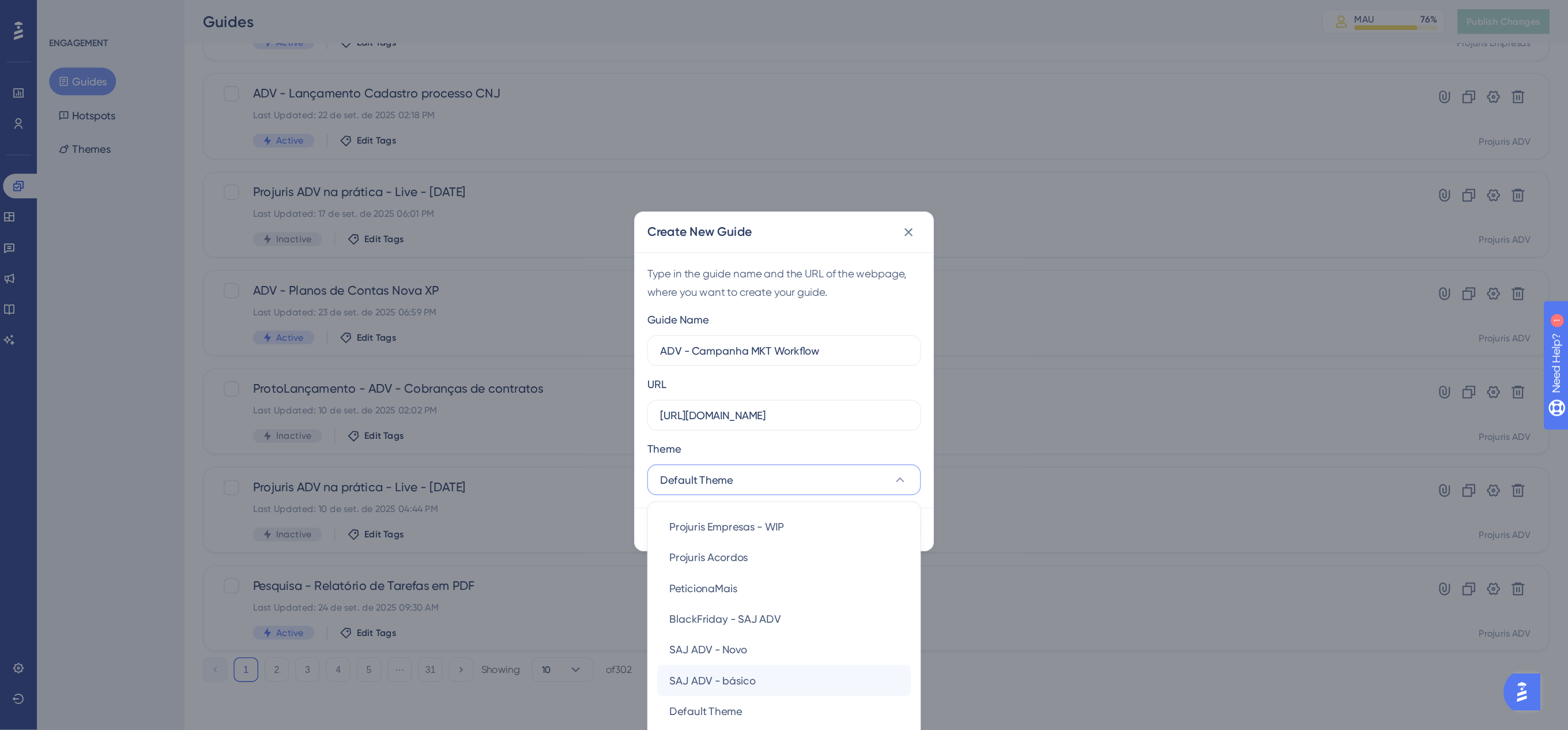
scroll to position [165, 0]
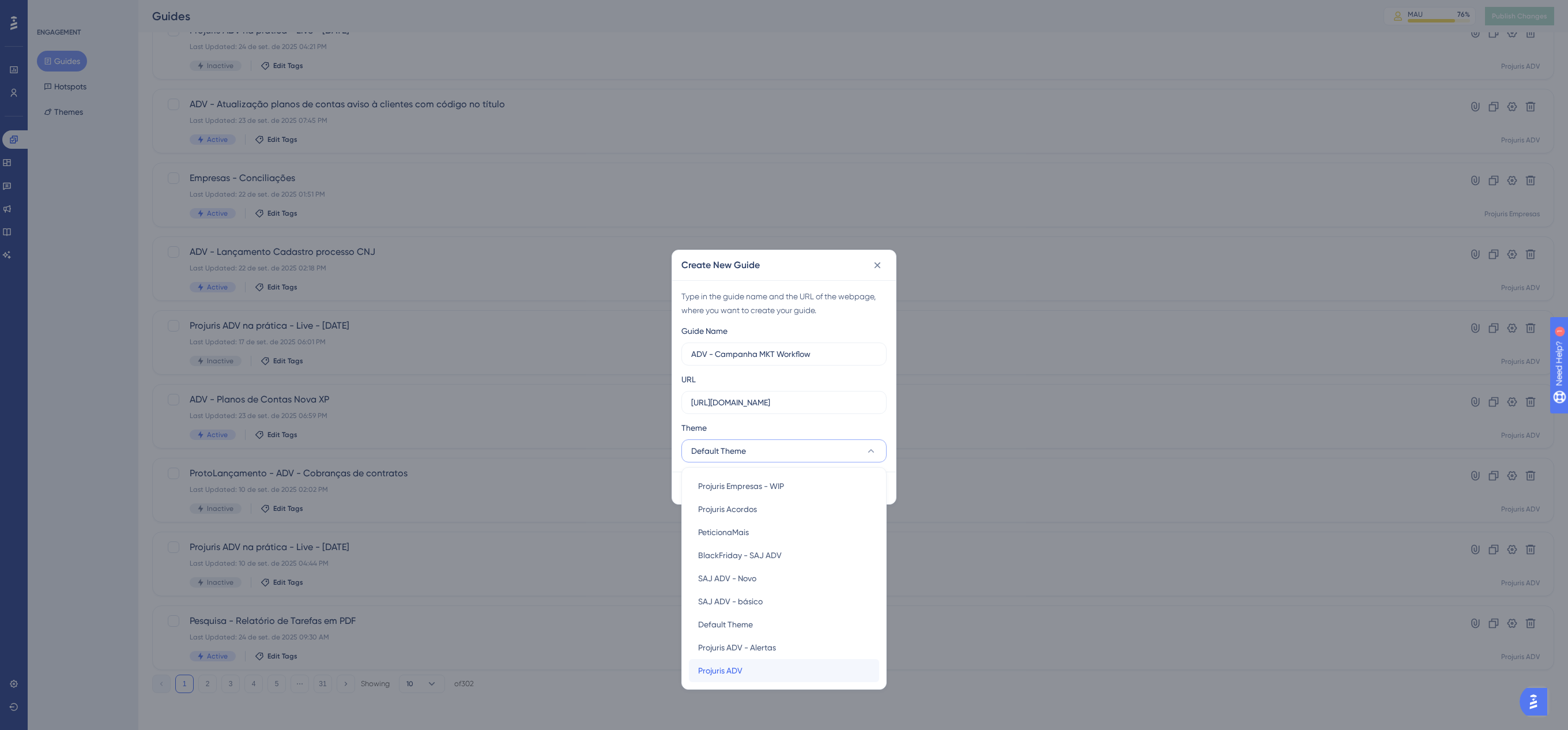
click at [778, 364] on div "Projuris ADV Projuris ADV" at bounding box center [784, 670] width 172 height 23
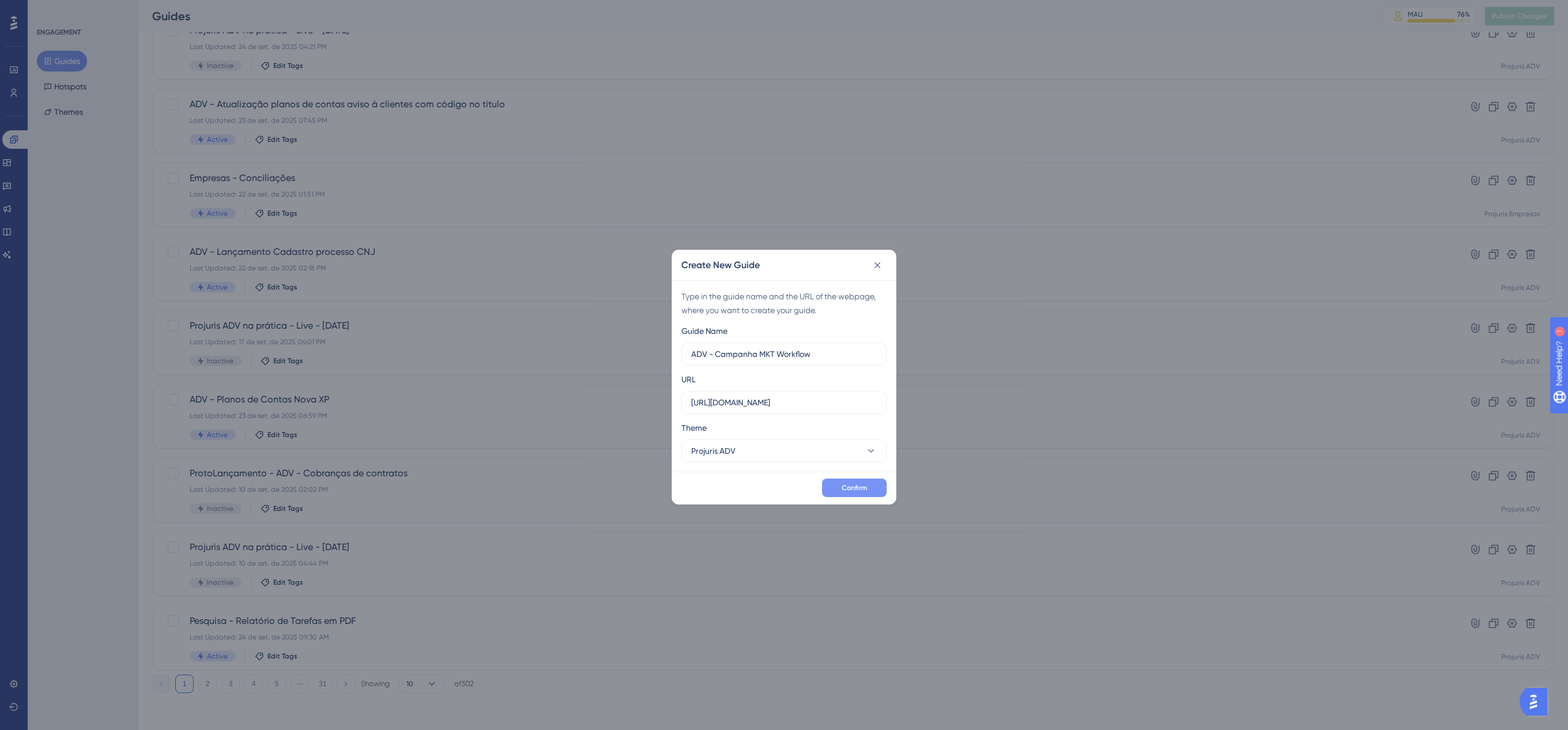
click at [783, 364] on button "Confirm" at bounding box center [854, 488] width 65 height 18
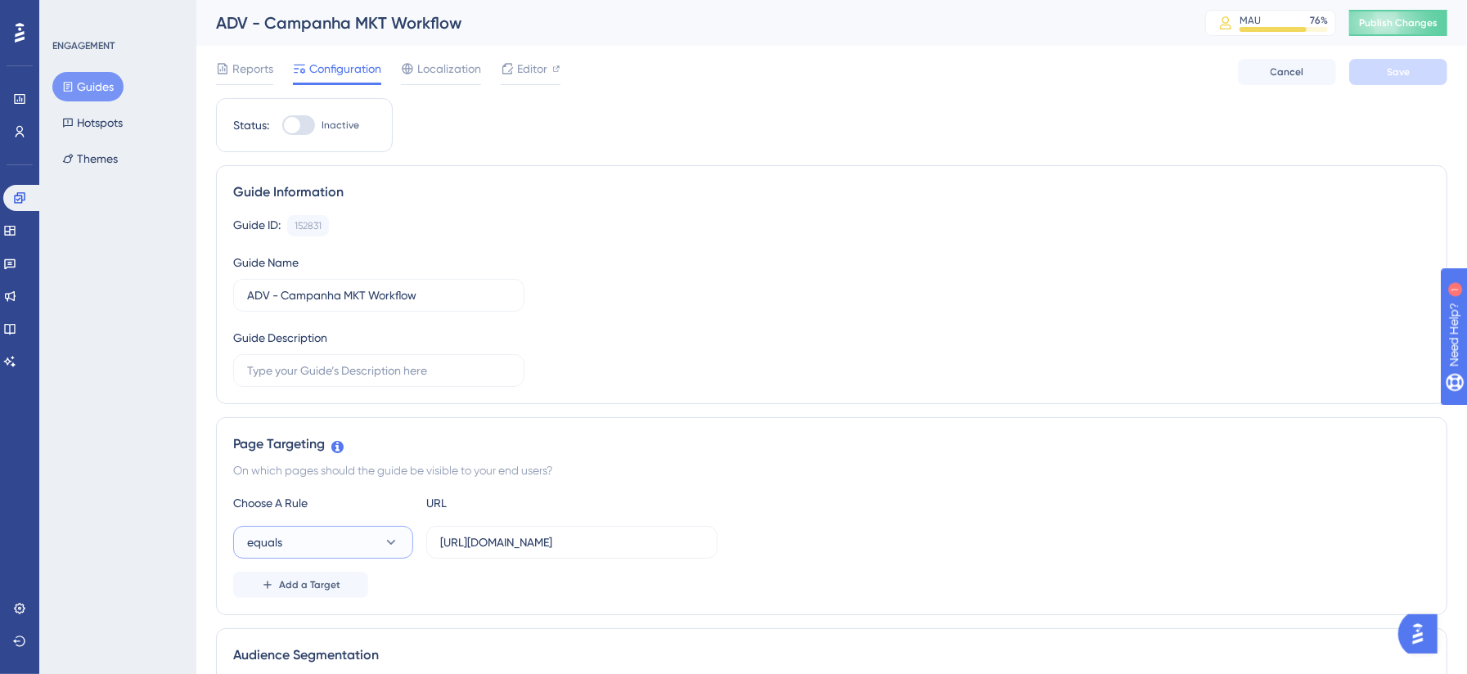
click at [403, 517] on button "equals" at bounding box center [323, 542] width 180 height 33
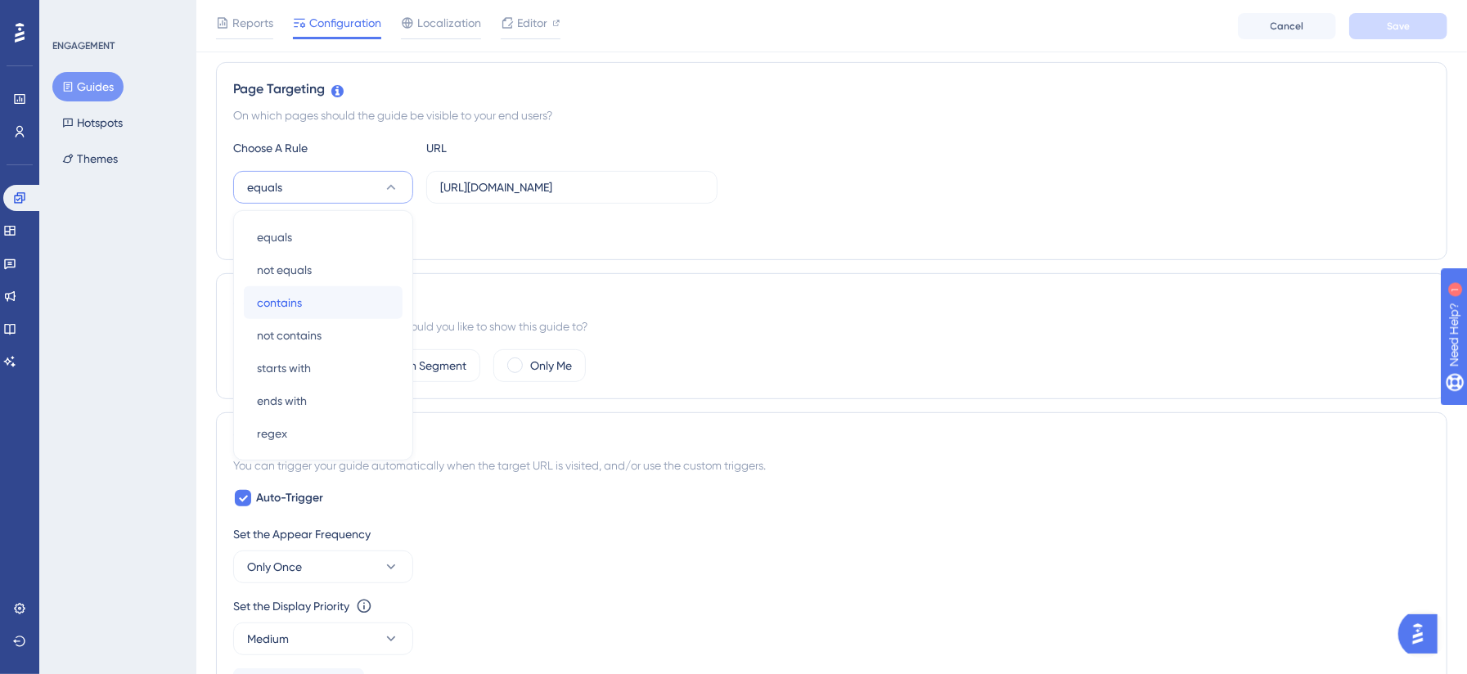
click at [358, 303] on div "contains contains" at bounding box center [323, 302] width 133 height 33
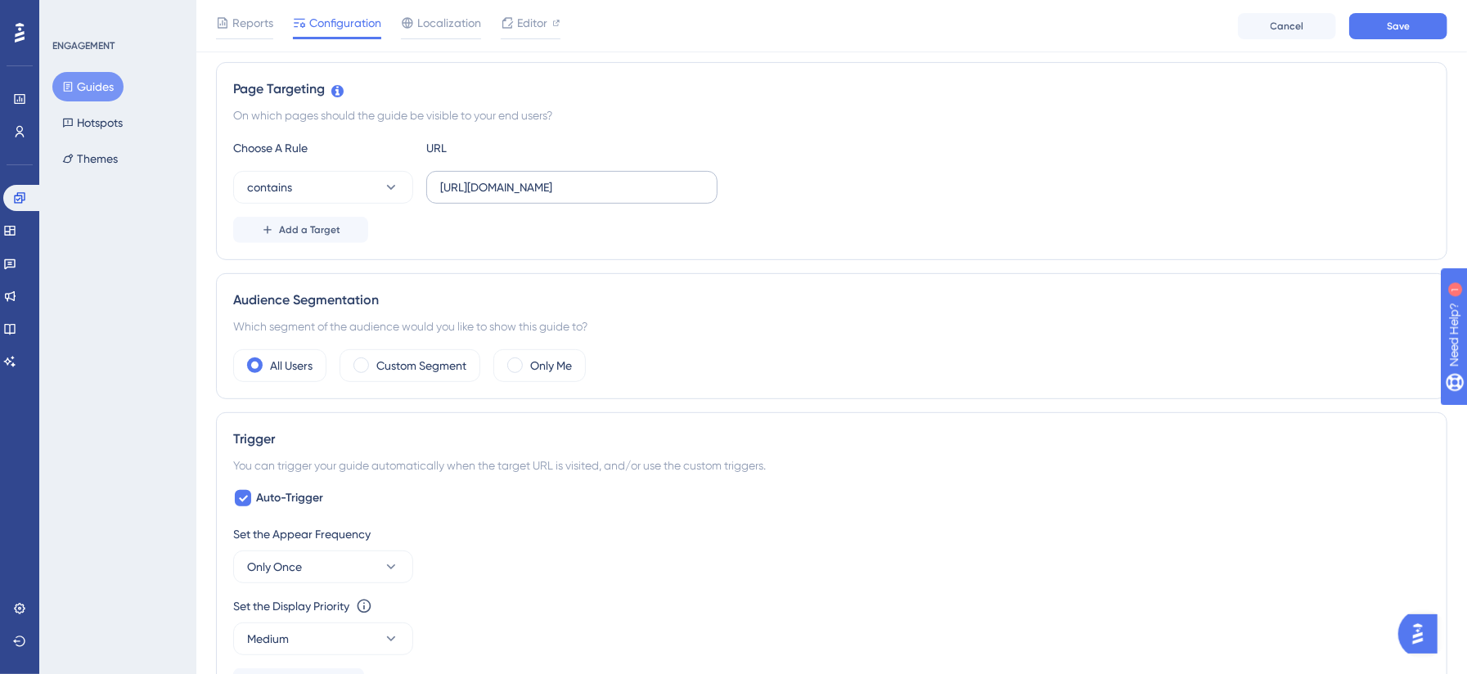
click at [707, 185] on label "https://app.projurisadv.com.br/casos/processo" at bounding box center [571, 187] width 291 height 33
click at [704, 185] on input "https://app.projurisadv.com.br/casos/processo" at bounding box center [572, 187] width 264 height 18
type input "https://app.projurisadv.com.br/casos/processo/"
click at [1112, 31] on button "Save" at bounding box center [1398, 26] width 98 height 26
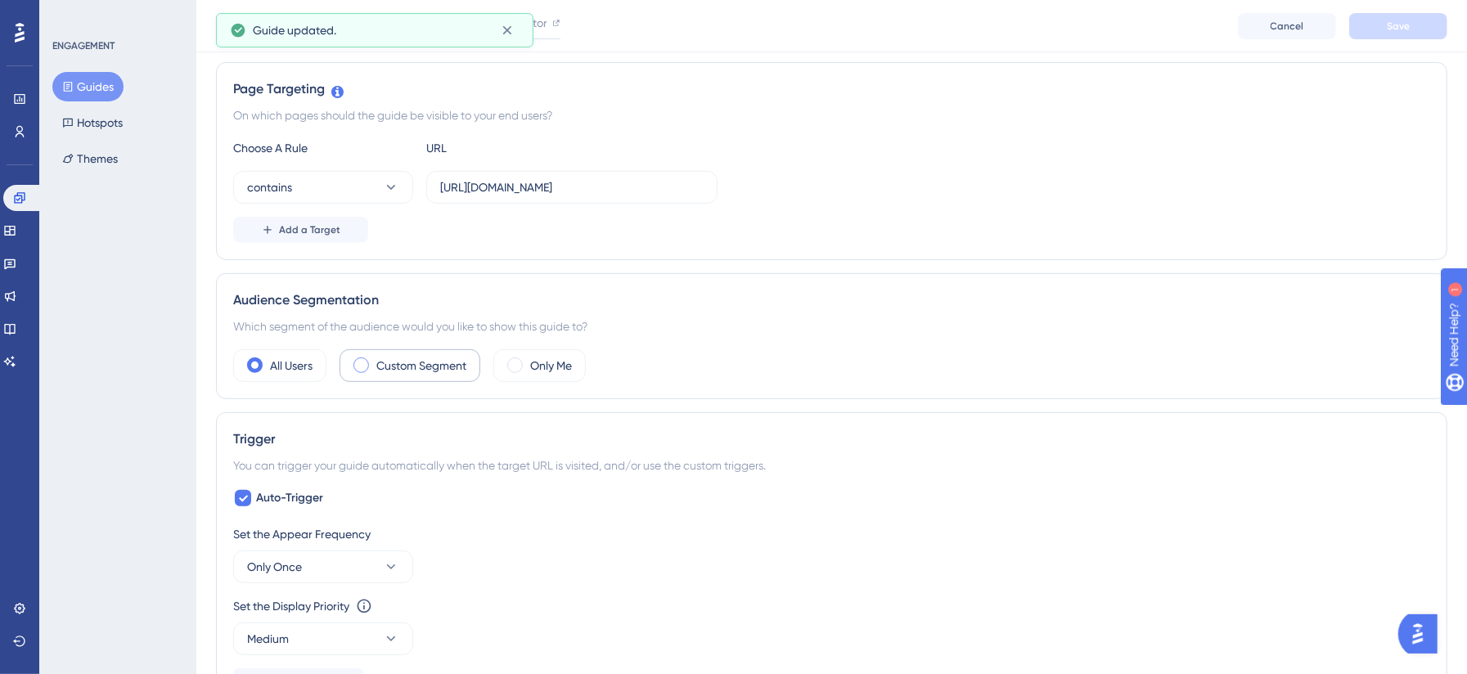
click at [397, 365] on label "Custom Segment" at bounding box center [421, 366] width 90 height 20
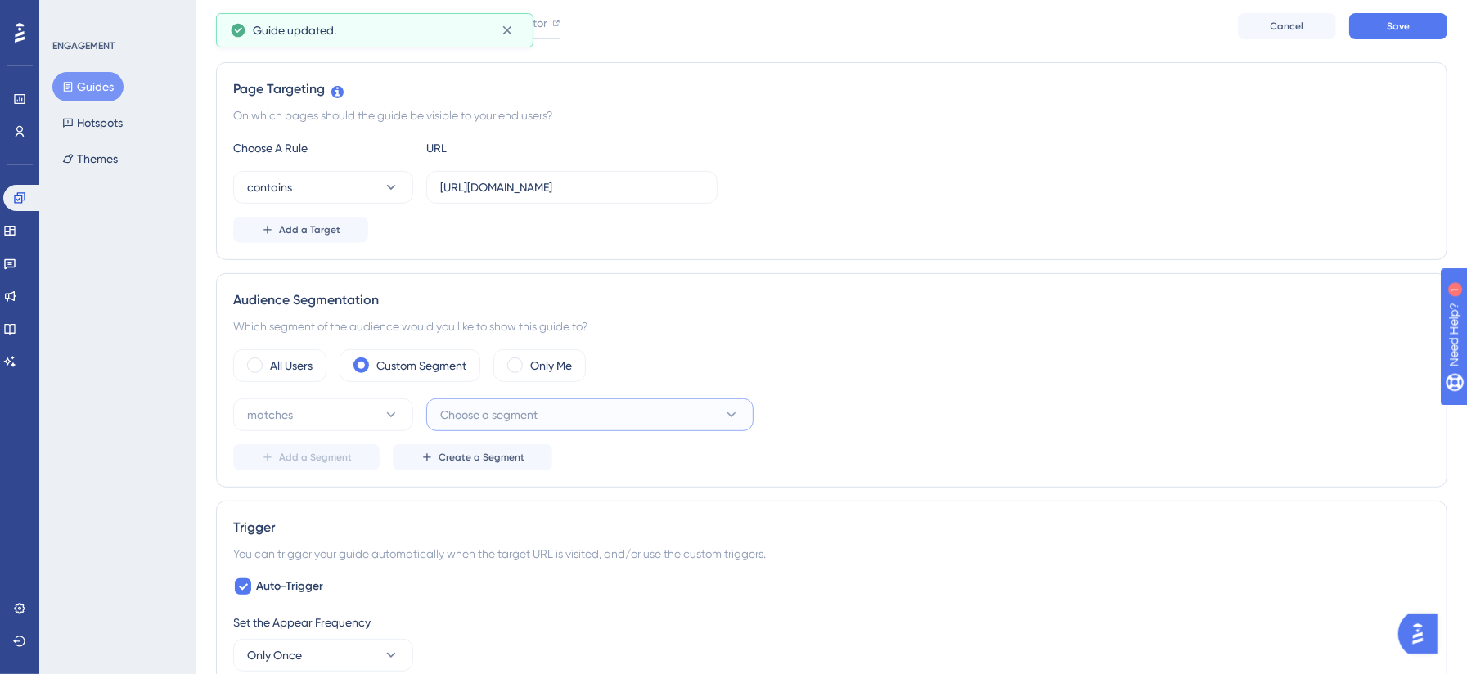
click at [531, 420] on span "Choose a segment" at bounding box center [488, 415] width 97 height 20
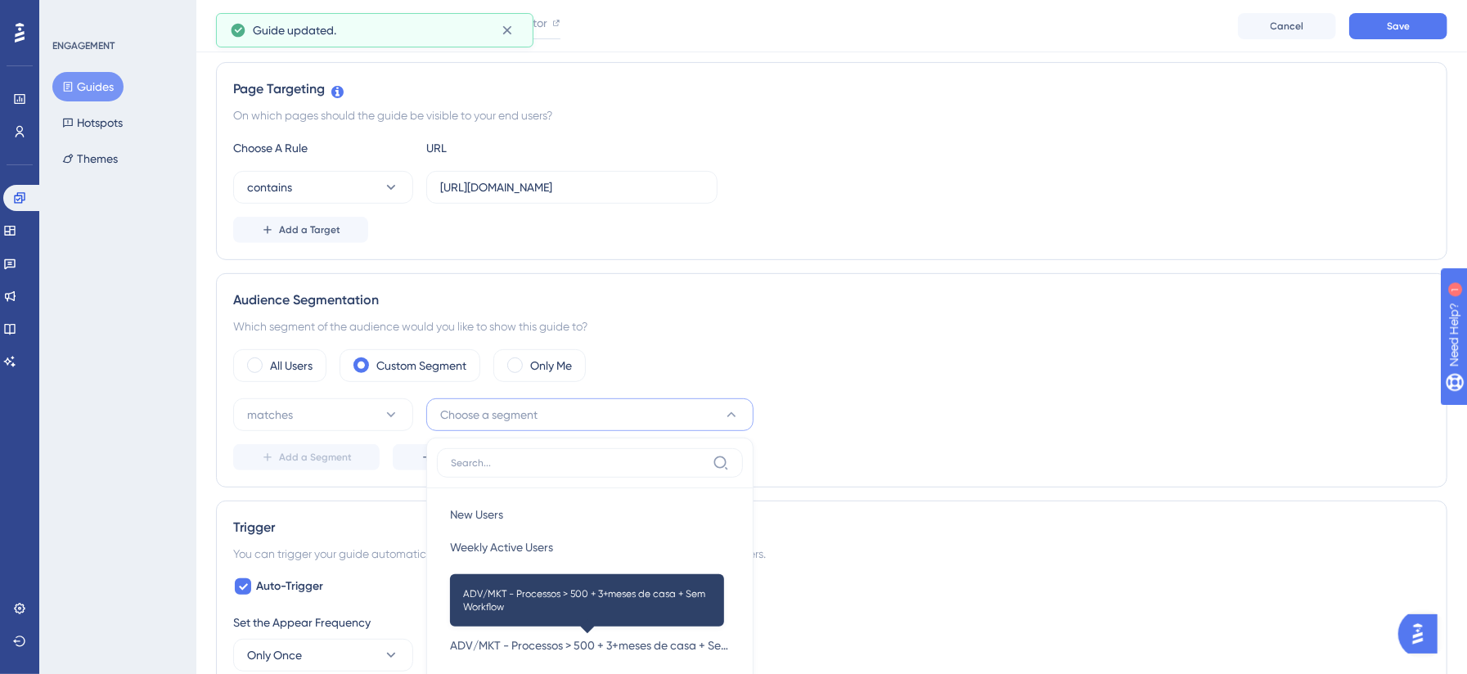
scroll to position [597, 0]
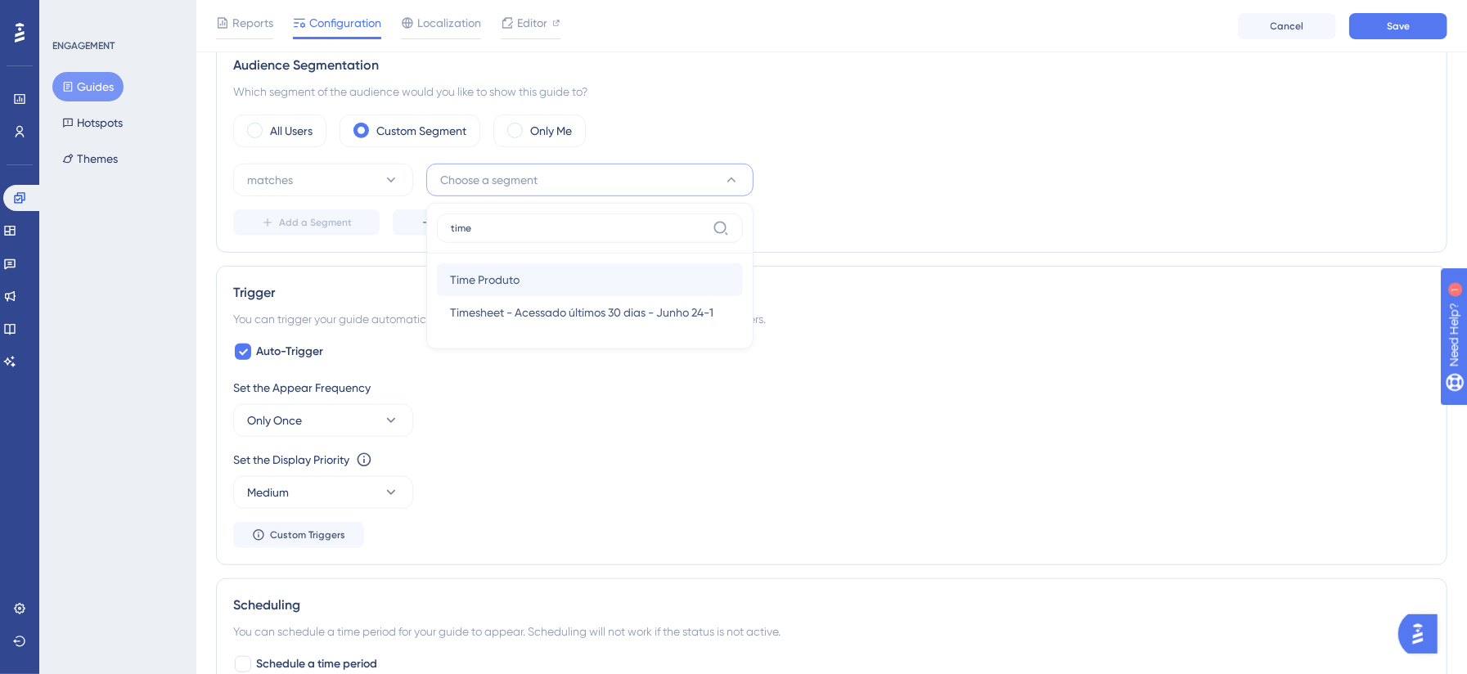
type input "time"
click at [529, 289] on div "Time Produto Time Produto" at bounding box center [590, 280] width 280 height 33
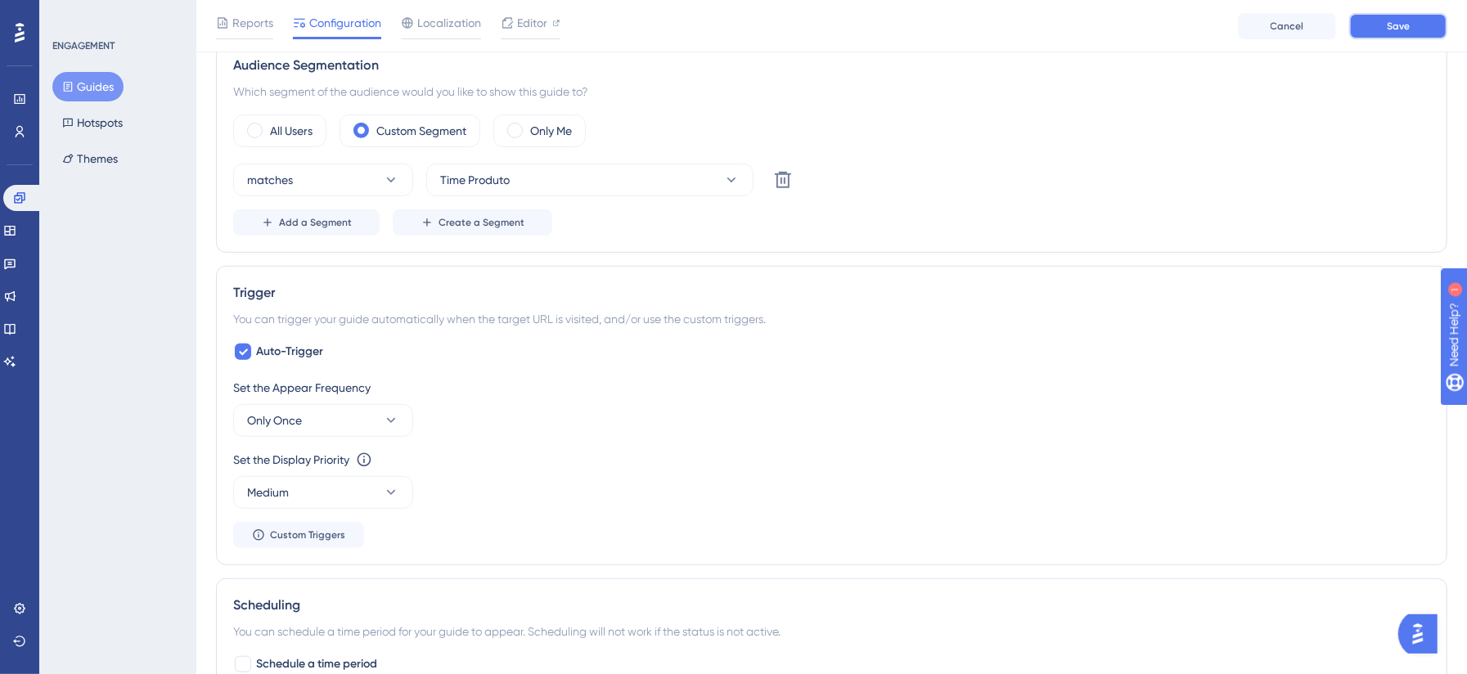
click at [1112, 24] on button "Save" at bounding box center [1398, 26] width 98 height 26
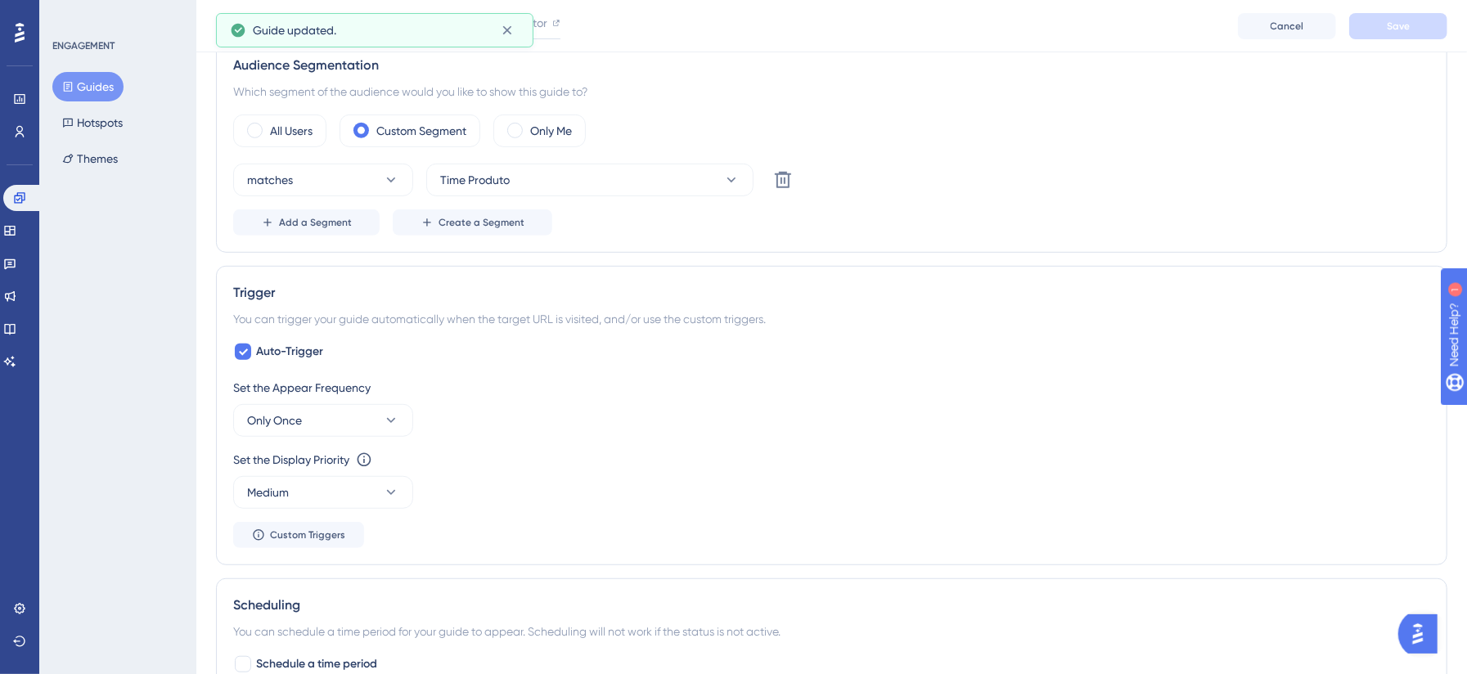
scroll to position [0, 0]
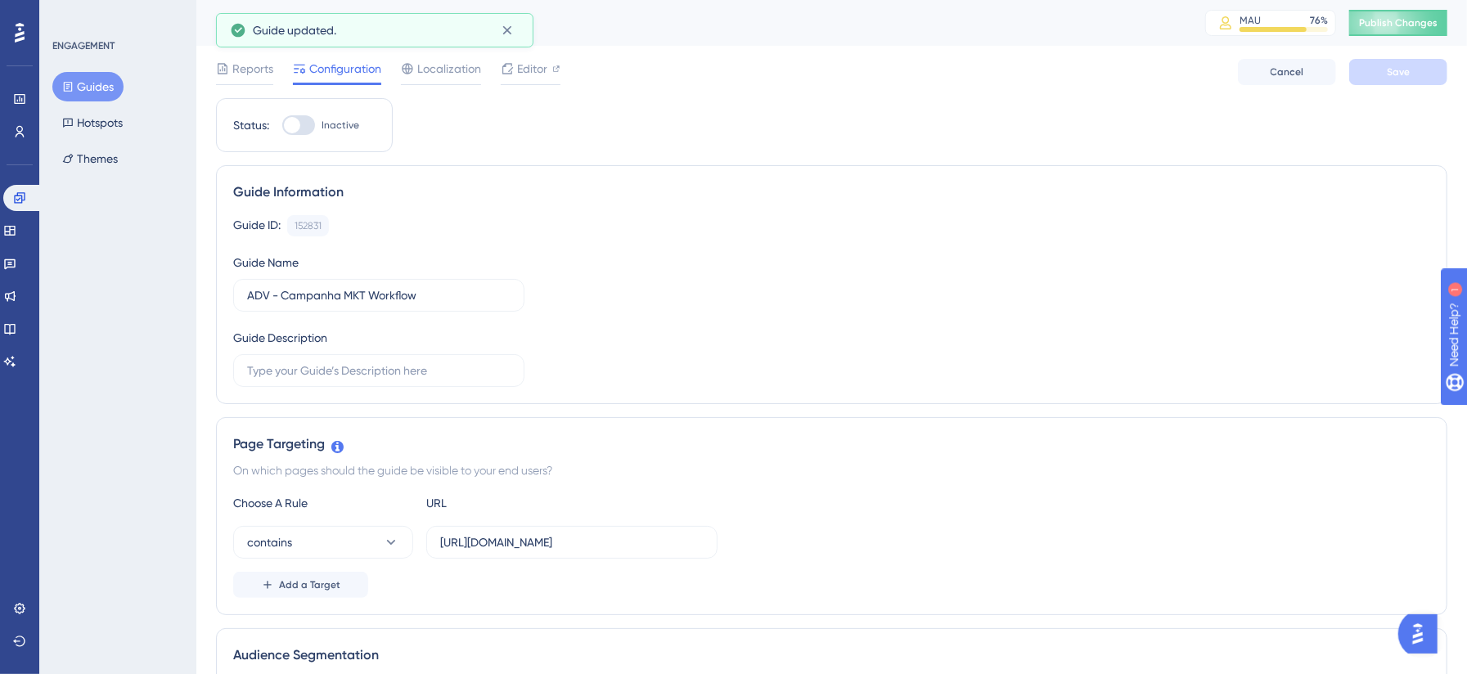
click at [305, 119] on div at bounding box center [298, 125] width 33 height 20
click at [282, 125] on input "Inactive" at bounding box center [282, 125] width 1 height 1
checkbox input "true"
click at [1112, 67] on span "Save" at bounding box center [1398, 71] width 23 height 13
click at [1112, 16] on span "Publish Changes" at bounding box center [1398, 22] width 79 height 13
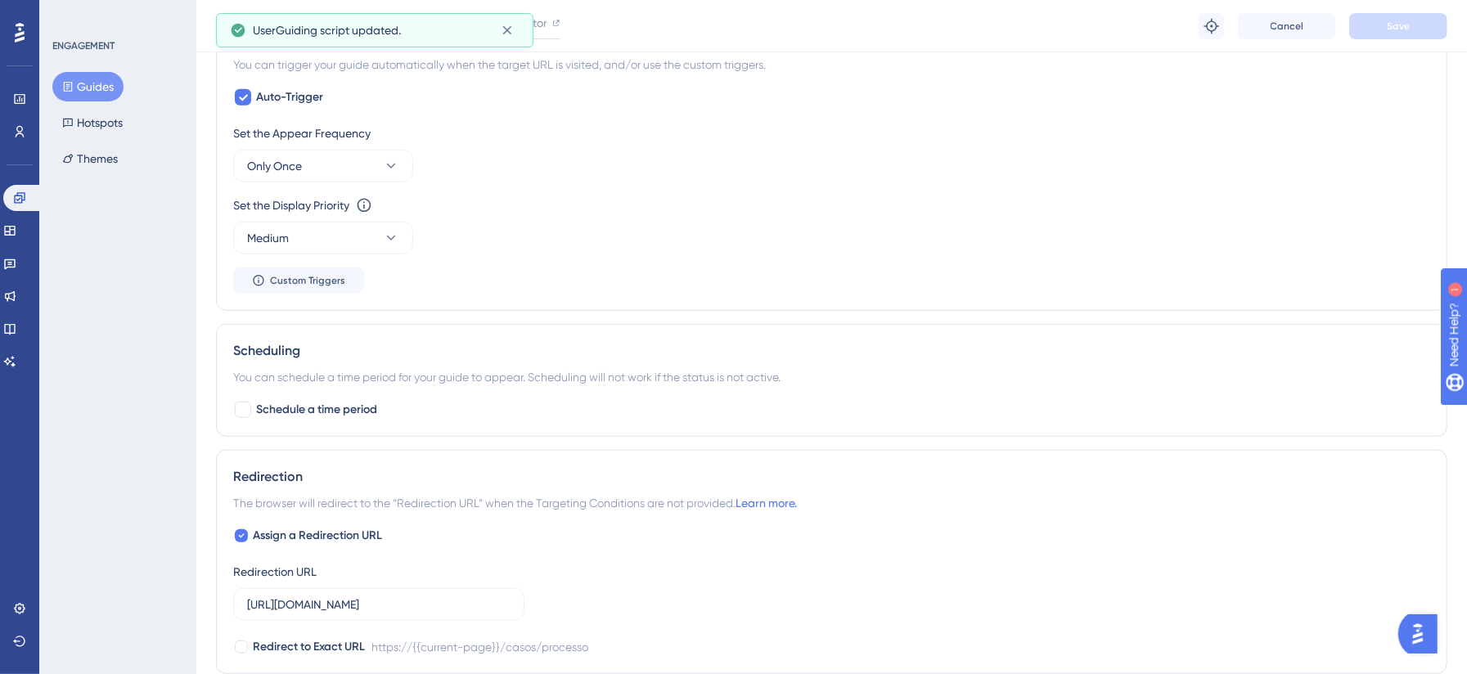
scroll to position [946, 0]
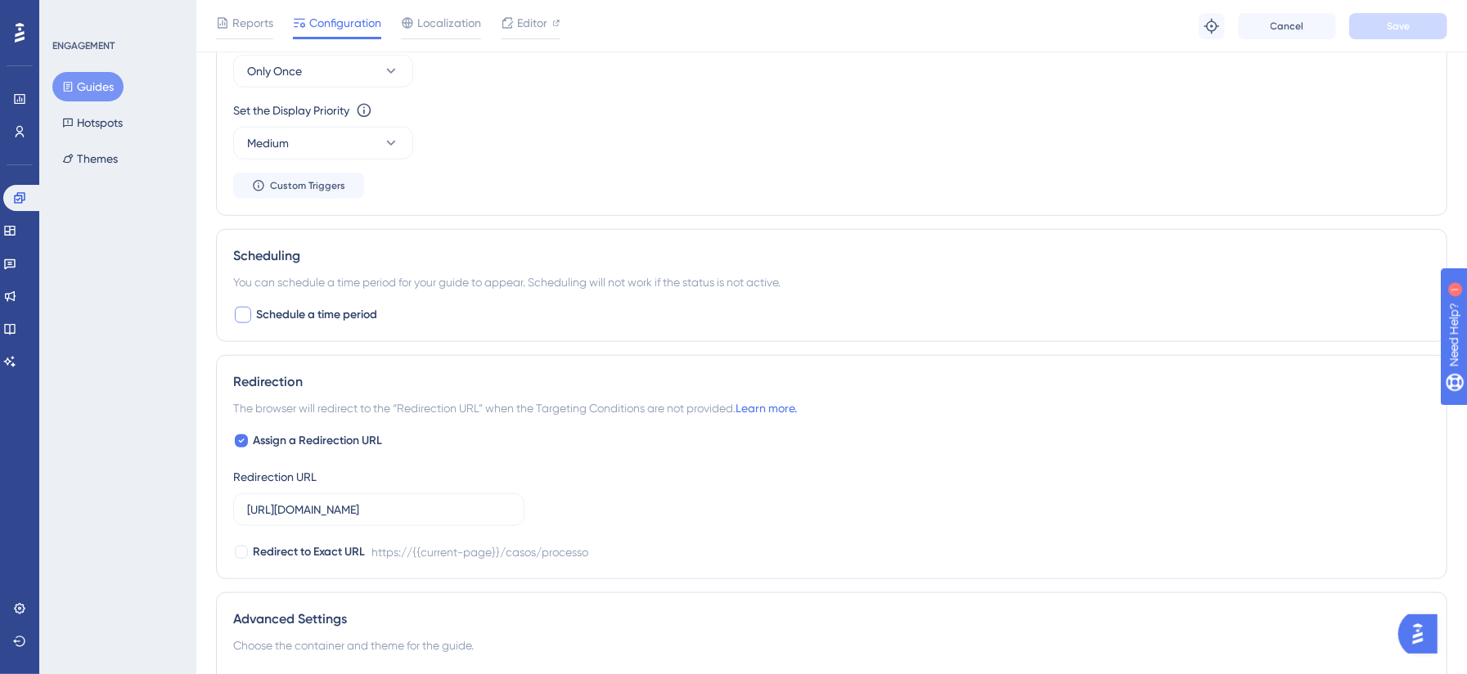
click at [280, 319] on span "Schedule a time period" at bounding box center [316, 315] width 121 height 20
checkbox input "true"
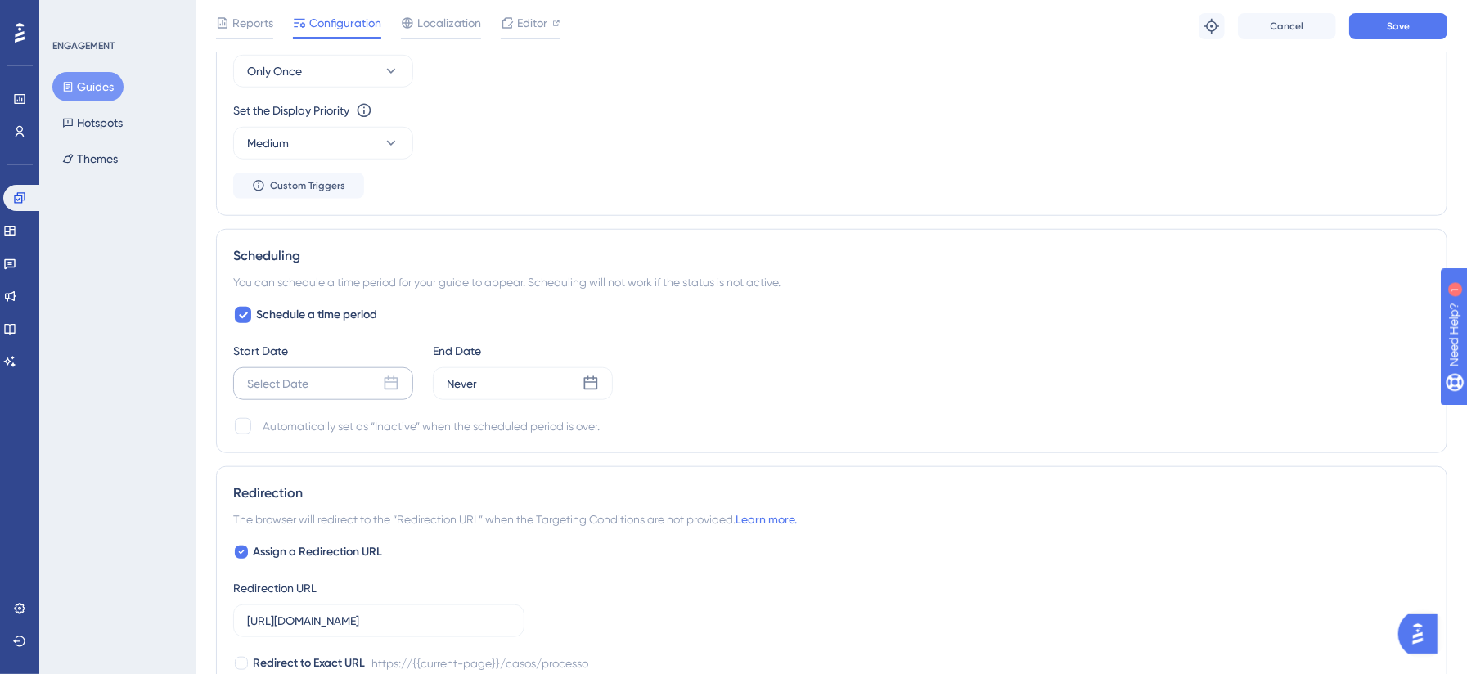
click at [321, 393] on div "Select Date" at bounding box center [323, 383] width 180 height 33
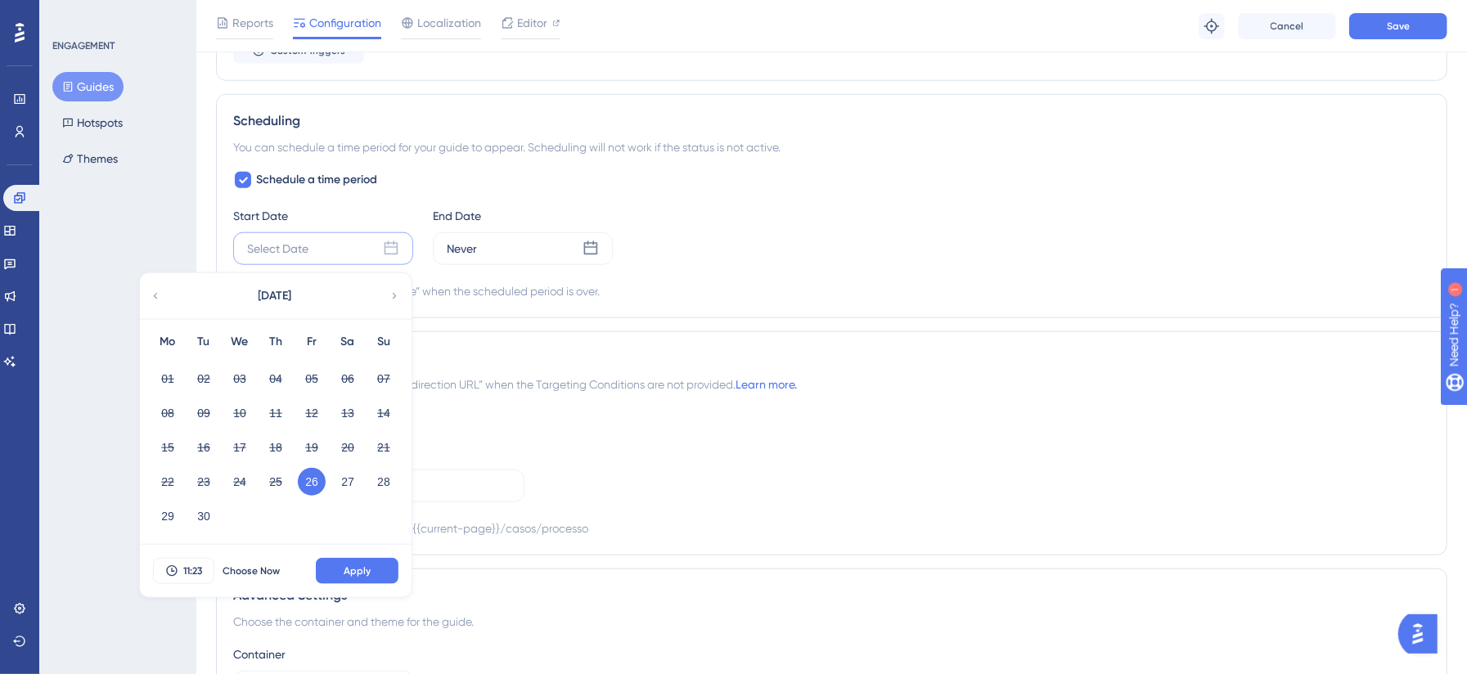
scroll to position [1091, 0]
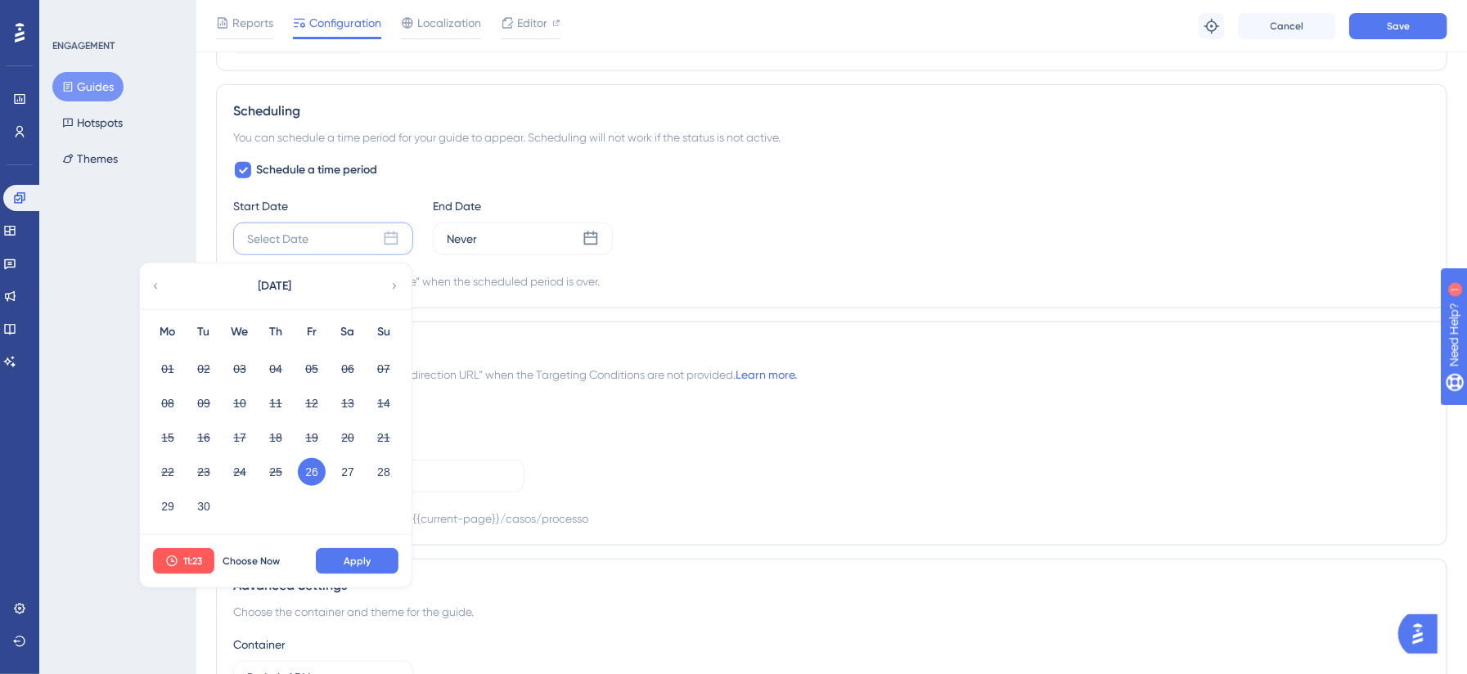
click at [394, 293] on icon at bounding box center [394, 286] width 11 height 15
click at [345, 373] on button "04" at bounding box center [348, 369] width 28 height 28
click at [155, 282] on div "October 2025" at bounding box center [275, 287] width 270 height 46
click at [265, 517] on span "Choose Now" at bounding box center [251, 561] width 57 height 13
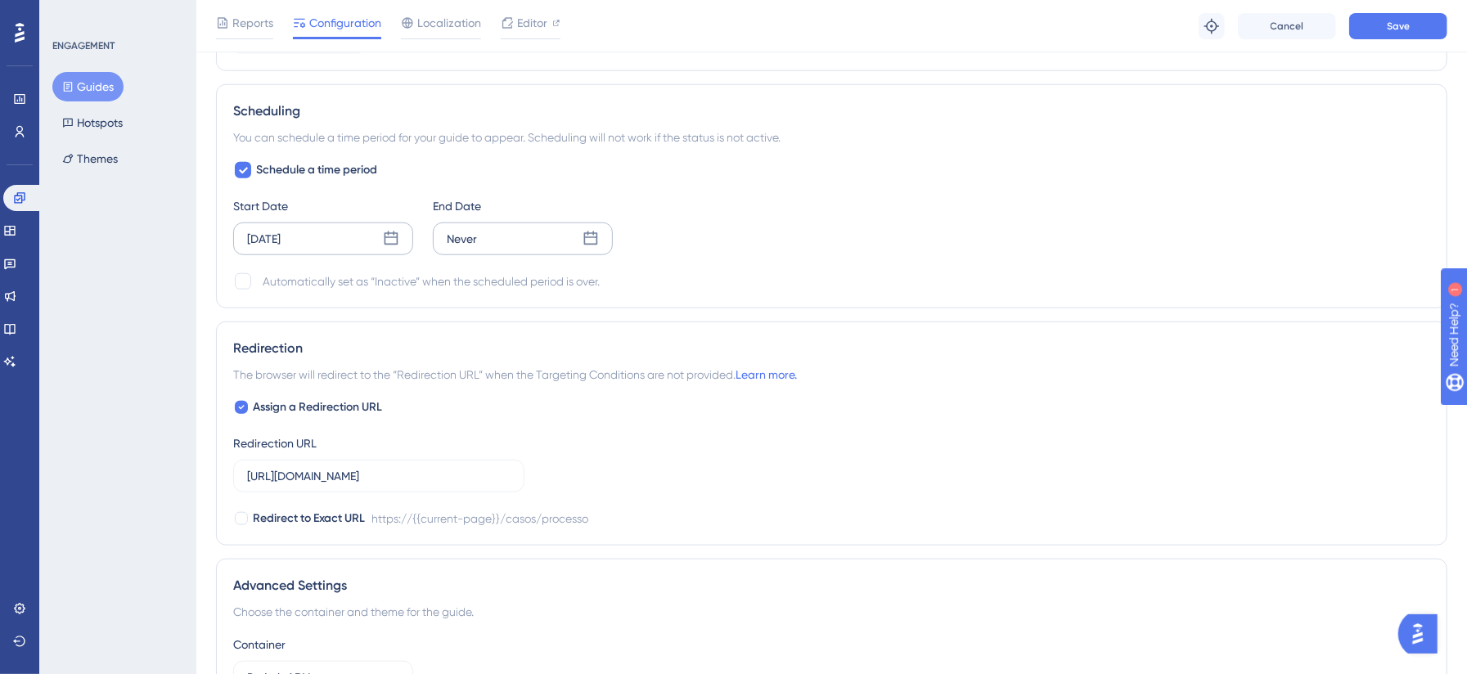
click at [548, 233] on div "Never" at bounding box center [523, 239] width 180 height 33
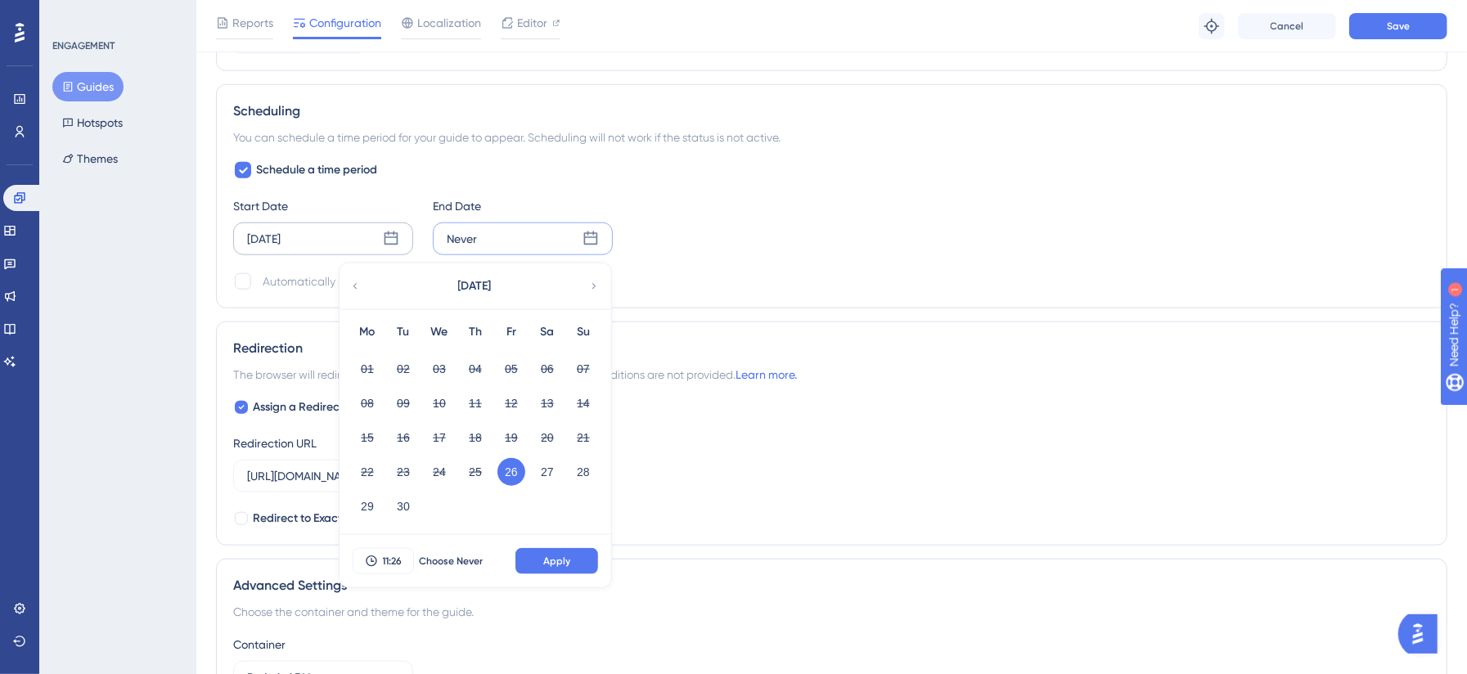
click at [592, 292] on icon at bounding box center [593, 286] width 11 height 15
click at [551, 364] on button "04" at bounding box center [548, 369] width 28 height 28
click at [534, 517] on button "Apply" at bounding box center [557, 561] width 83 height 26
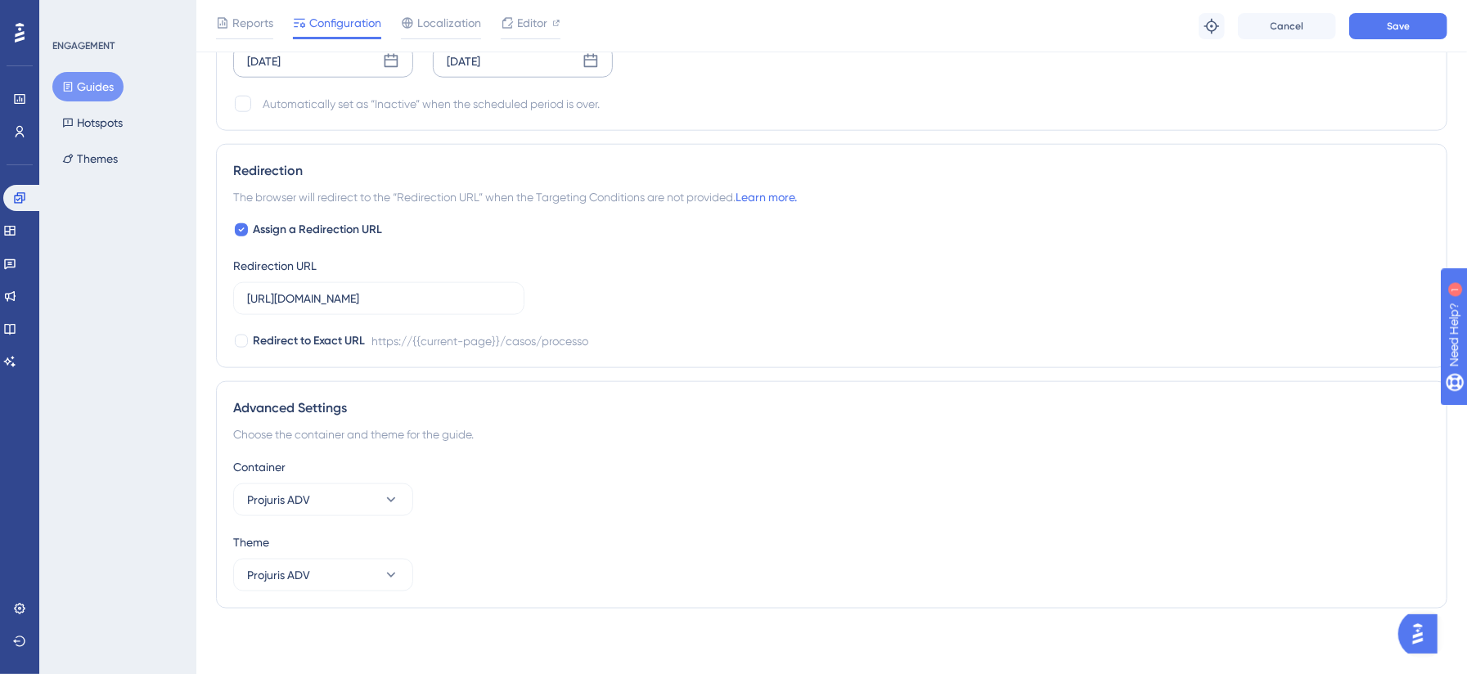
scroll to position [1274, 0]
click at [331, 232] on span "Assign a Redirection URL" at bounding box center [317, 230] width 129 height 20
checkbox input "false"
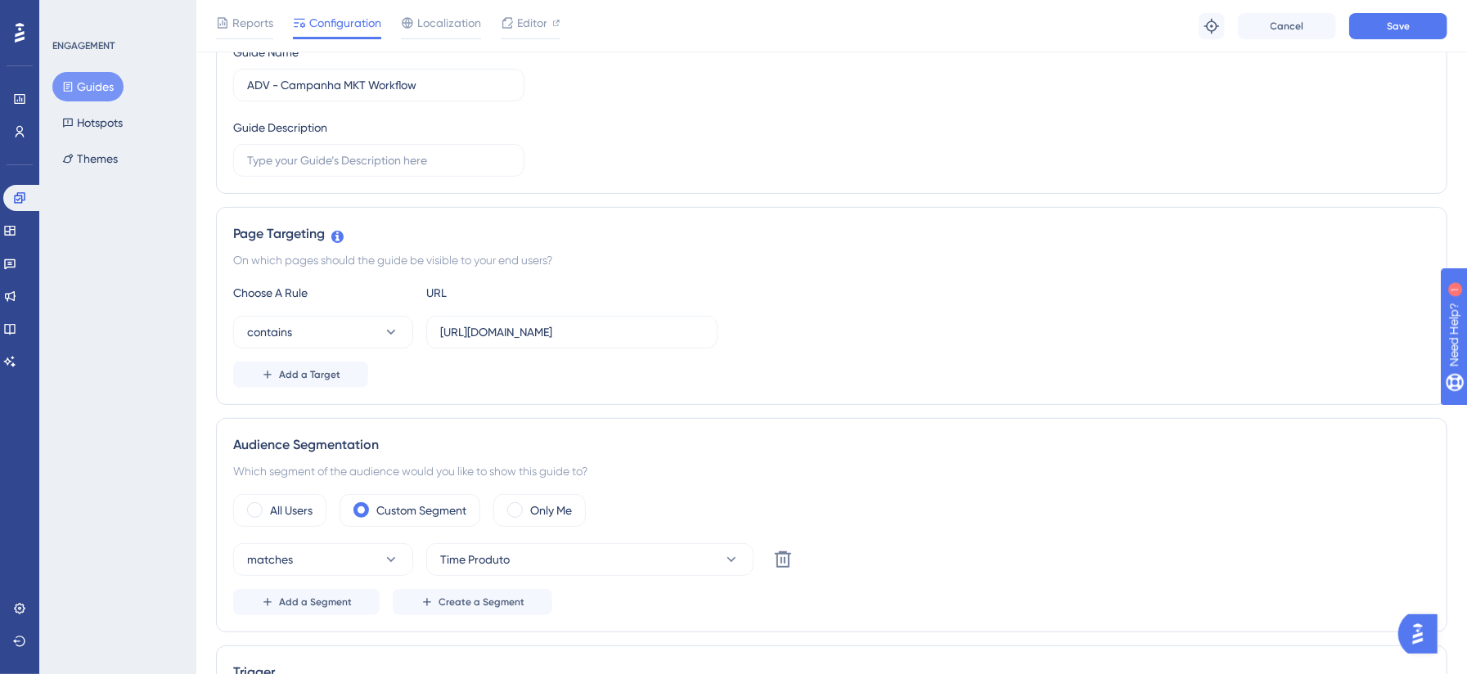
scroll to position [0, 0]
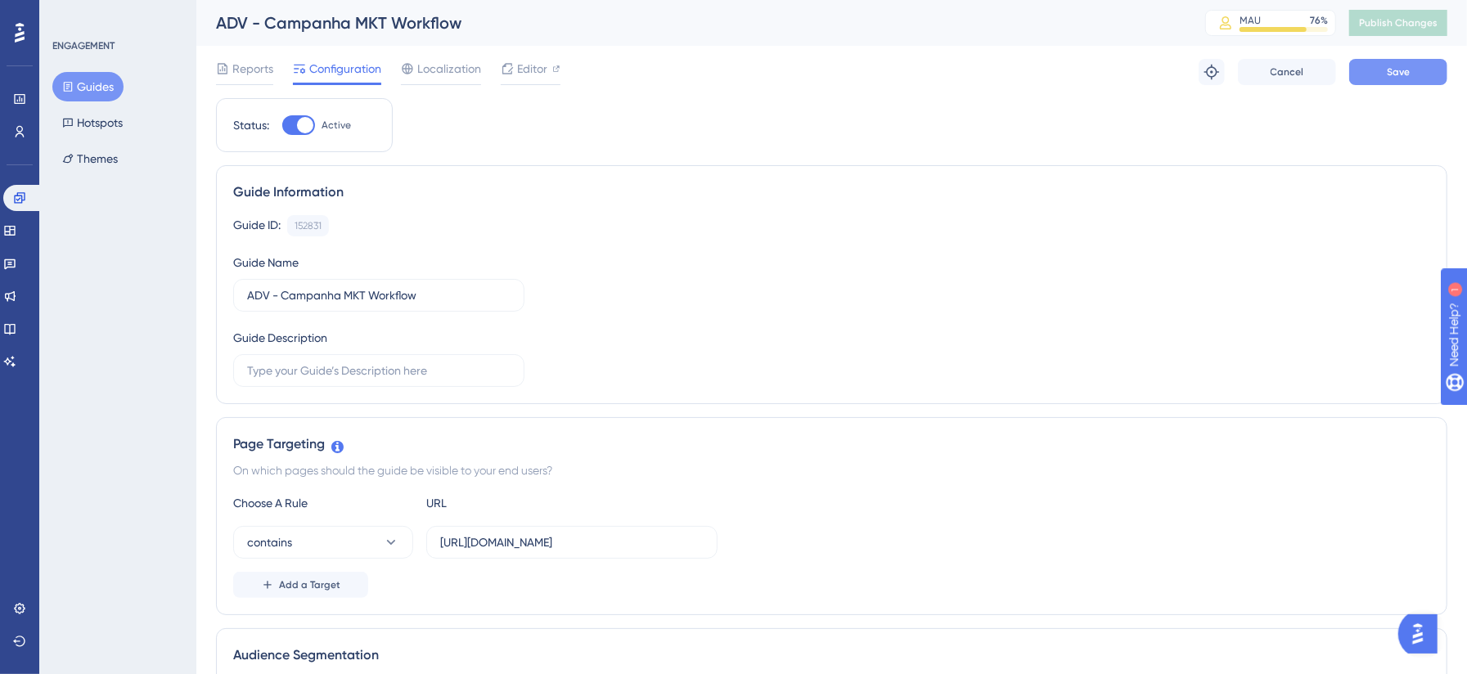
click at [1112, 70] on button "Save" at bounding box center [1398, 72] width 98 height 26
click at [1112, 30] on button "Publish Changes" at bounding box center [1398, 23] width 98 height 26
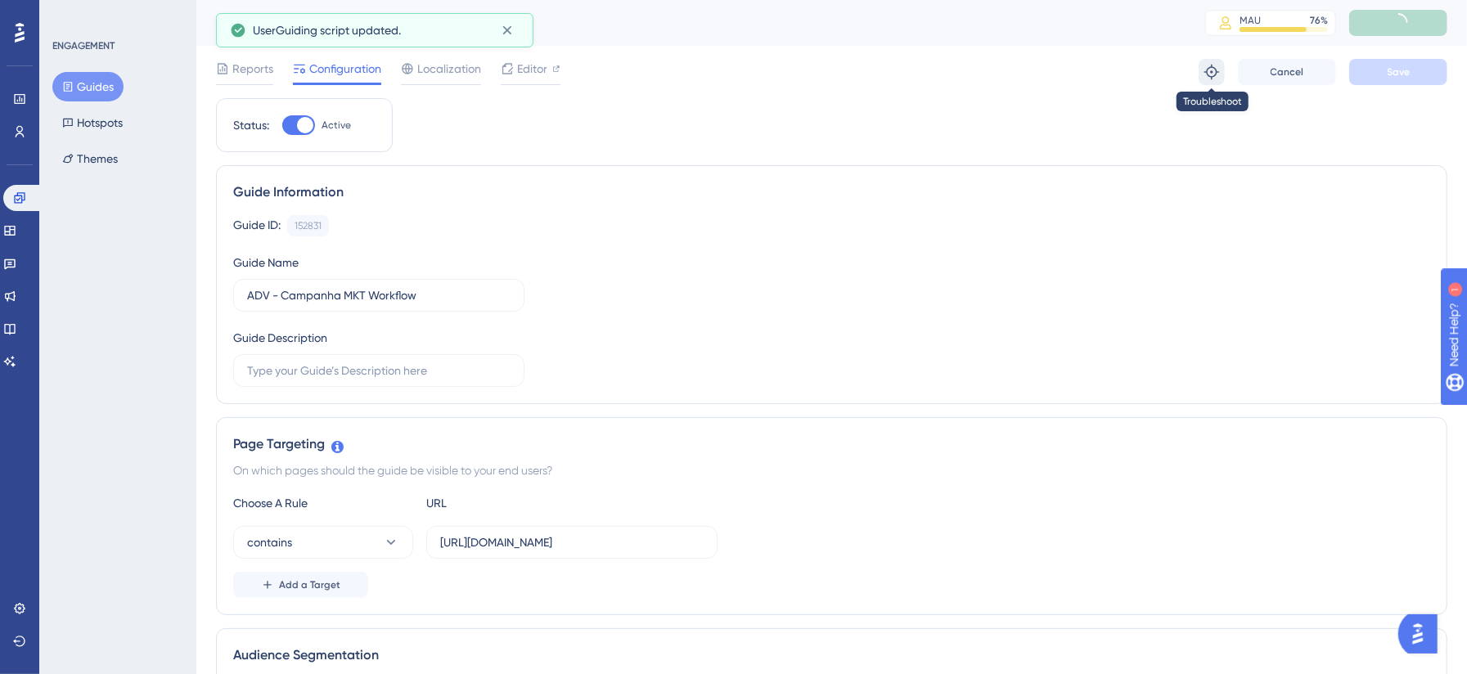
click at [1112, 70] on icon at bounding box center [1212, 72] width 16 height 16
click at [363, 517] on button "contains" at bounding box center [323, 542] width 180 height 33
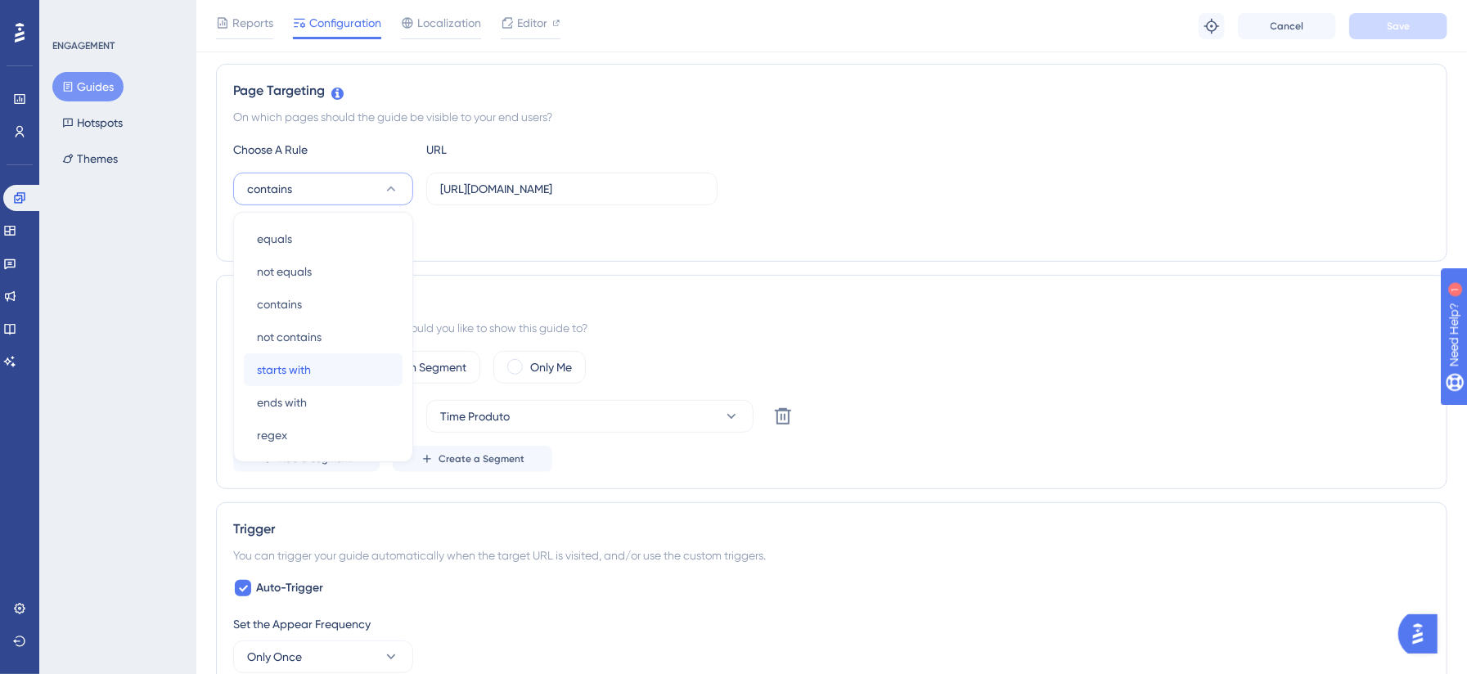
click at [367, 378] on div "starts with starts with" at bounding box center [323, 370] width 133 height 33
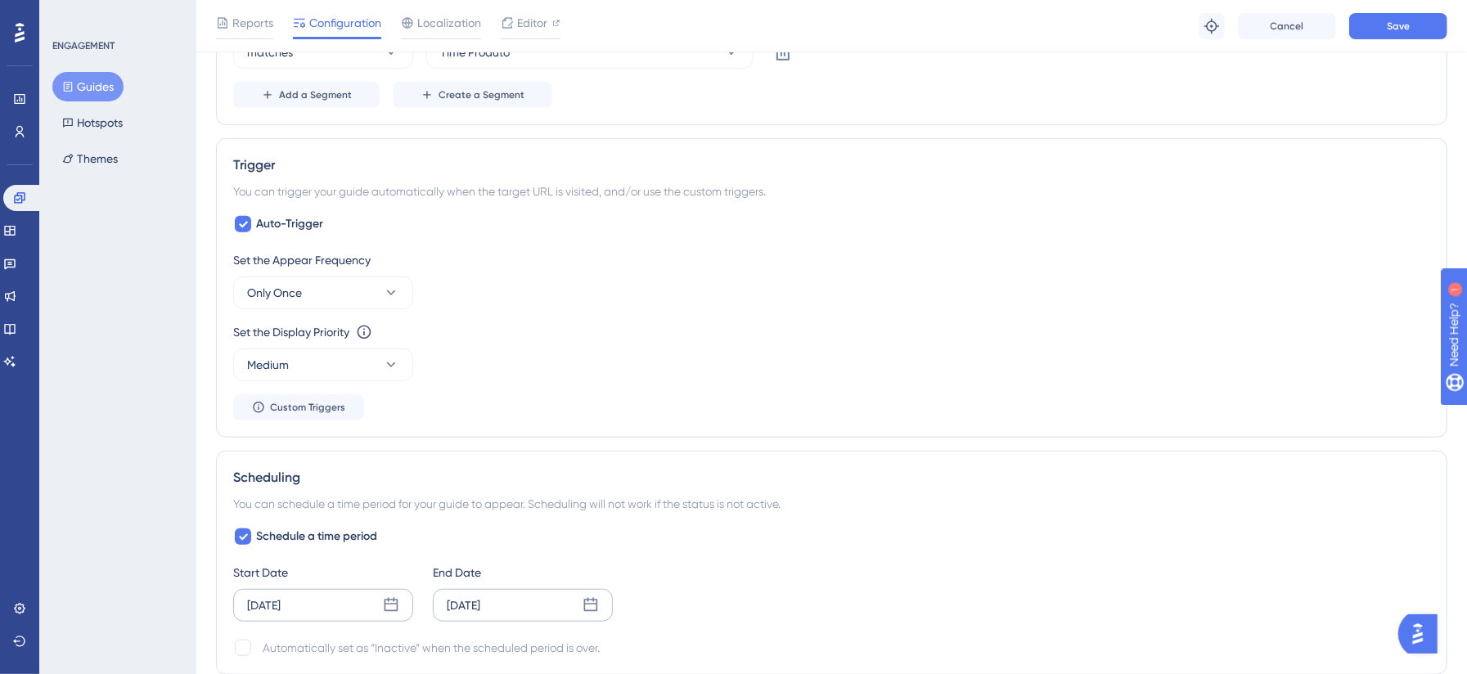
scroll to position [723, 0]
click at [390, 291] on icon at bounding box center [391, 294] width 16 height 16
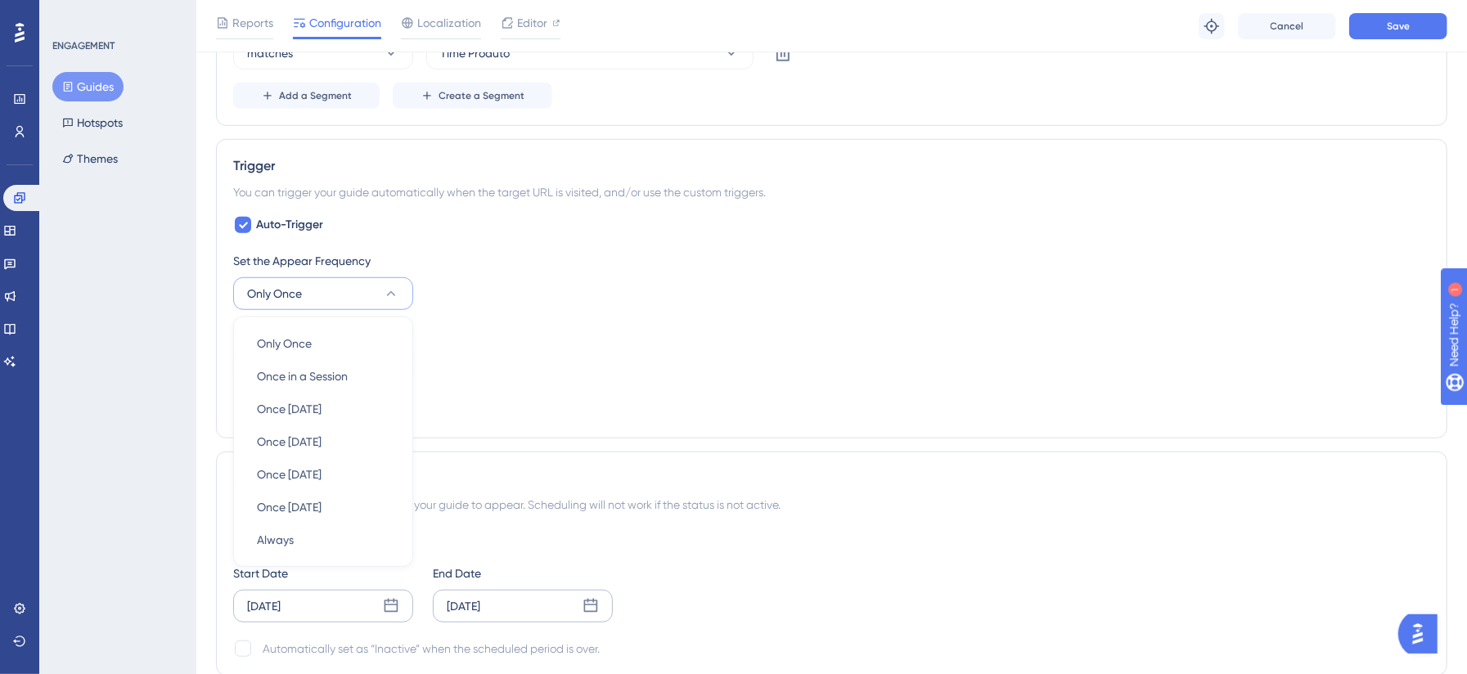
scroll to position [832, 0]
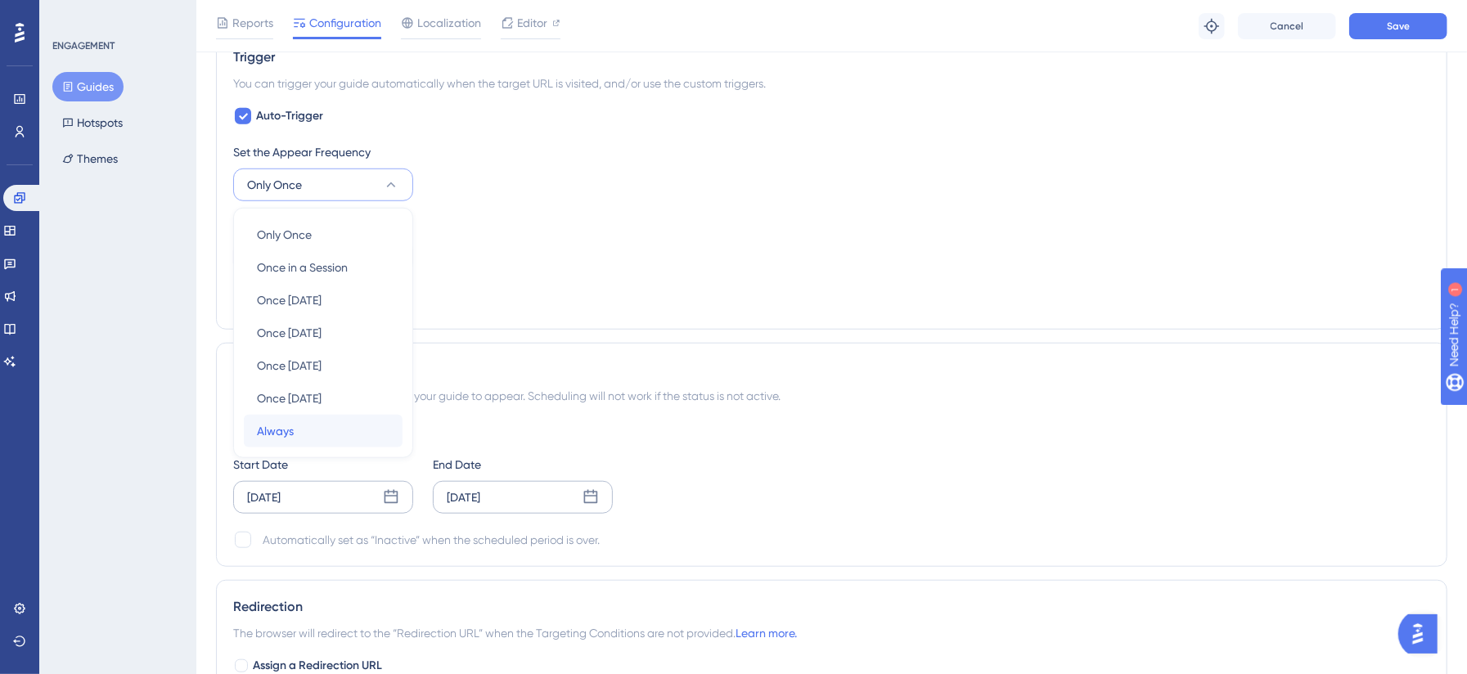
click at [301, 444] on div "Always Always" at bounding box center [323, 431] width 133 height 33
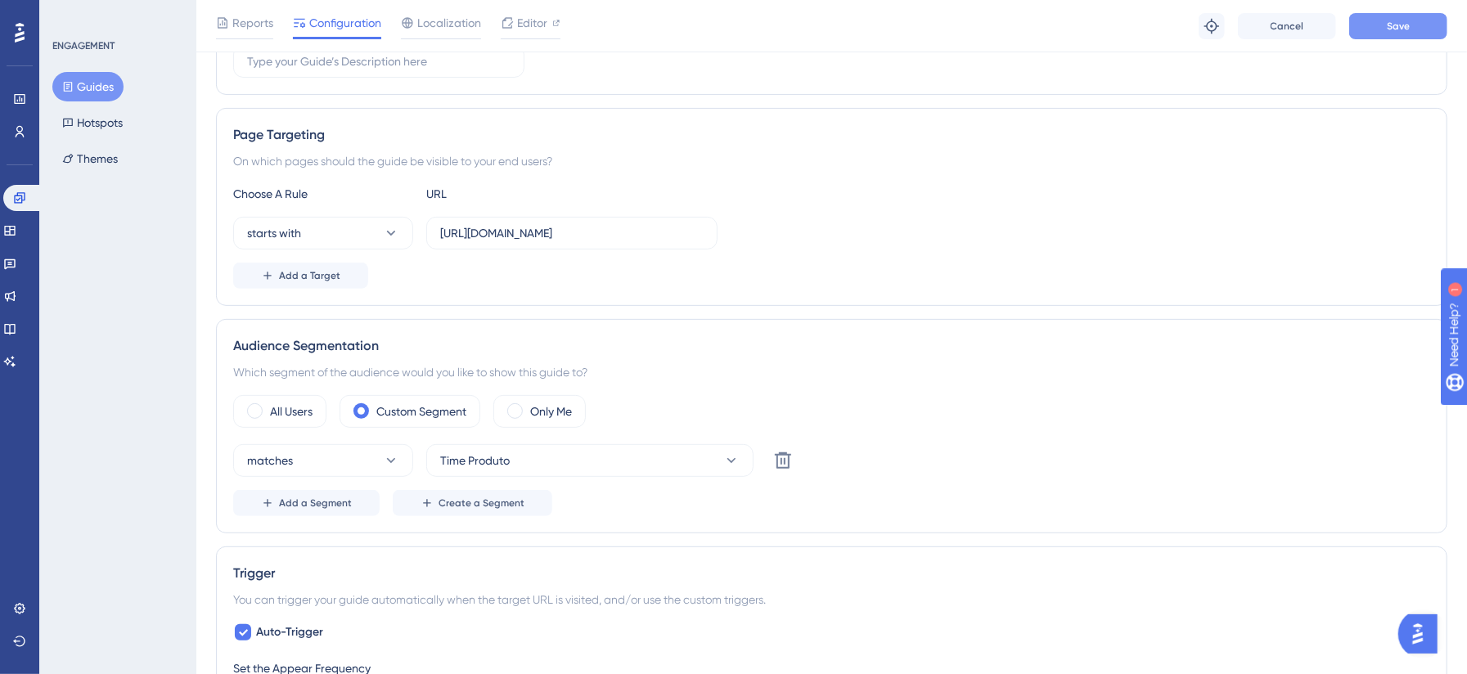
scroll to position [250, 0]
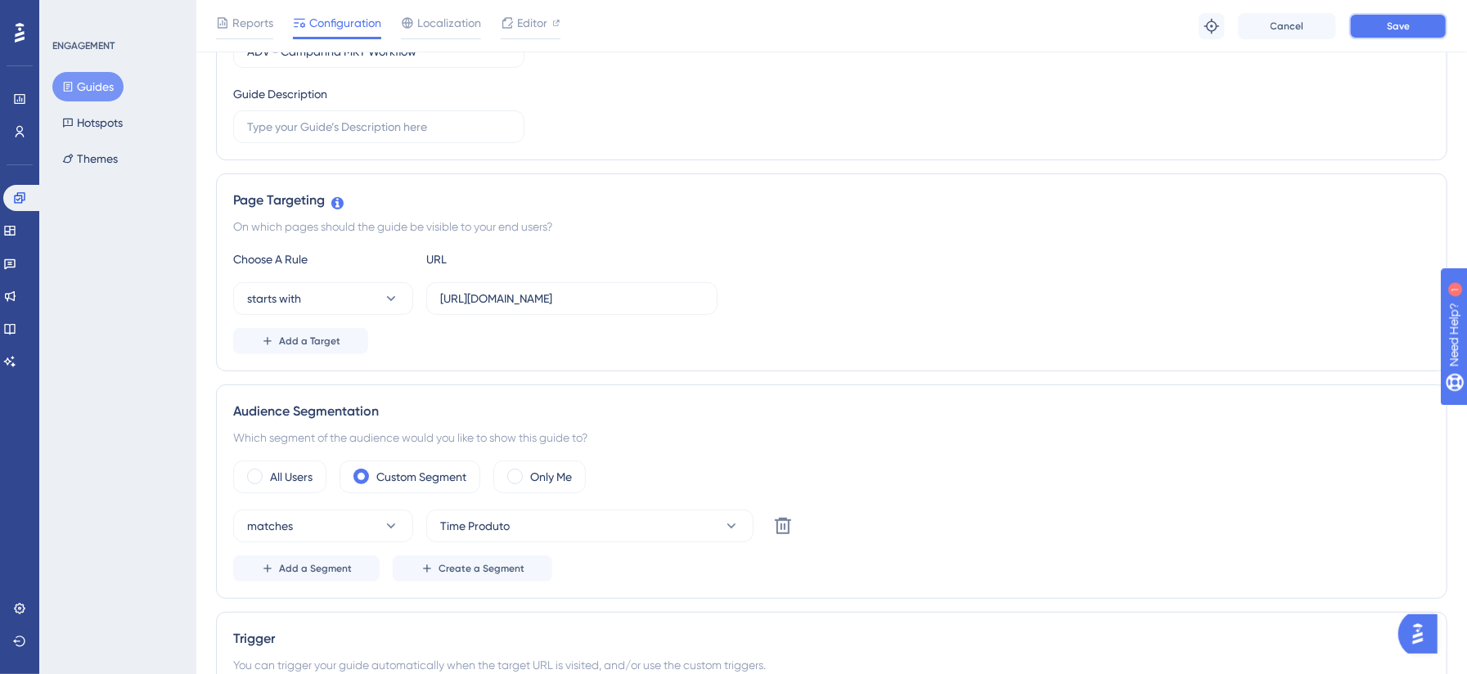
click at [1112, 25] on span "Save" at bounding box center [1398, 26] width 23 height 13
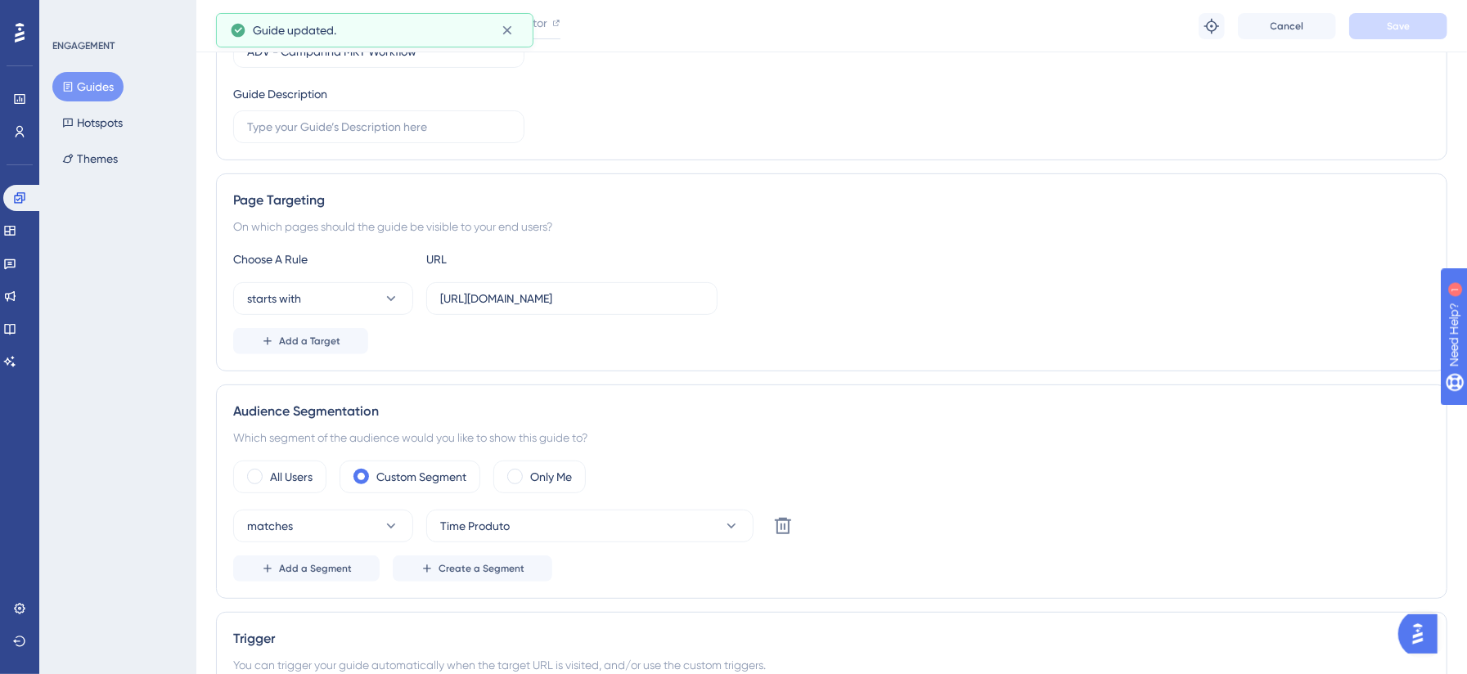
scroll to position [0, 0]
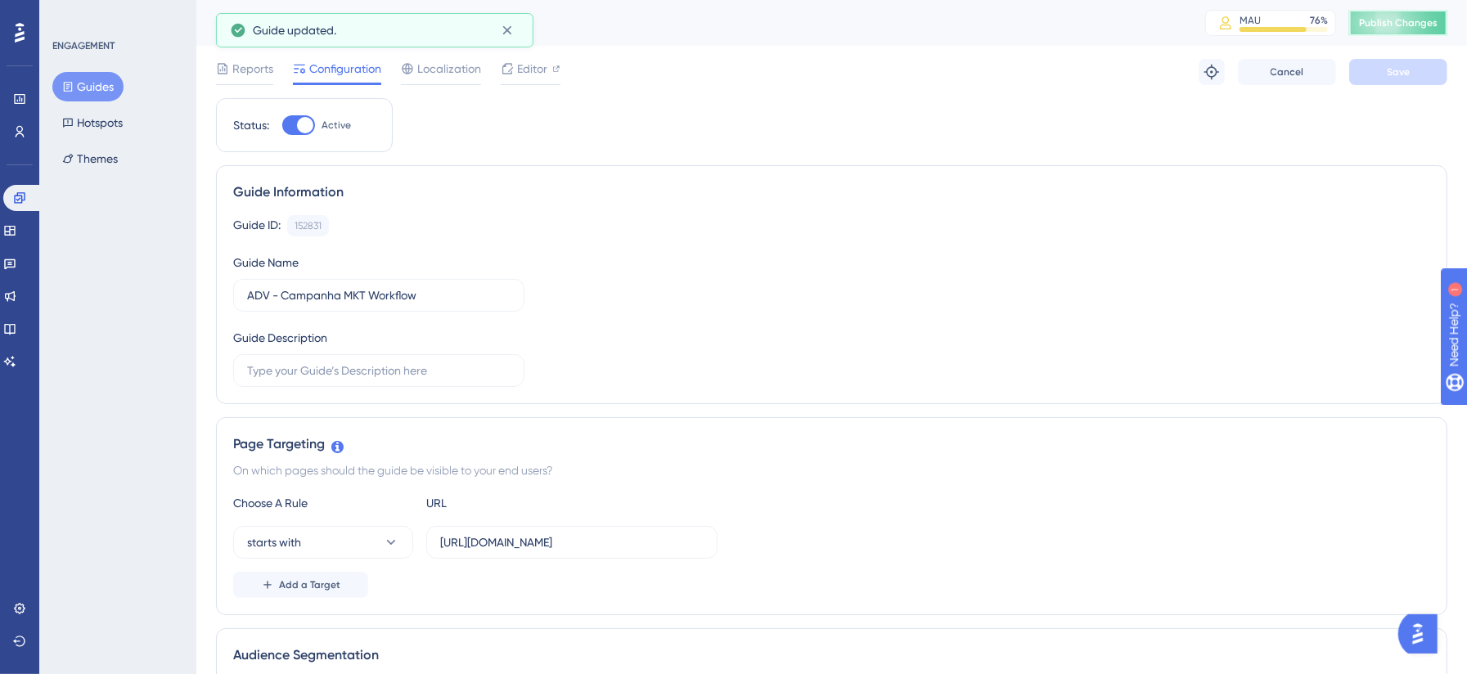
click at [1112, 31] on button "Publish Changes" at bounding box center [1398, 23] width 98 height 26
click at [514, 67] on div "Editor" at bounding box center [531, 69] width 60 height 20
click at [1112, 29] on button "Publish Changes" at bounding box center [1398, 23] width 98 height 26
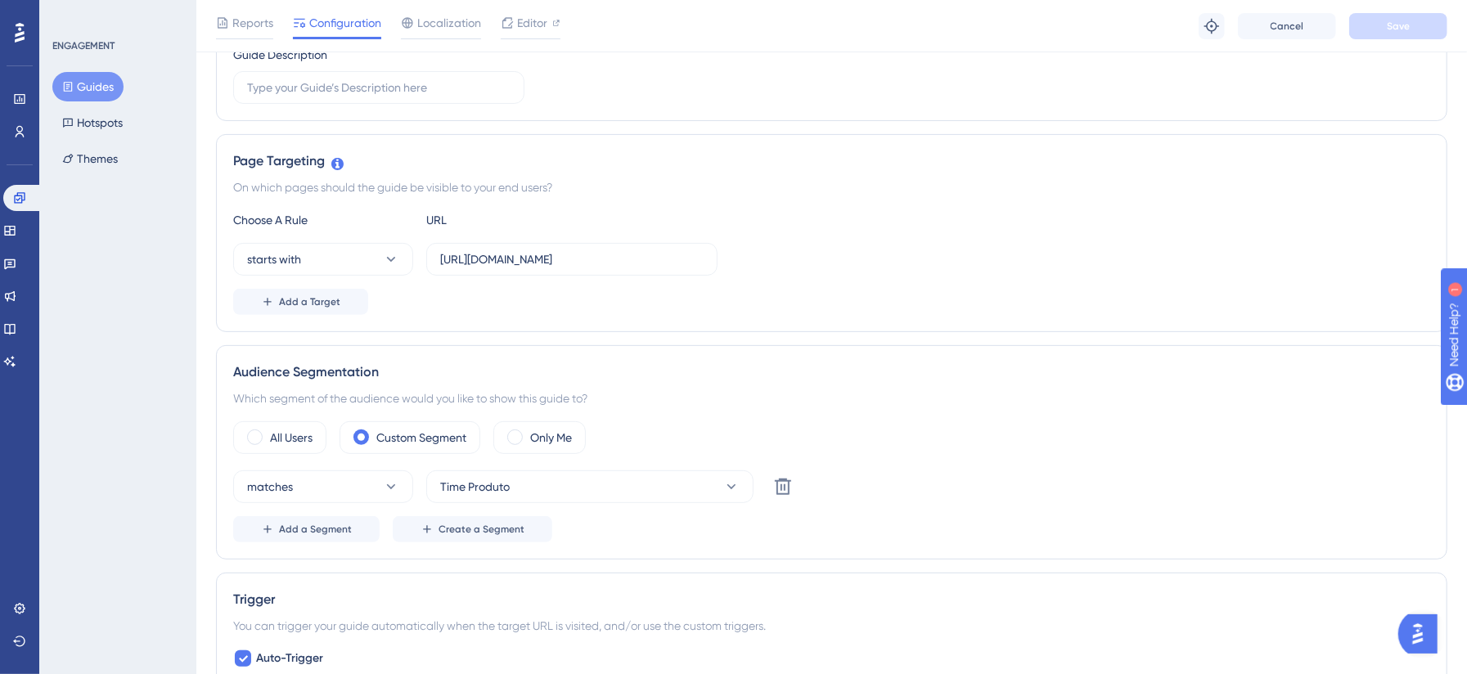
scroll to position [291, 0]
click at [679, 414] on div "Audience Segmentation Which segment of the audience would you like to show this…" at bounding box center [832, 451] width 1232 height 214
click at [25, 132] on icon at bounding box center [19, 131] width 13 height 13
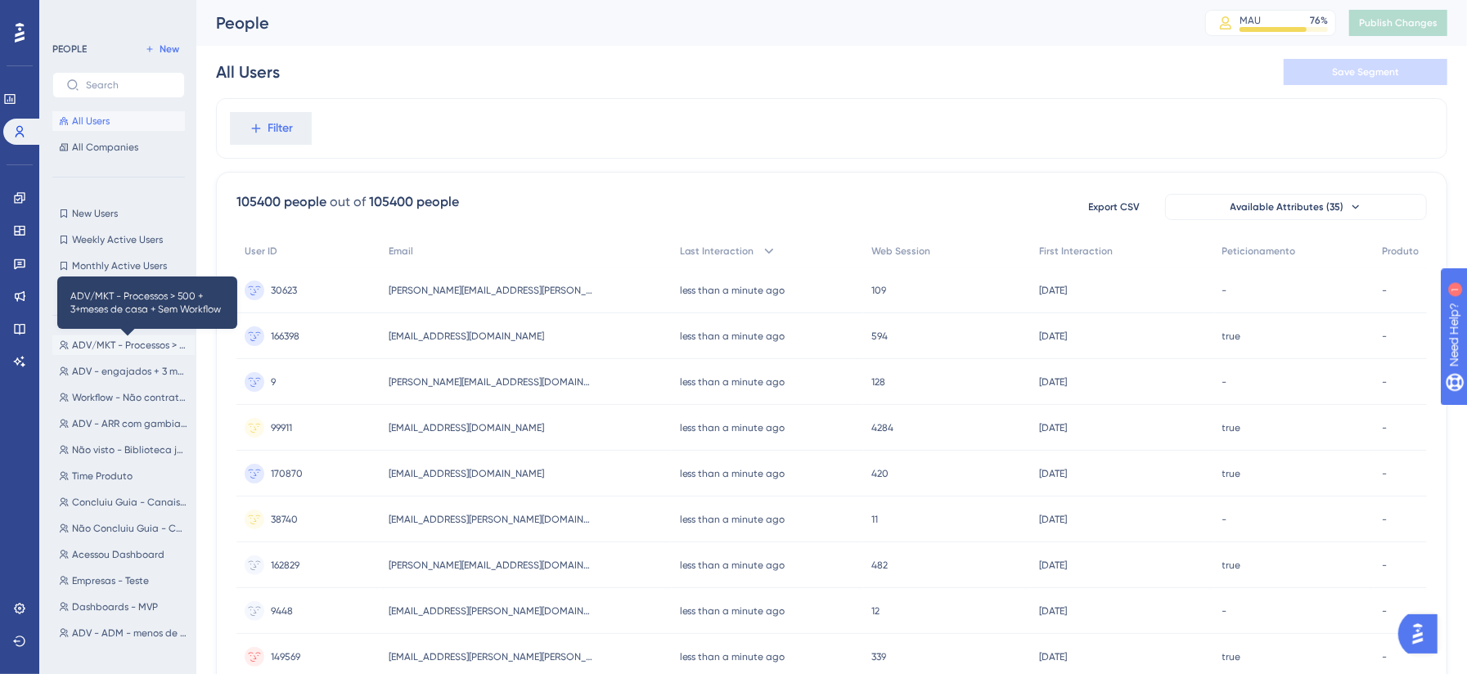
click at [128, 344] on span "ADV/MKT - Processos > 500 + 3+meses de casa + Sem Workflow" at bounding box center [130, 345] width 116 height 13
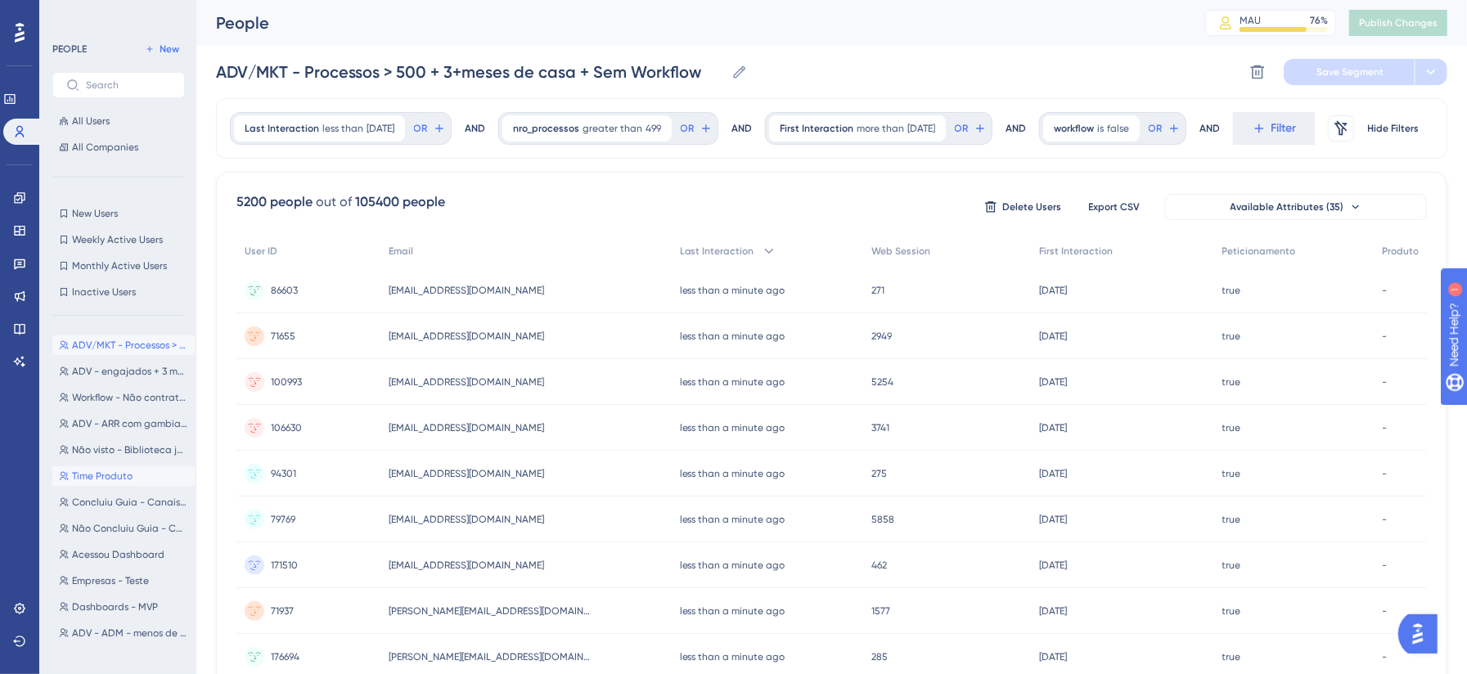
click at [115, 482] on span "Time Produto" at bounding box center [102, 476] width 61 height 13
type input "Time Produto"
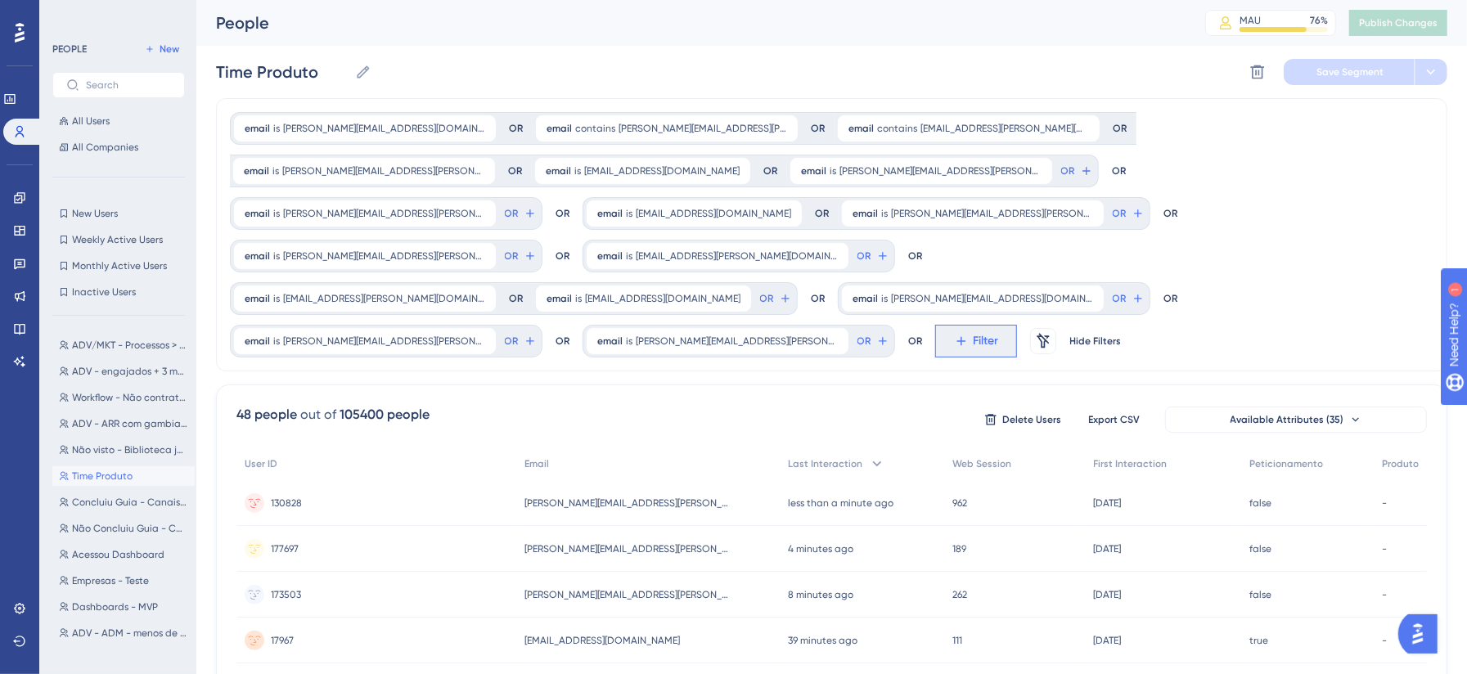
click at [954, 334] on icon at bounding box center [961, 341] width 15 height 15
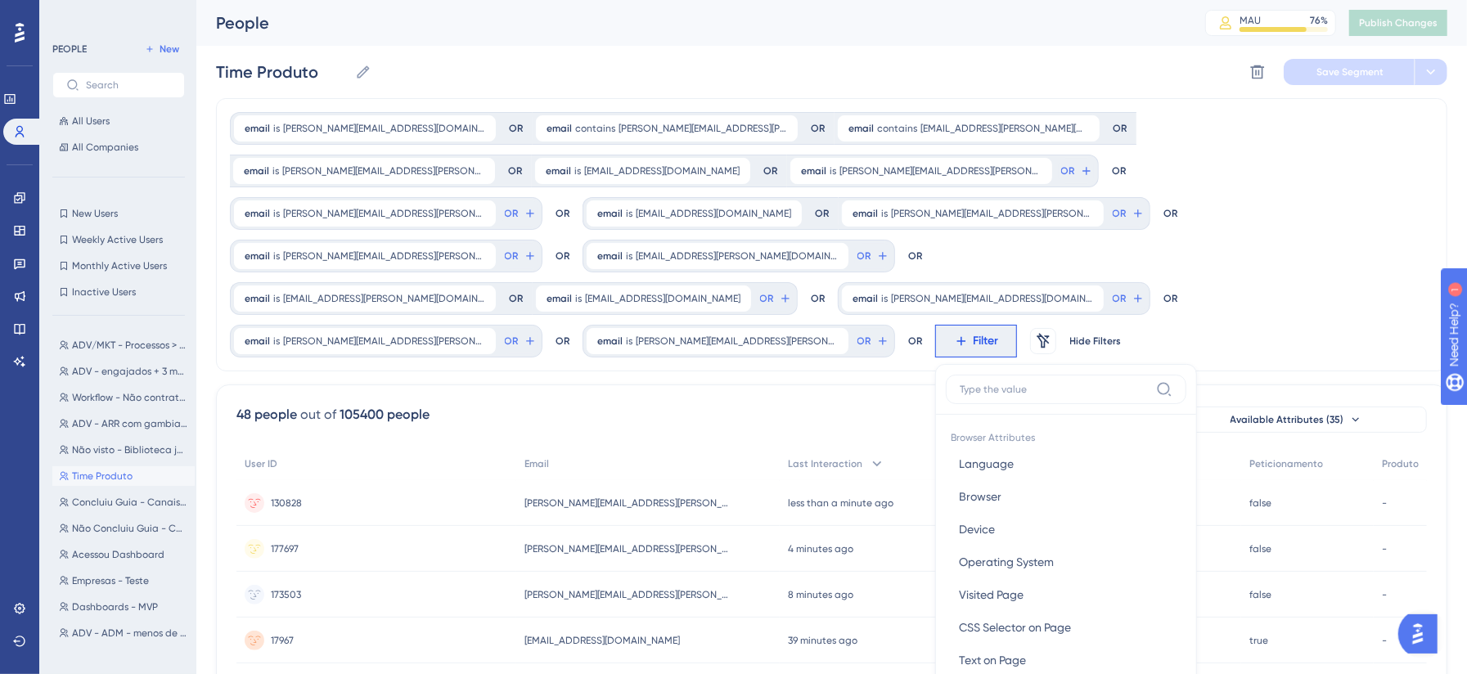
scroll to position [164, 0]
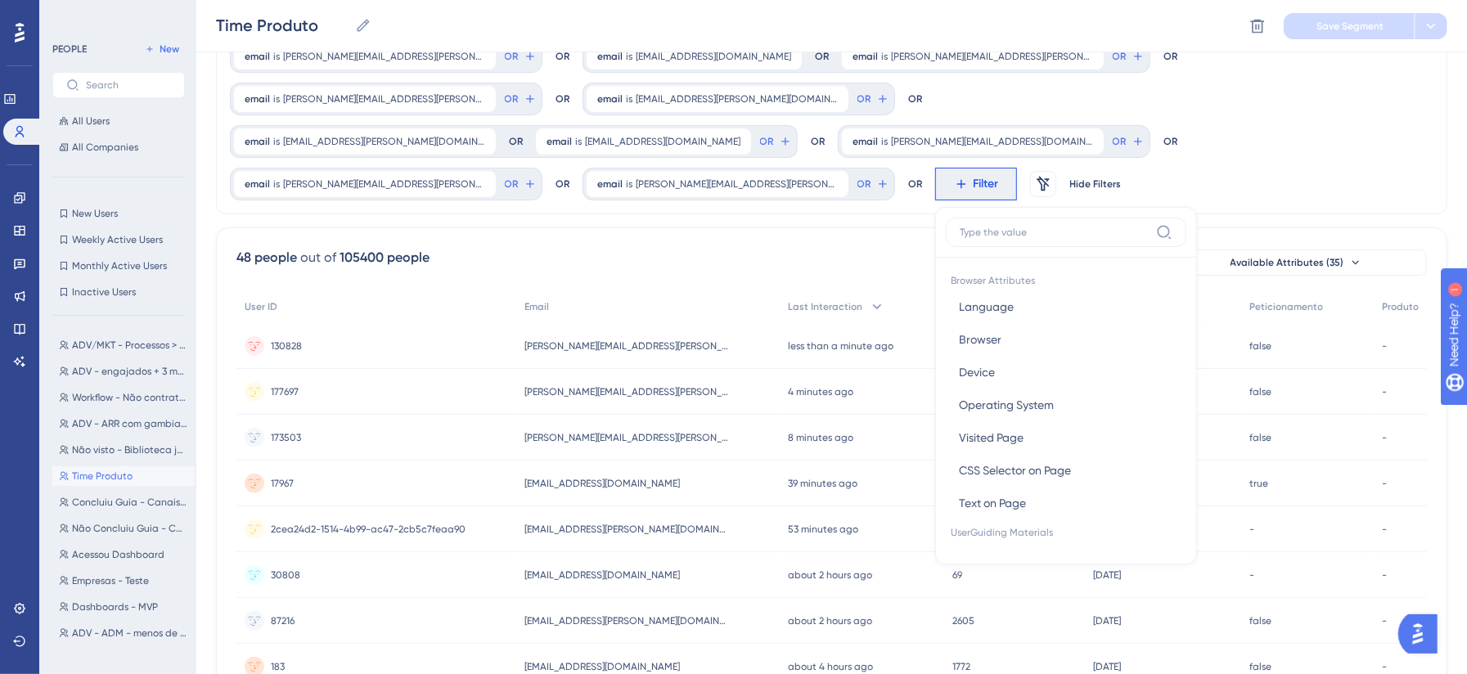
click at [960, 226] on input at bounding box center [1055, 232] width 190 height 13
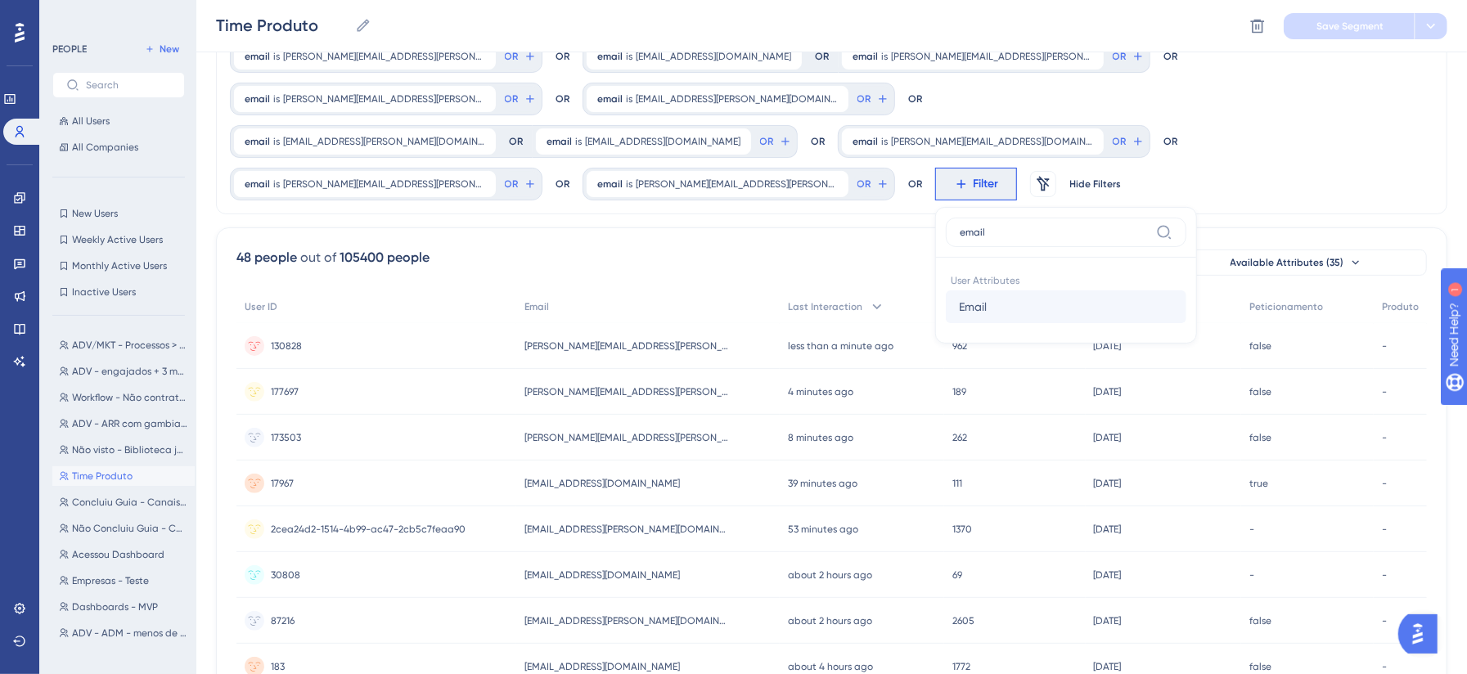
type input "email"
click at [946, 291] on button "Email Email" at bounding box center [1066, 307] width 241 height 33
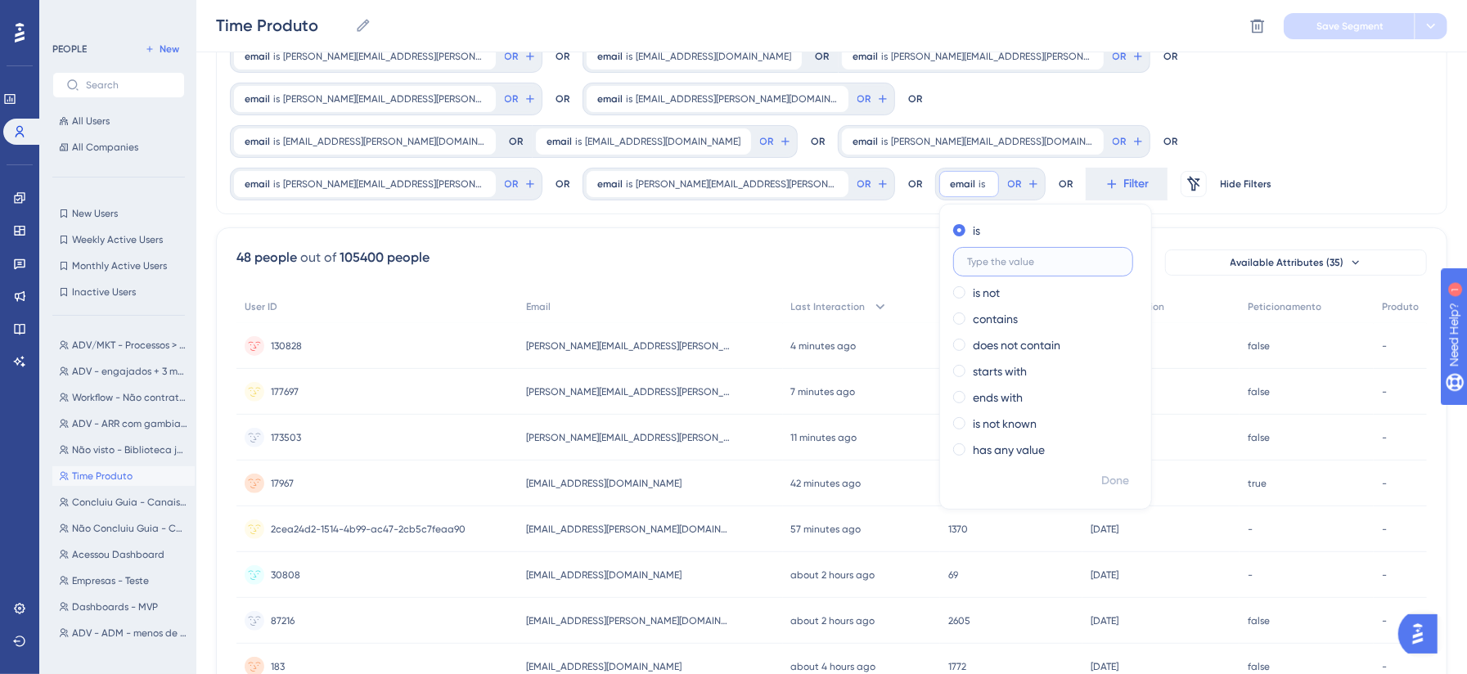
click at [967, 256] on input "text" at bounding box center [1043, 261] width 152 height 11
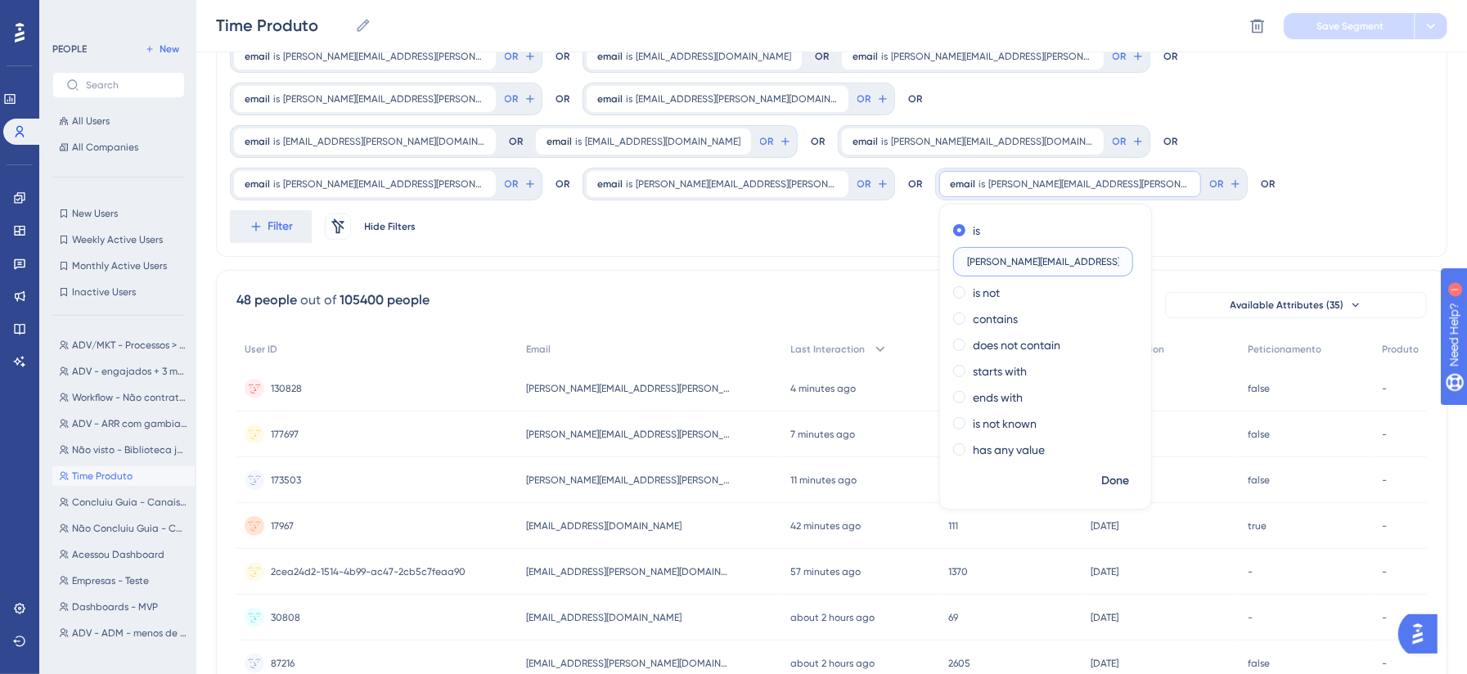
click at [967, 256] on input "lucas.lemkuhl@softplan.com.br" at bounding box center [1043, 261] width 152 height 11
type input "[PERSON_NAME][EMAIL_ADDRESS][PERSON_NAME][DOMAIN_NAME]"
click at [1101, 471] on span "Done" at bounding box center [1115, 481] width 28 height 20
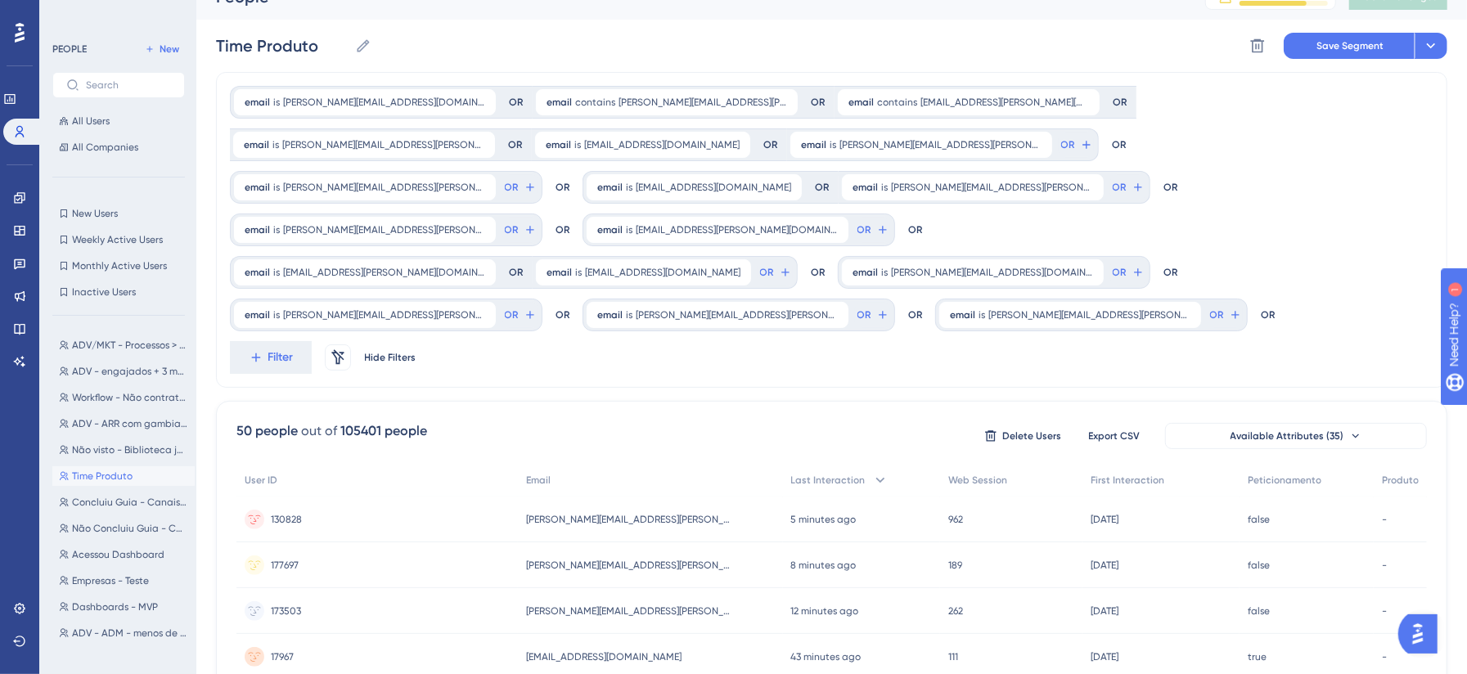
scroll to position [0, 0]
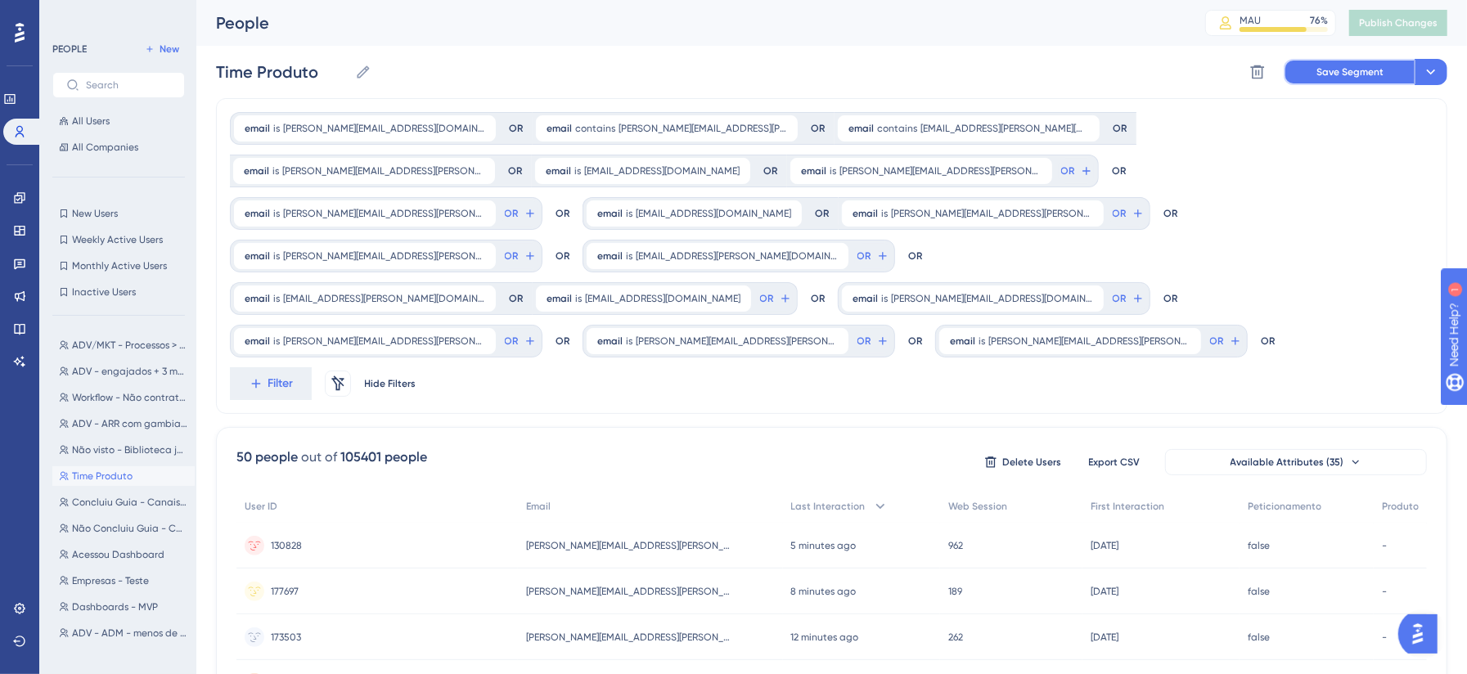
click at [1112, 76] on span "Save Segment" at bounding box center [1350, 71] width 67 height 13
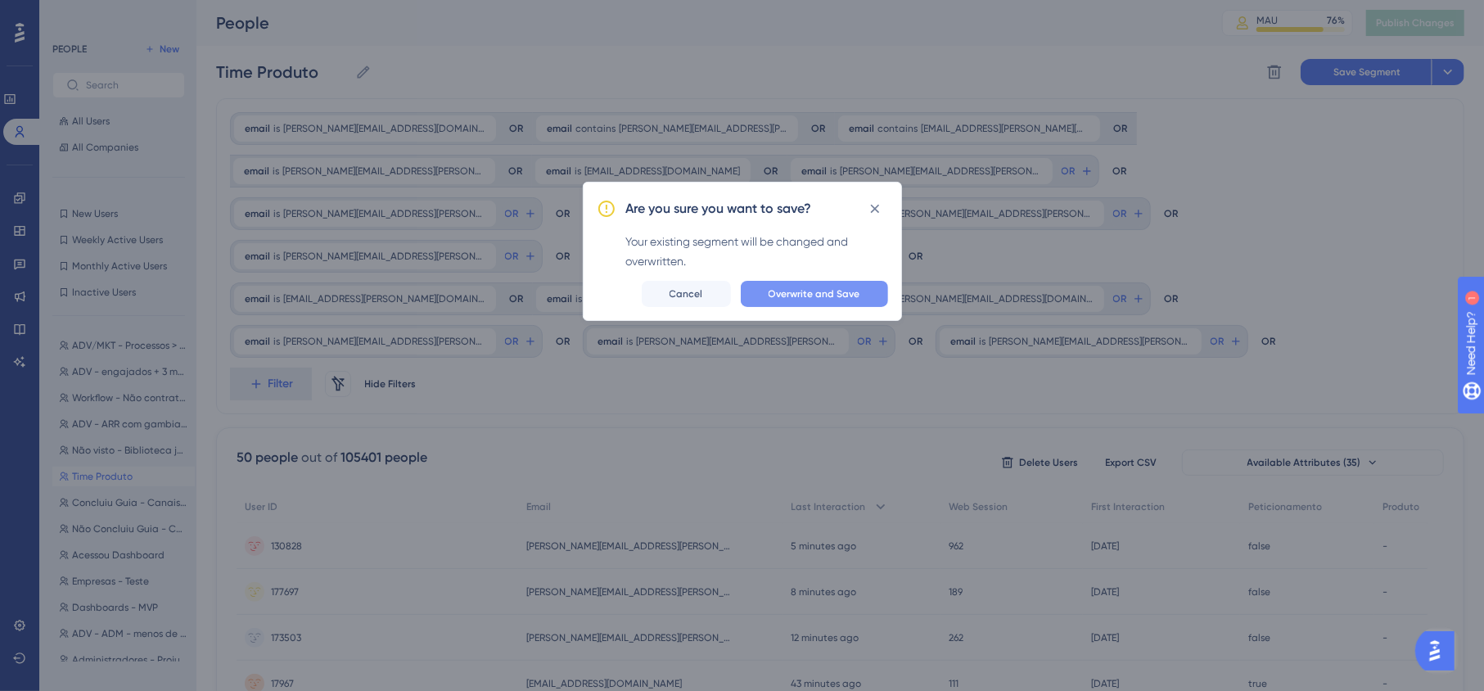
click at [822, 292] on span "Overwrite and Save" at bounding box center [814, 293] width 92 height 13
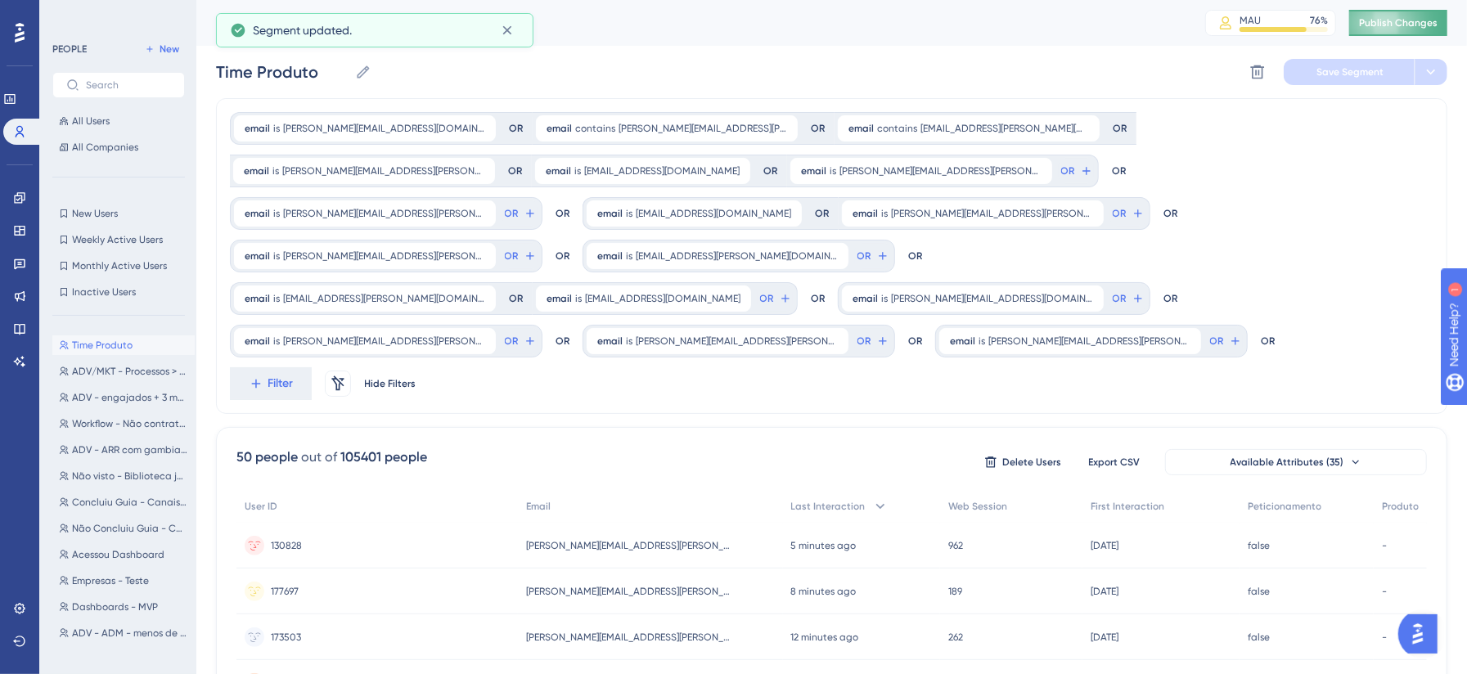
click at [1112, 23] on button "Publish Changes" at bounding box center [1398, 23] width 98 height 26
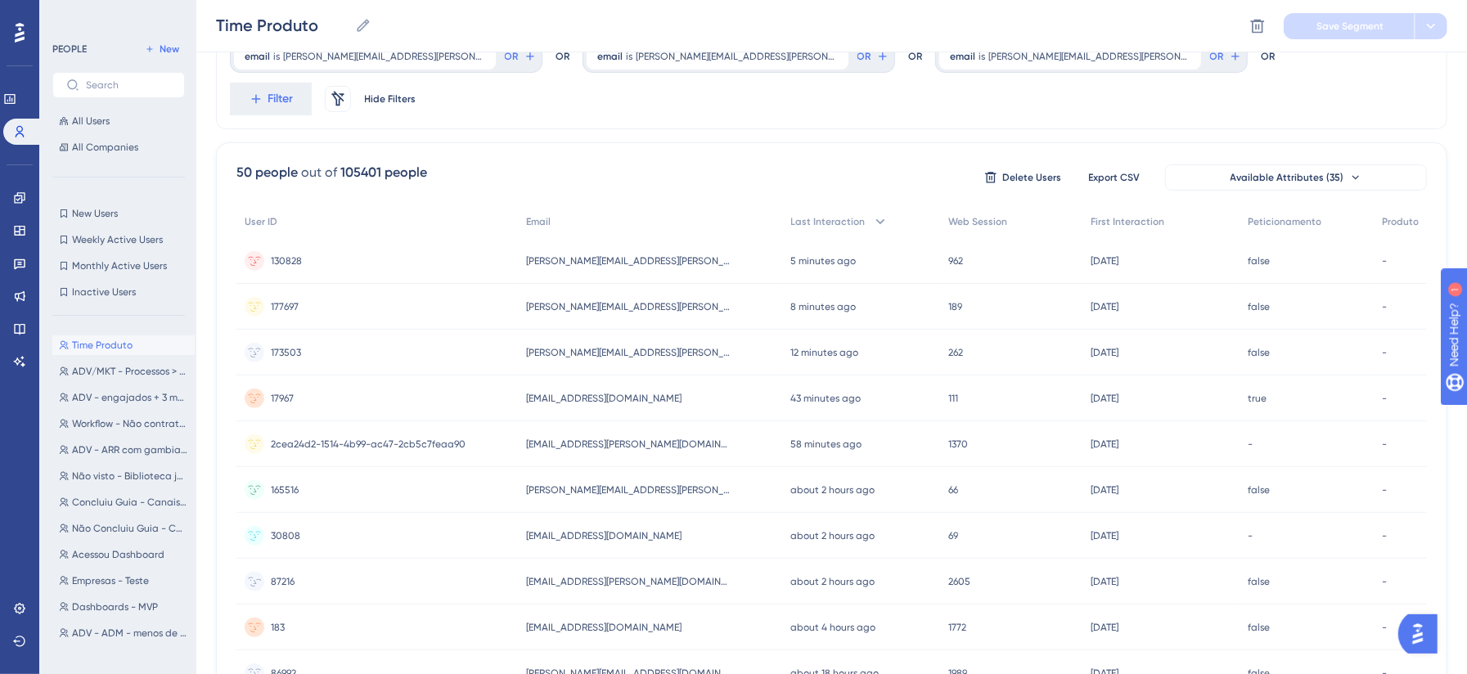
scroll to position [218, 0]
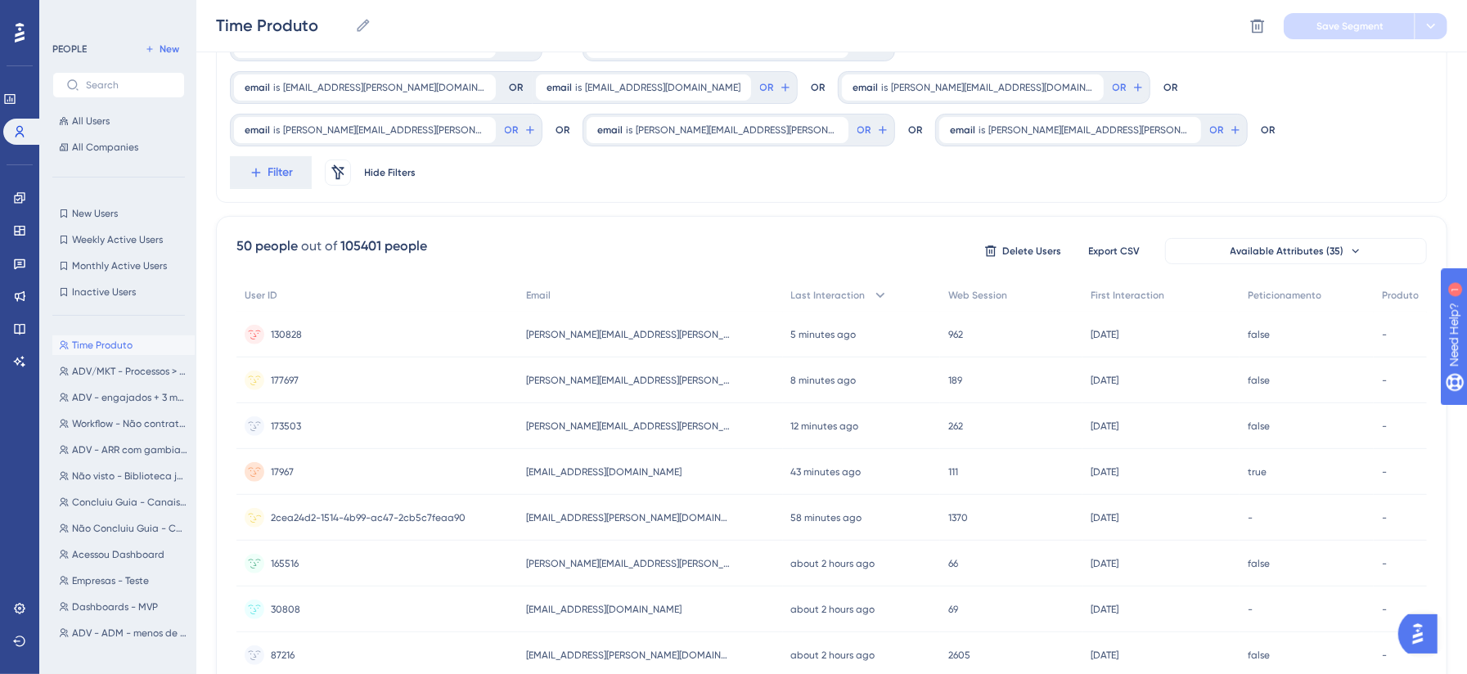
click at [332, 511] on span "2cea24d2-1514-4b99-ac47-2cb5c7feaa90" at bounding box center [368, 517] width 195 height 13
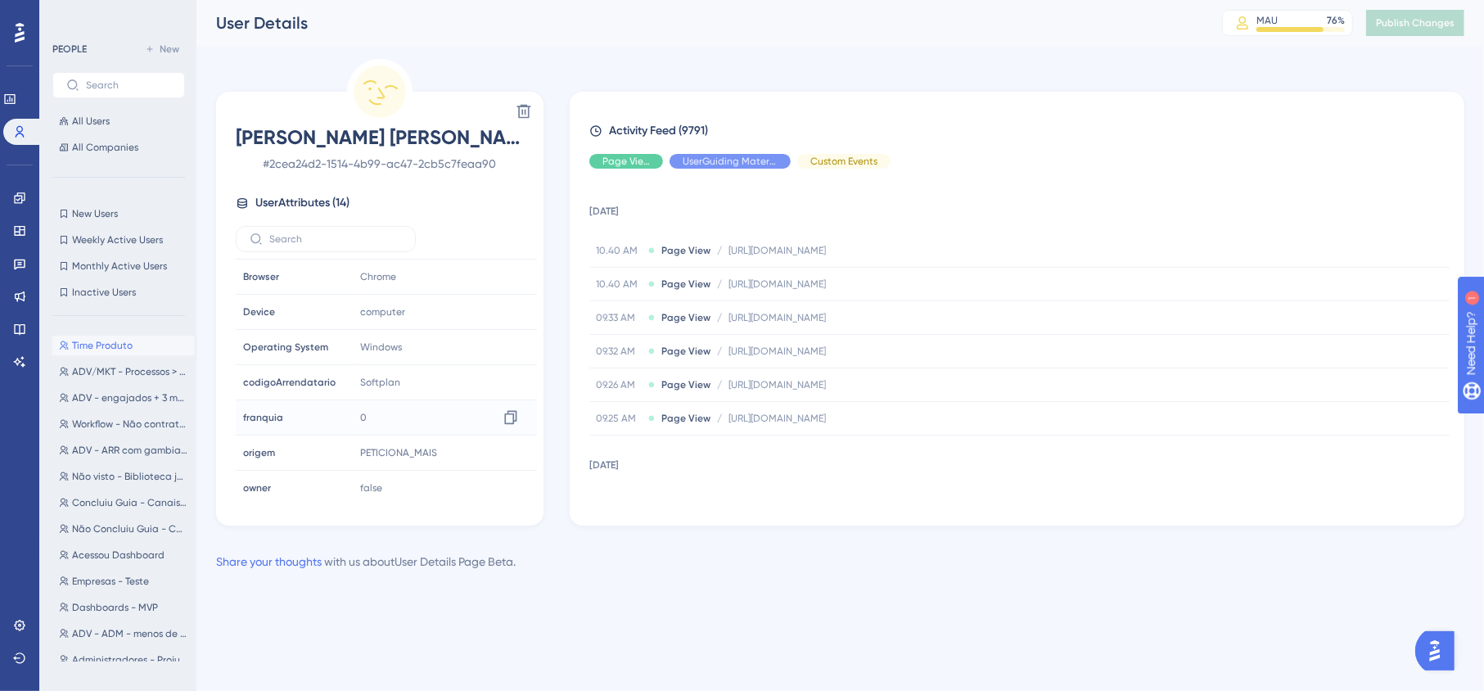
scroll to position [255, 0]
click at [553, 205] on div "Delete Matheus Henrique Moreira # 2cea24d2-1514-4b99-ac47-2cb5c7feaa90 User Att…" at bounding box center [840, 292] width 1248 height 466
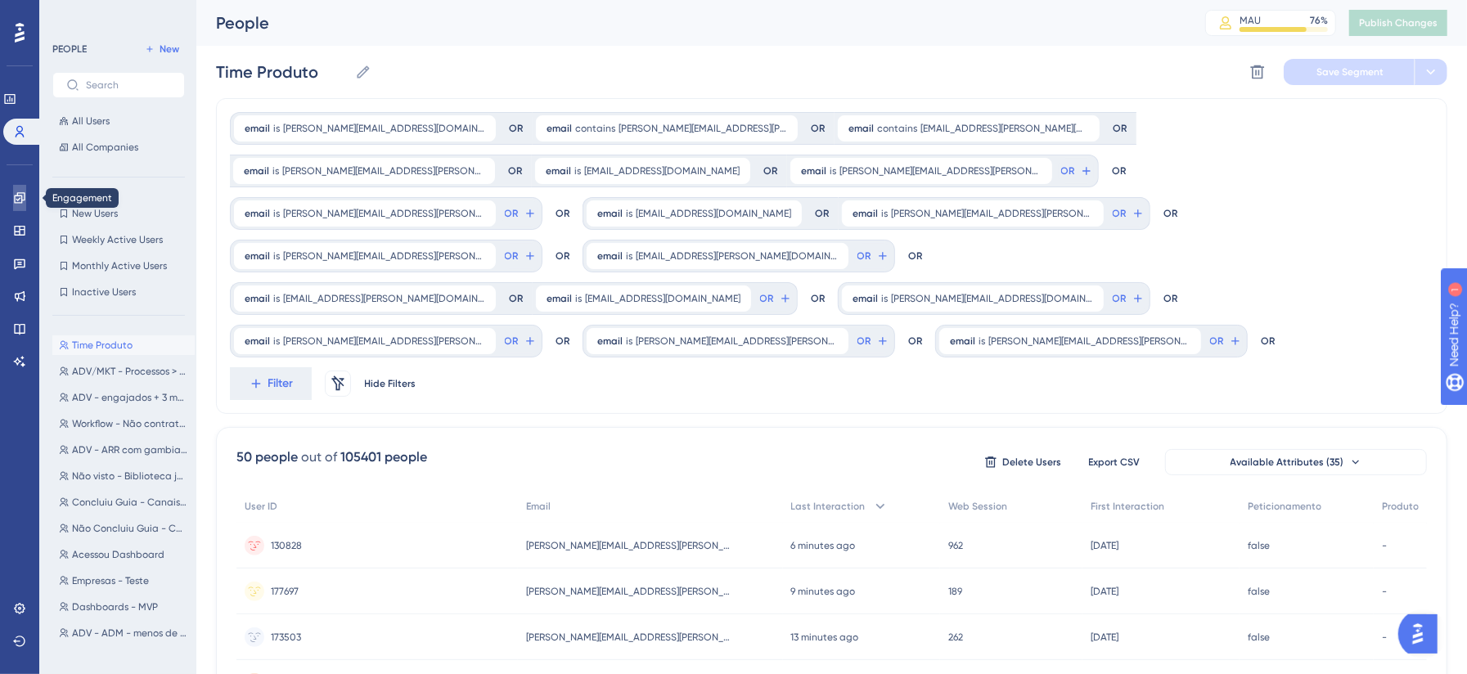
click at [25, 197] on icon at bounding box center [19, 197] width 13 height 13
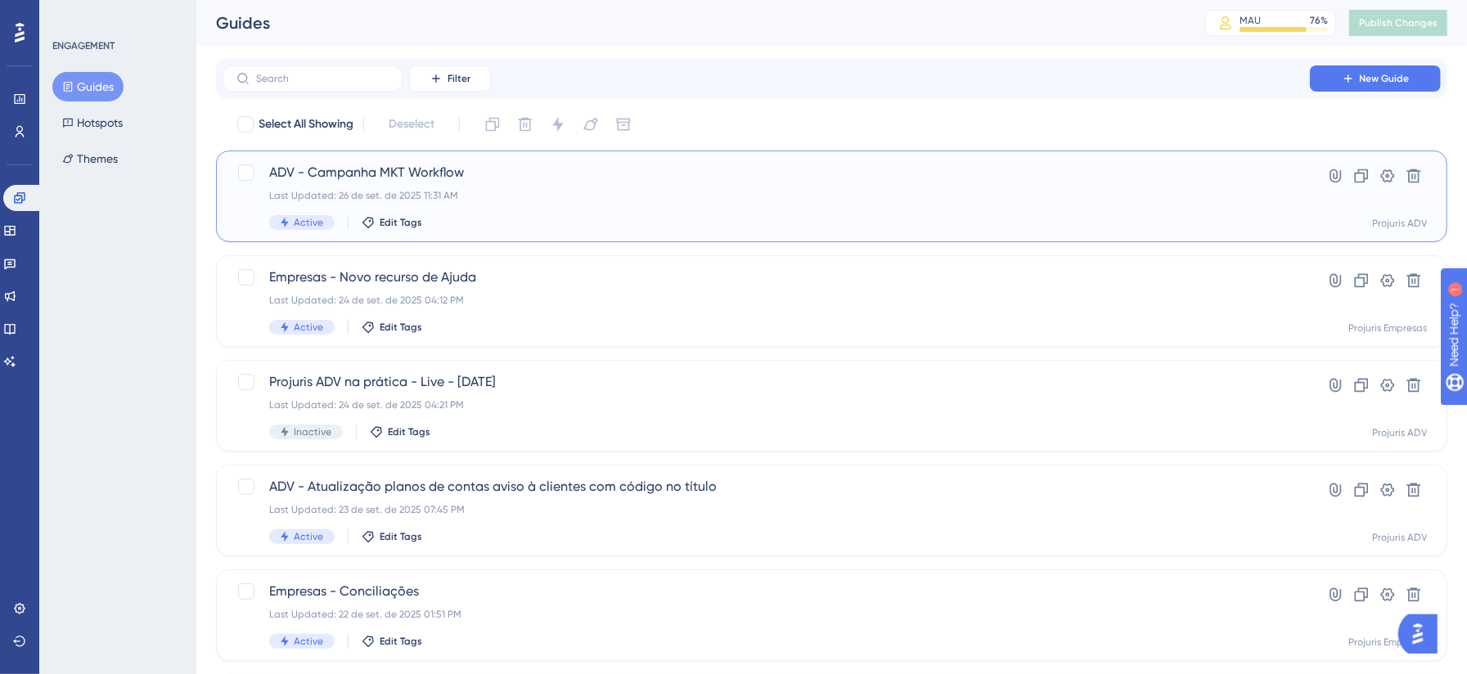
click at [535, 209] on div "ADV - Campanha MKT Workflow Last Updated: 26 de set. de 2025 11:31 AM Active Ed…" at bounding box center [766, 196] width 994 height 67
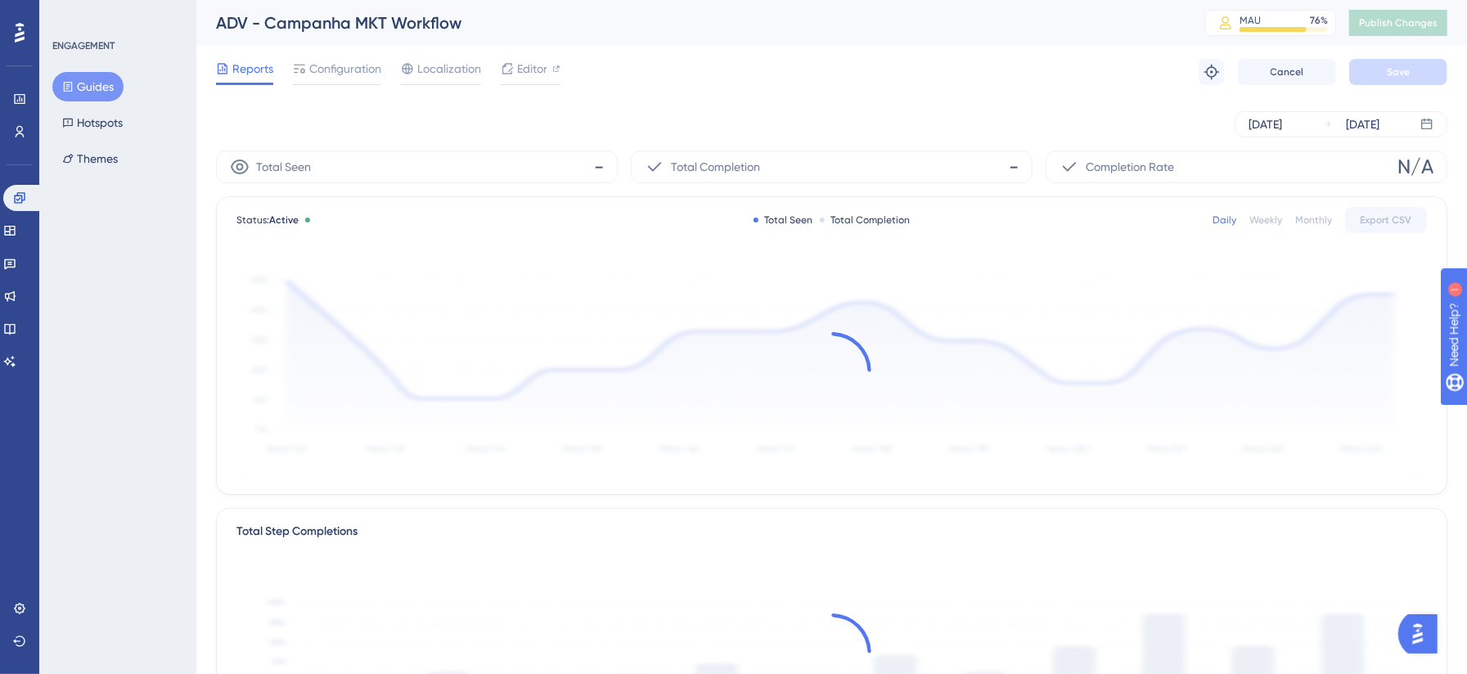
scroll to position [73, 0]
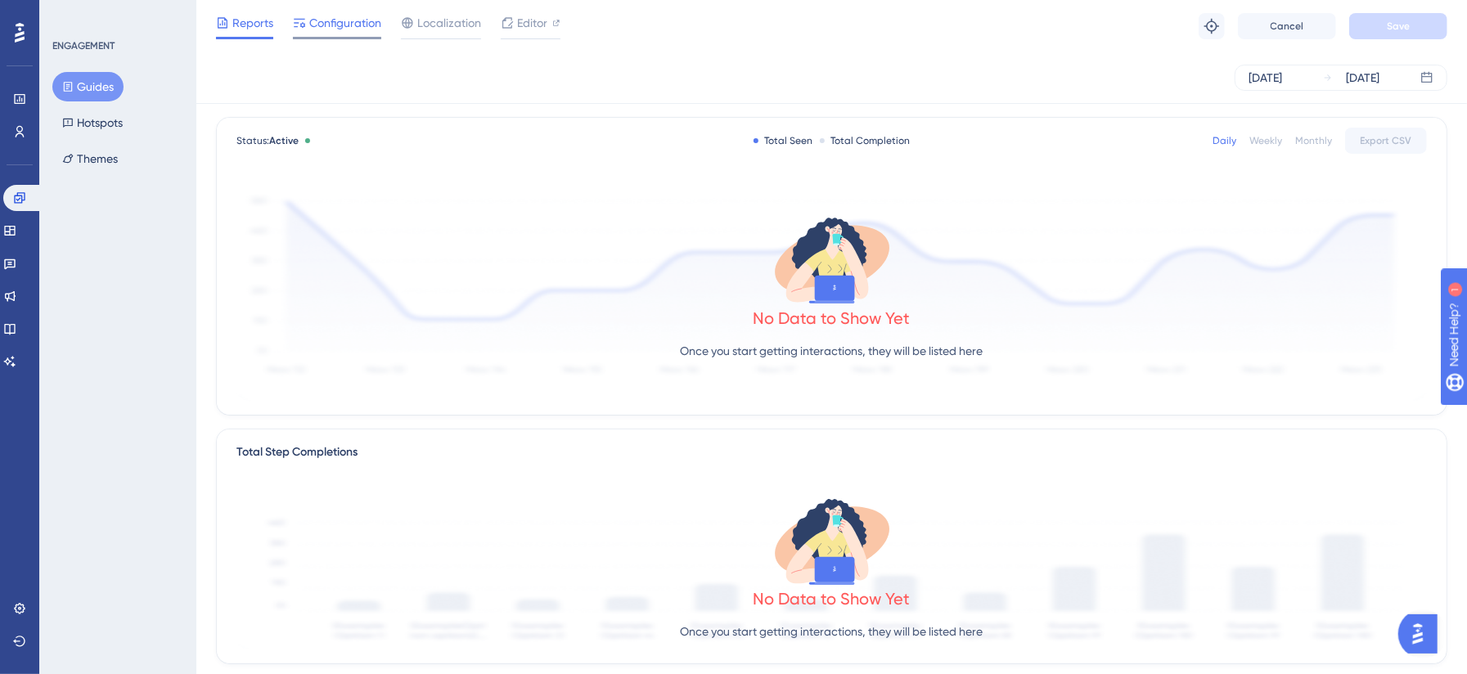
click at [316, 31] on span "Configuration" at bounding box center [345, 23] width 72 height 20
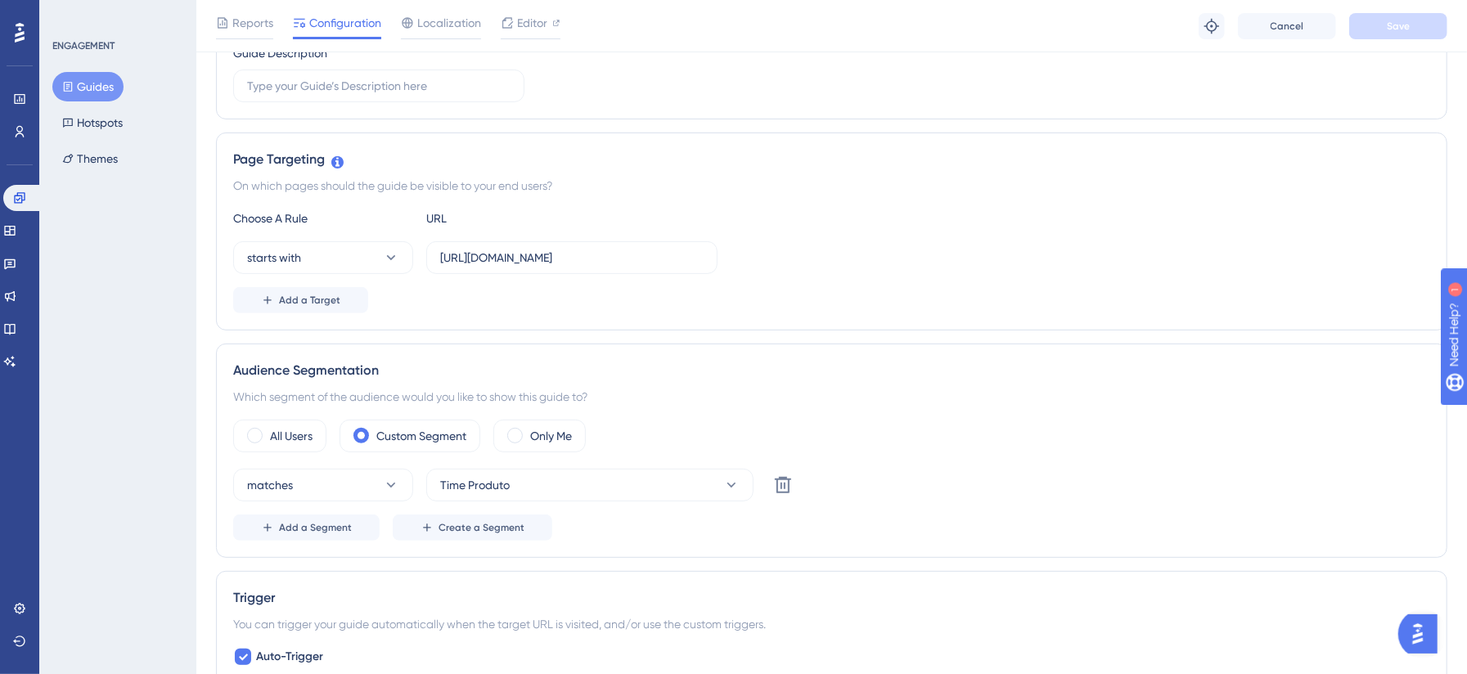
scroll to position [509, 0]
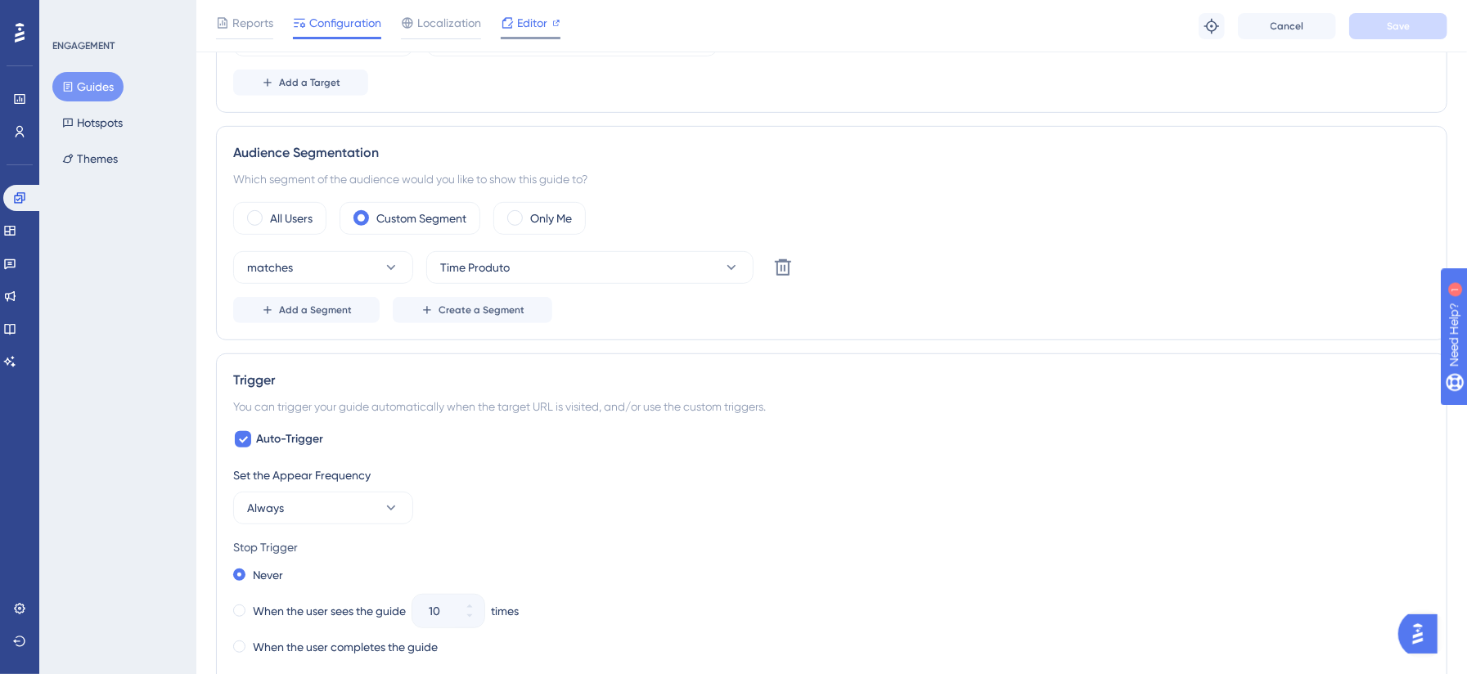
click at [517, 25] on span "Editor" at bounding box center [532, 23] width 30 height 20
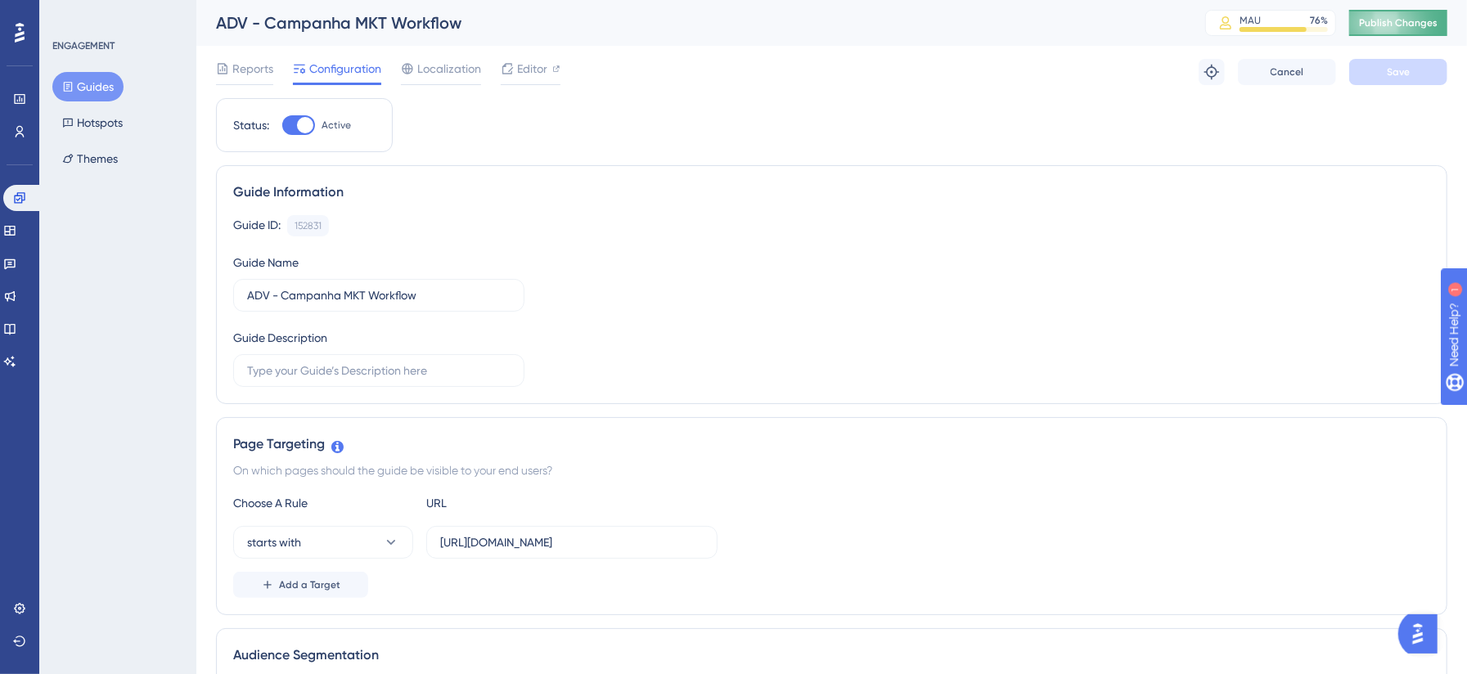
click at [1112, 26] on span "Publish Changes" at bounding box center [1398, 22] width 79 height 13
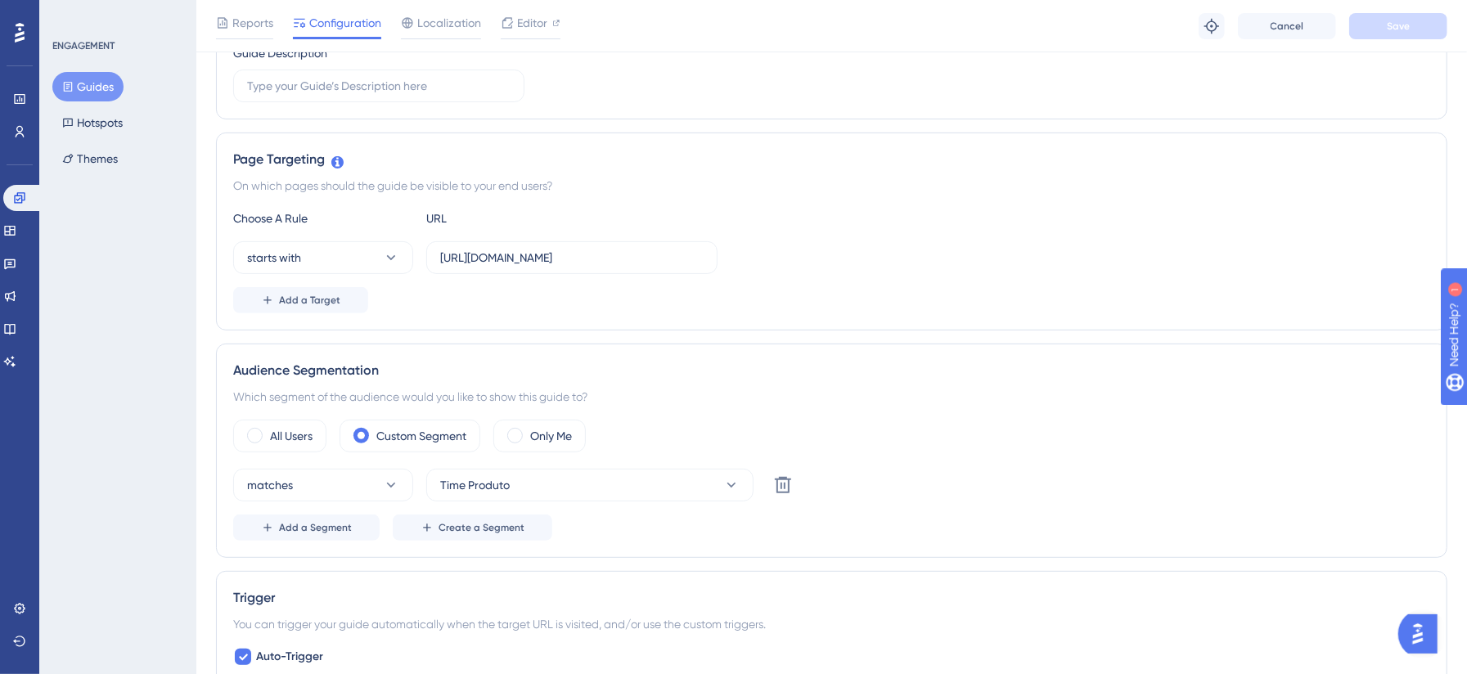
scroll to position [363, 0]
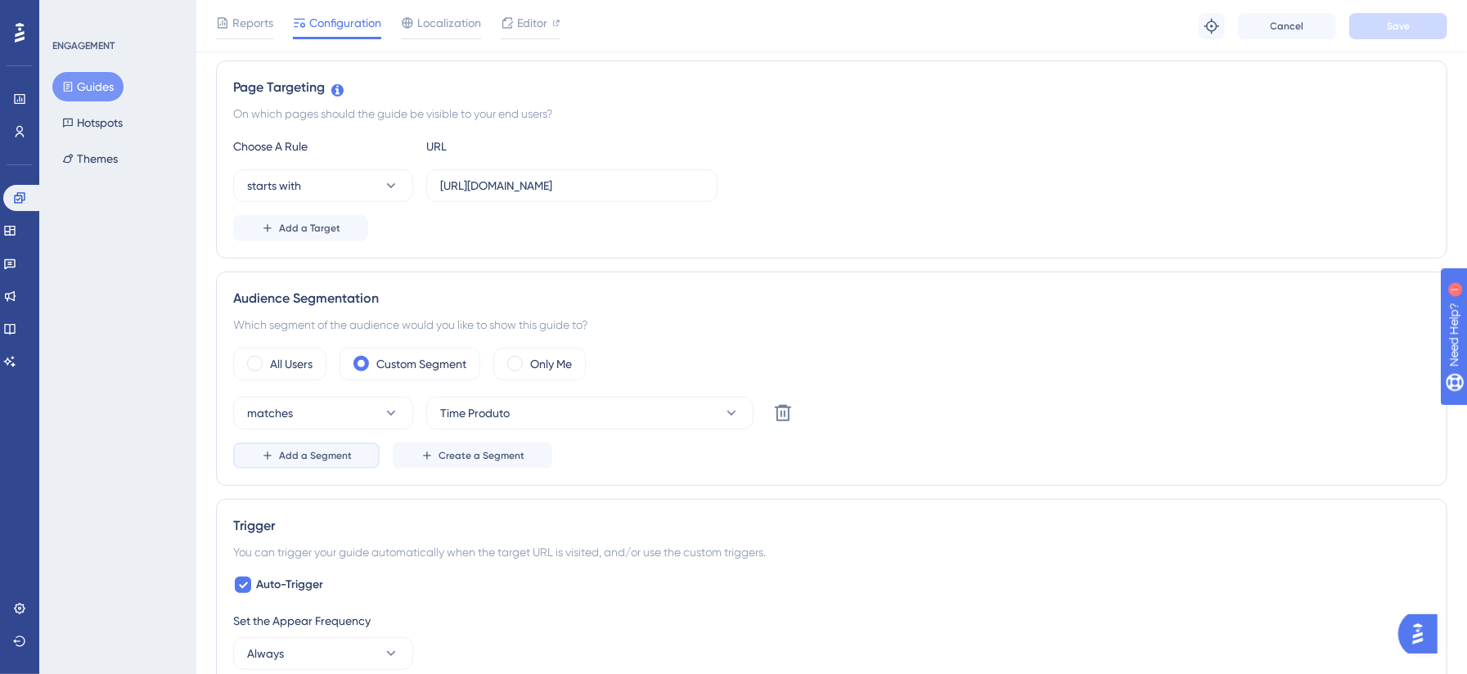
click at [332, 462] on span "Add a Segment" at bounding box center [315, 455] width 73 height 13
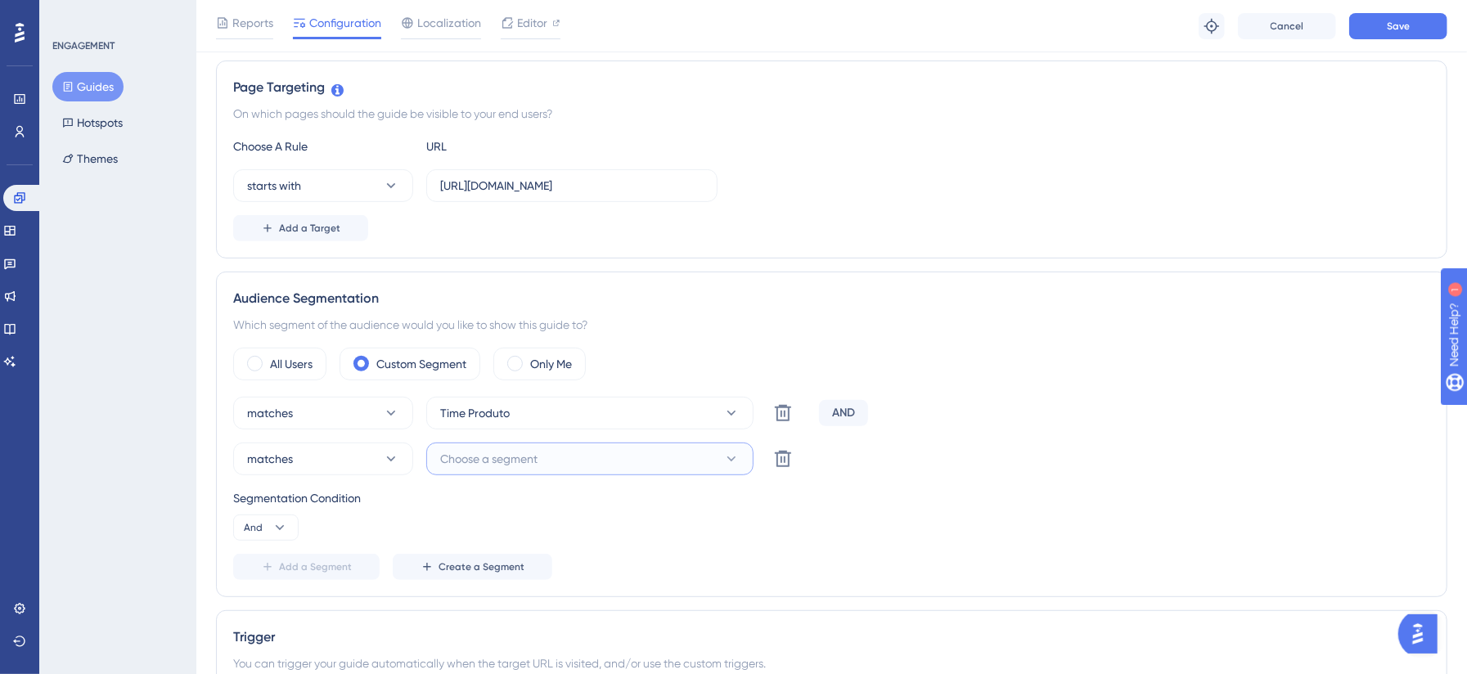
click at [613, 450] on button "Choose a segment" at bounding box center [589, 459] width 327 height 33
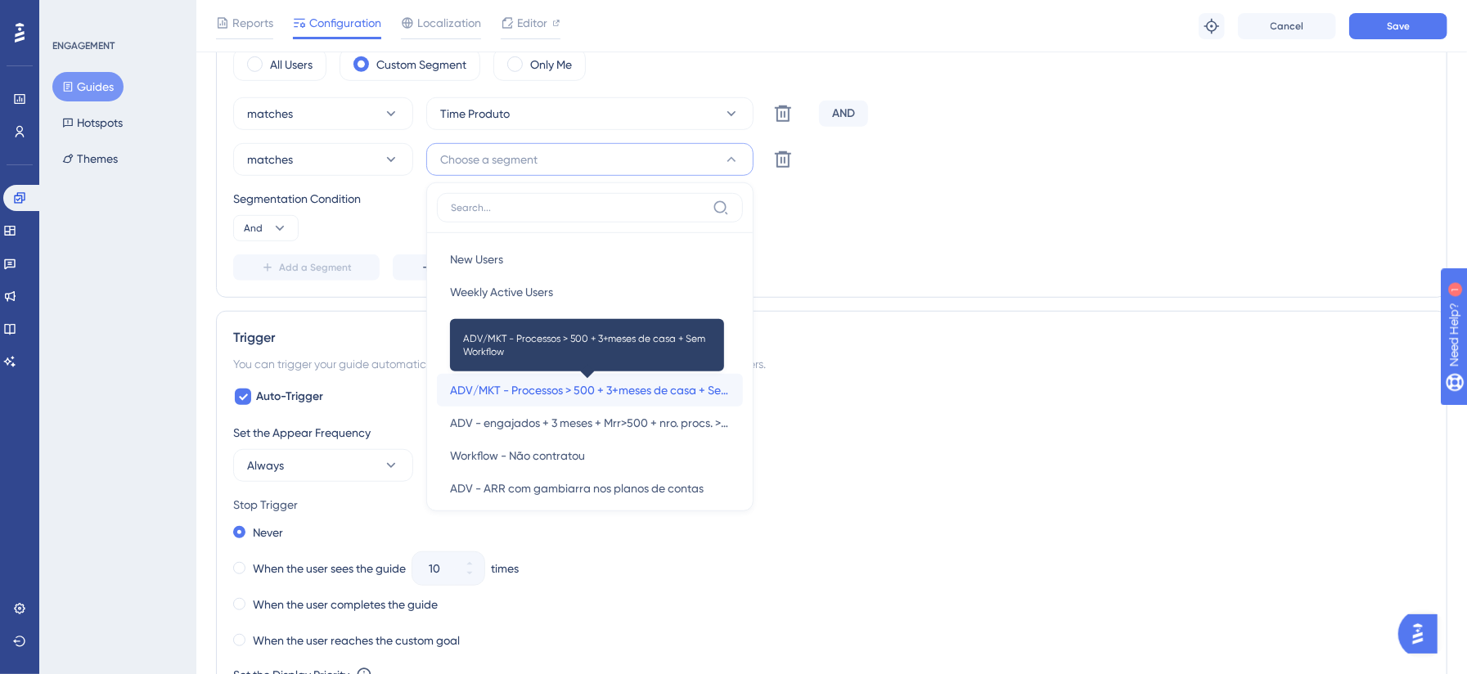
click at [610, 388] on span "ADV/MKT - Processos > 500 + 3+meses de casa + Sem Workflow" at bounding box center [590, 391] width 280 height 20
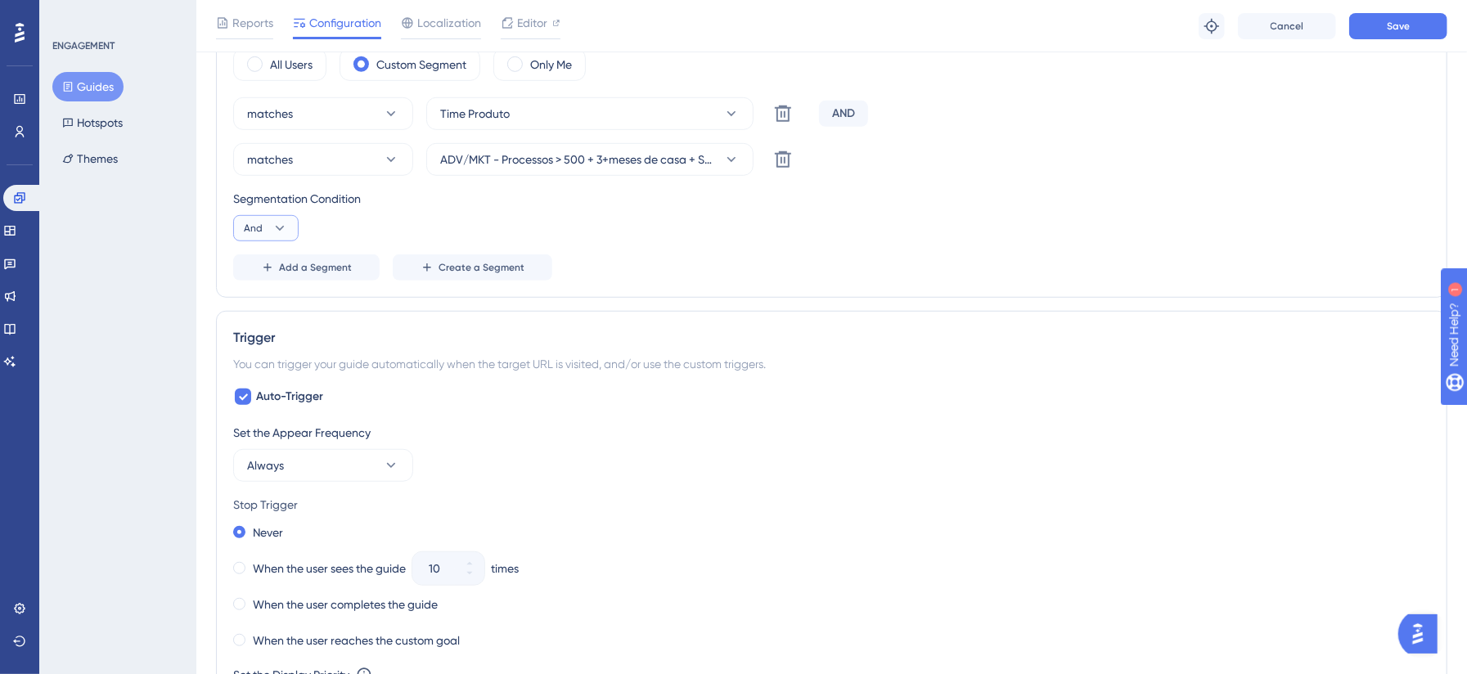
click at [295, 233] on button "And" at bounding box center [265, 228] width 65 height 26
click at [278, 314] on div "Or Or" at bounding box center [265, 307] width 31 height 33
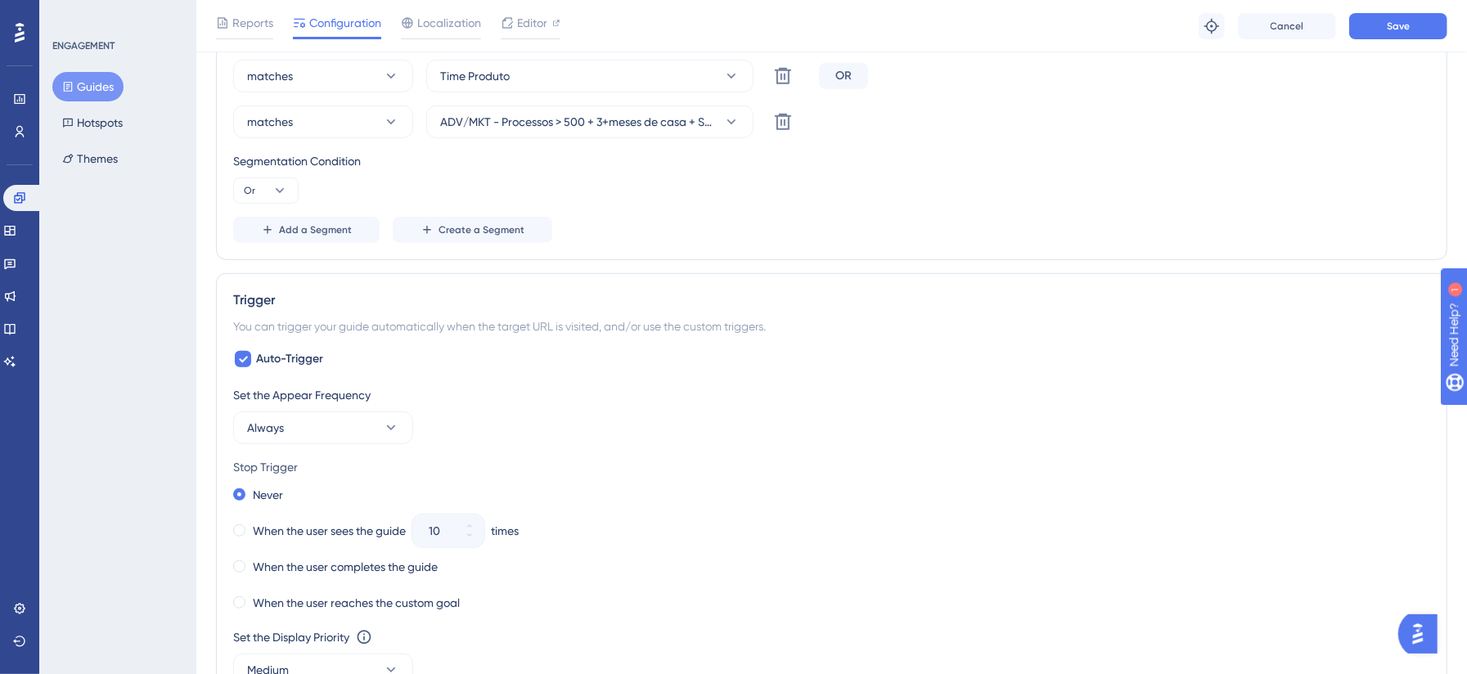
scroll to position [737, 0]
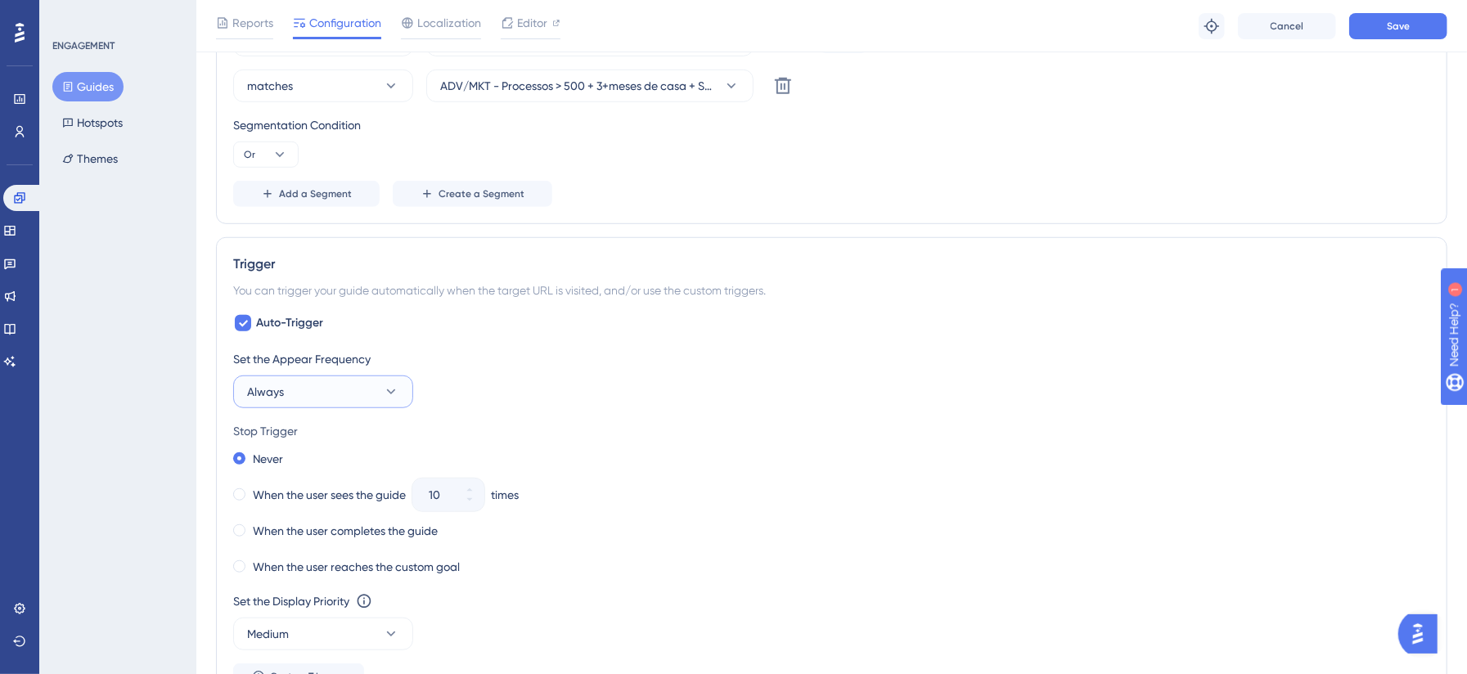
click at [376, 393] on button "Always" at bounding box center [323, 392] width 180 height 33
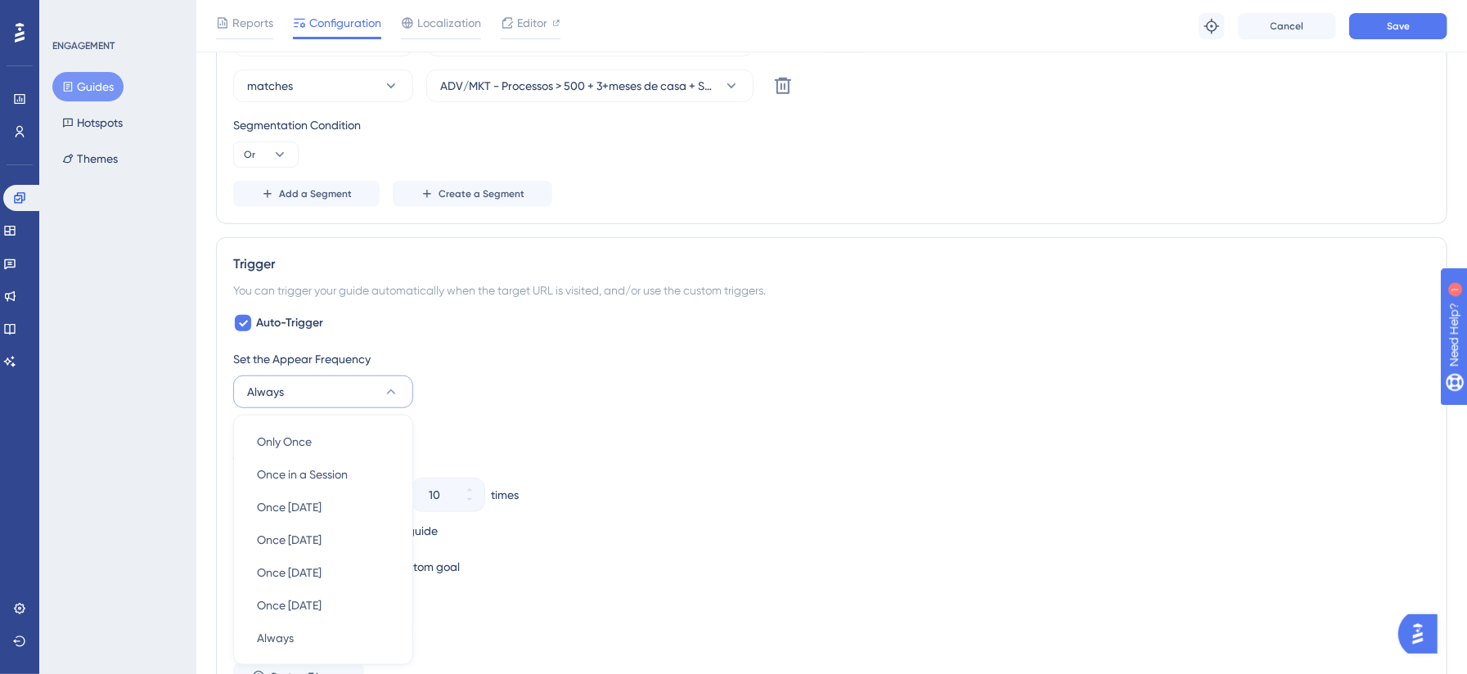
scroll to position [944, 0]
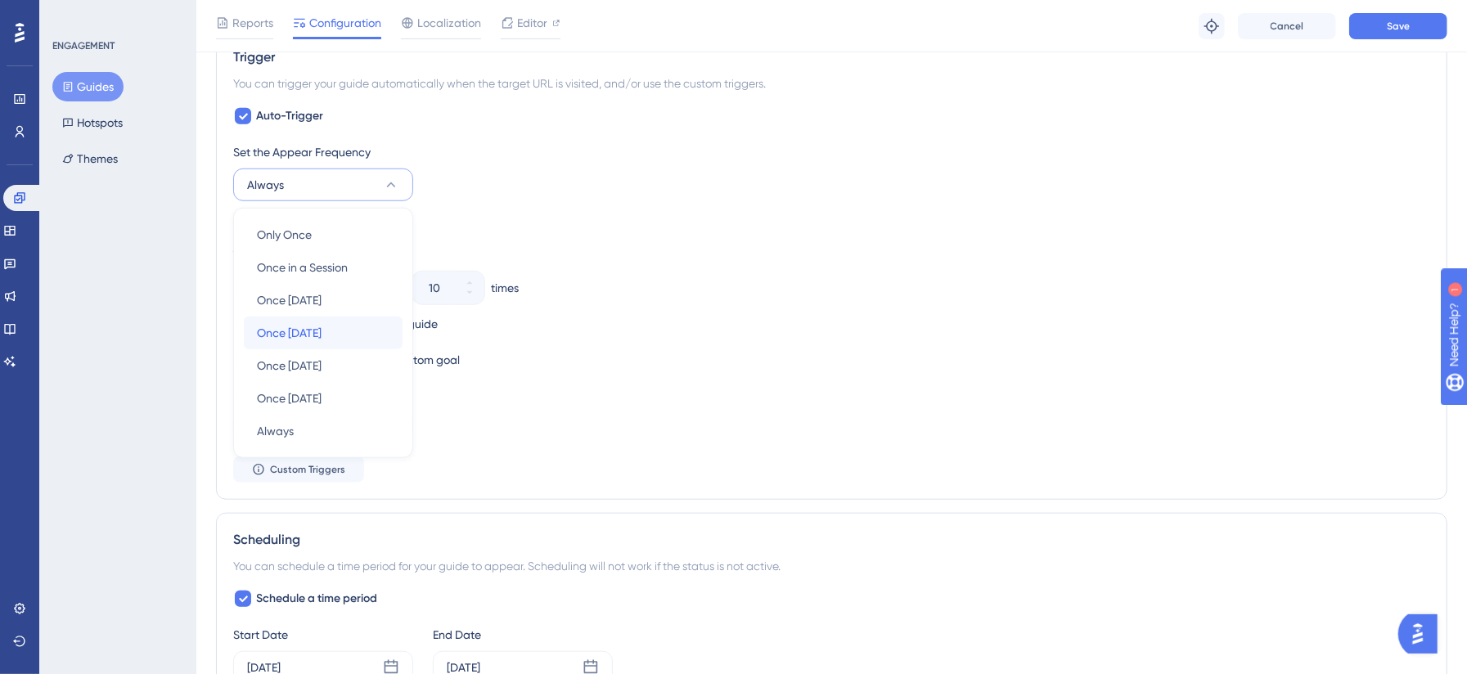
click at [345, 338] on div "Once in 7 days Once in 7 days" at bounding box center [323, 333] width 133 height 33
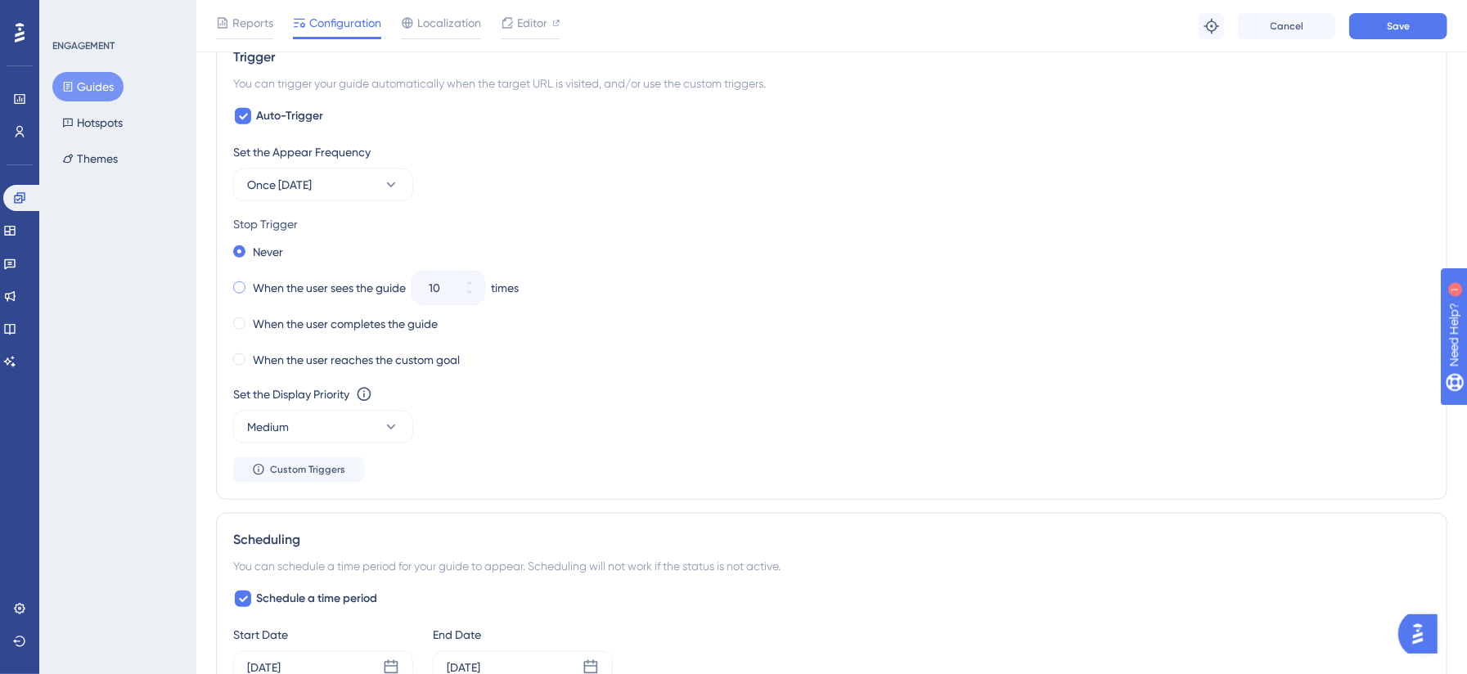
click at [241, 293] on span at bounding box center [239, 288] width 12 height 12
click at [250, 284] on input "radio" at bounding box center [250, 284] width 0 height 0
click at [478, 299] on button "10" at bounding box center [469, 296] width 29 height 16
click at [478, 299] on button "9" at bounding box center [469, 296] width 29 height 16
click at [478, 299] on button "8" at bounding box center [469, 296] width 29 height 16
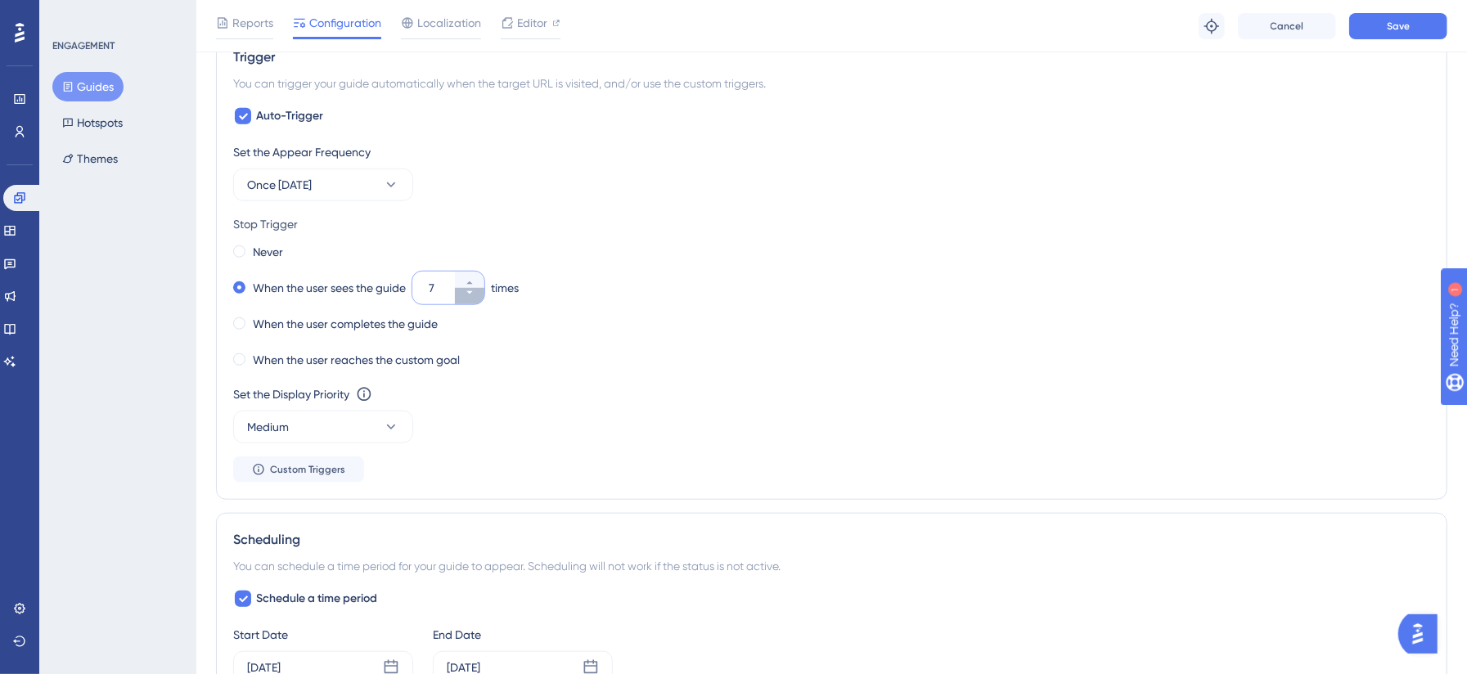
click at [478, 299] on button "7" at bounding box center [469, 296] width 29 height 16
click at [478, 299] on button "6" at bounding box center [469, 296] width 29 height 16
click at [478, 299] on button "5" at bounding box center [469, 296] width 29 height 16
click at [478, 299] on button "4" at bounding box center [469, 296] width 29 height 16
click at [478, 299] on button "3" at bounding box center [469, 296] width 29 height 16
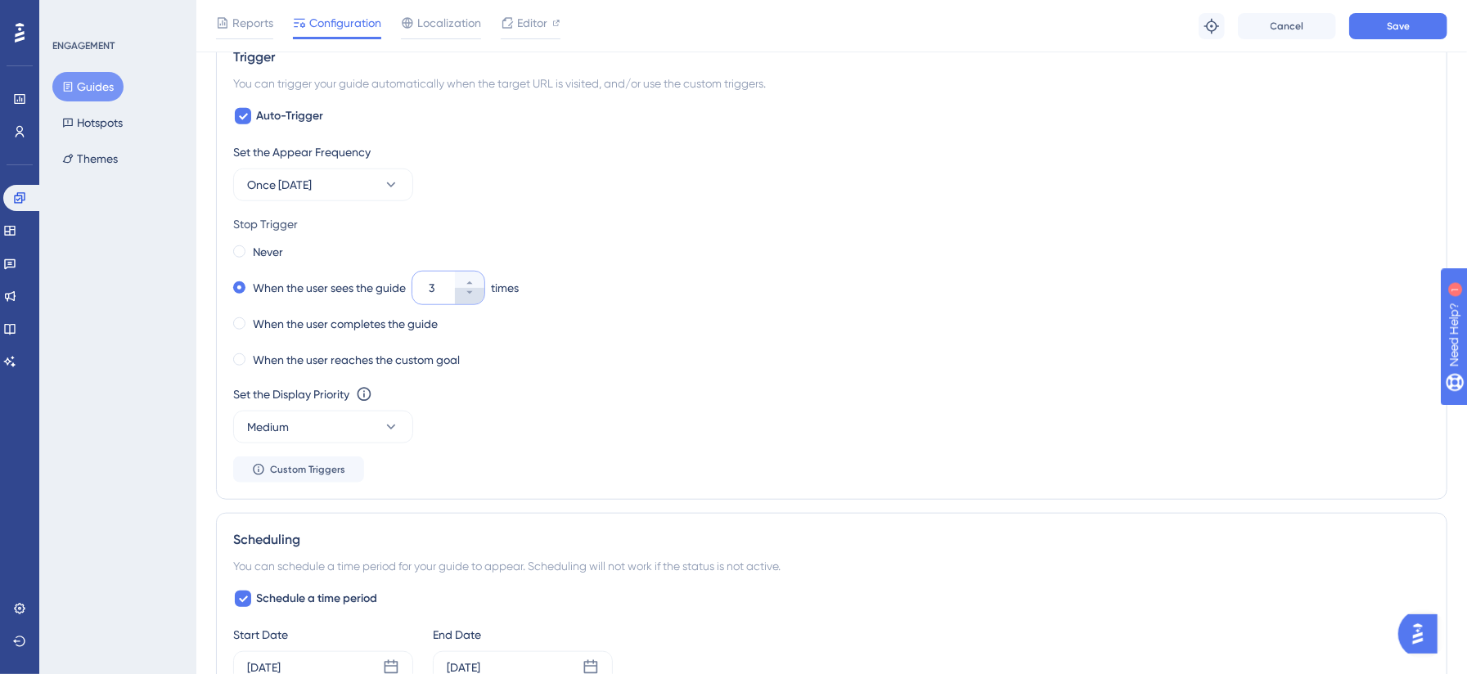
type input "2"
click at [613, 347] on div "Never When the user sees the guide 2 times When the user completes the guide Wh…" at bounding box center [831, 306] width 1197 height 131
click at [1112, 26] on button "Save" at bounding box center [1398, 26] width 98 height 26
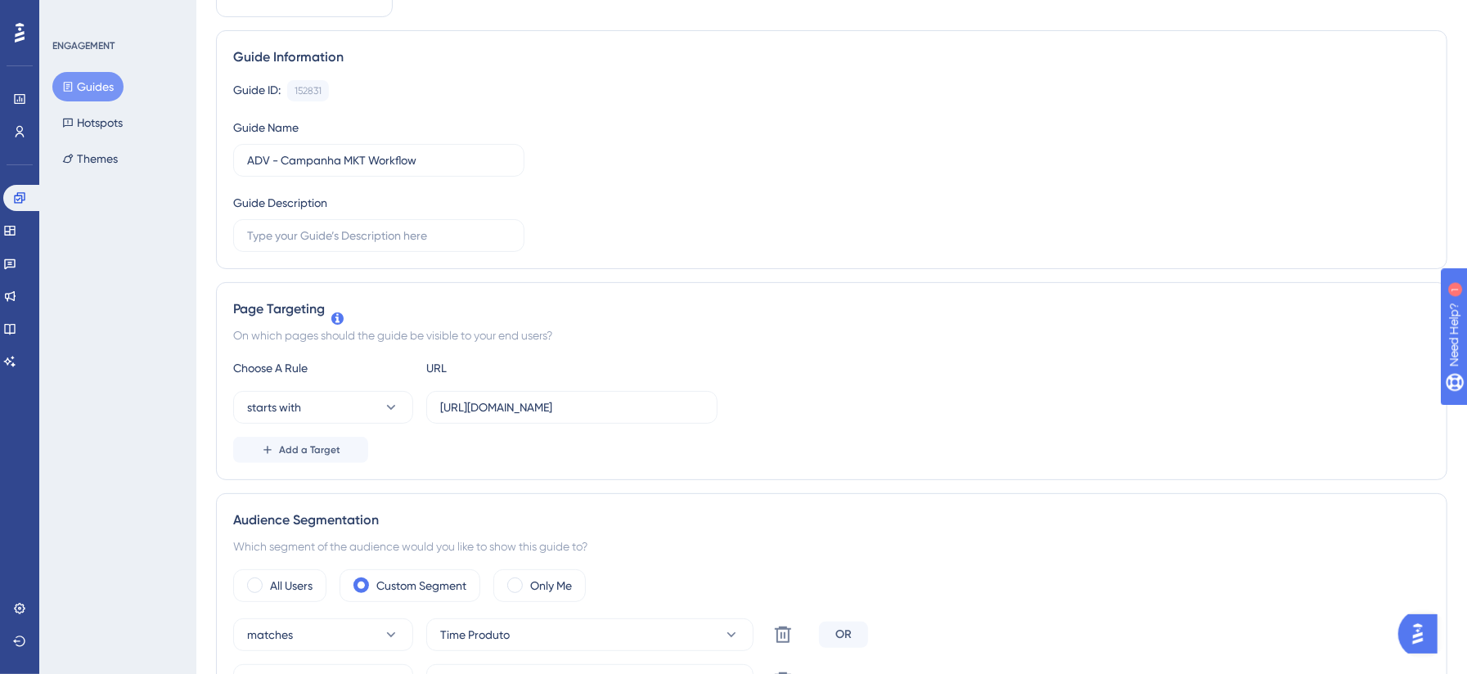
scroll to position [0, 0]
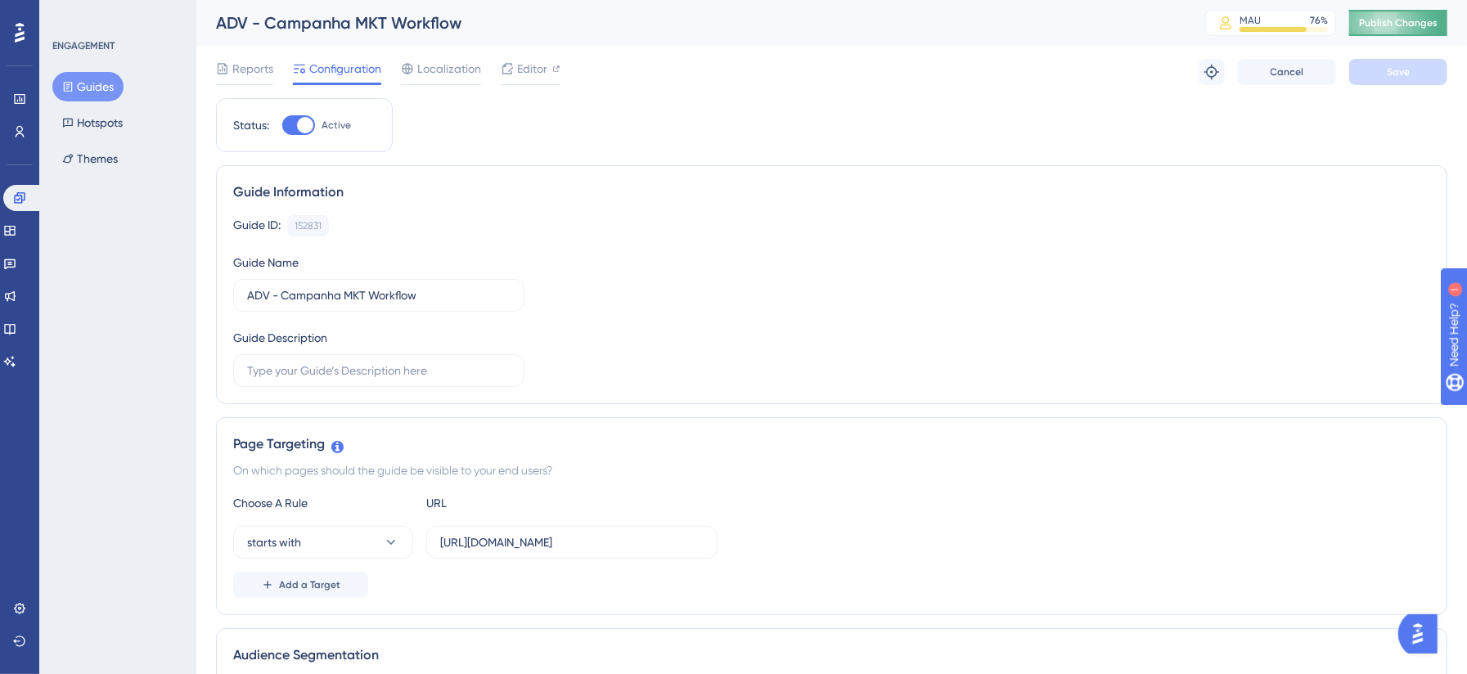
click at [1112, 11] on button "Publish Changes" at bounding box center [1398, 23] width 98 height 26
